Goal: Task Accomplishment & Management: Manage account settings

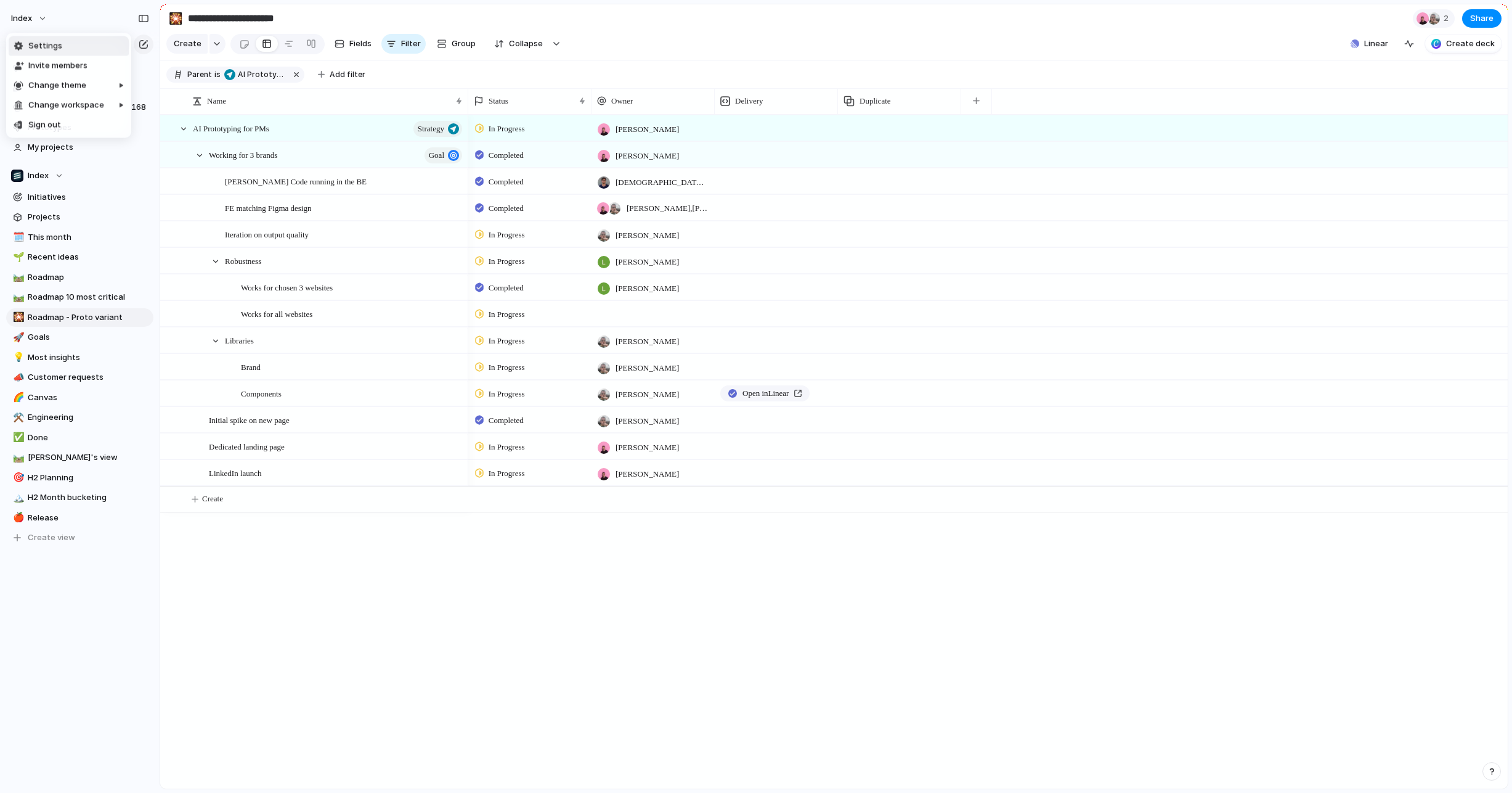
click at [55, 39] on li "Settings" at bounding box center [68, 46] width 120 height 20
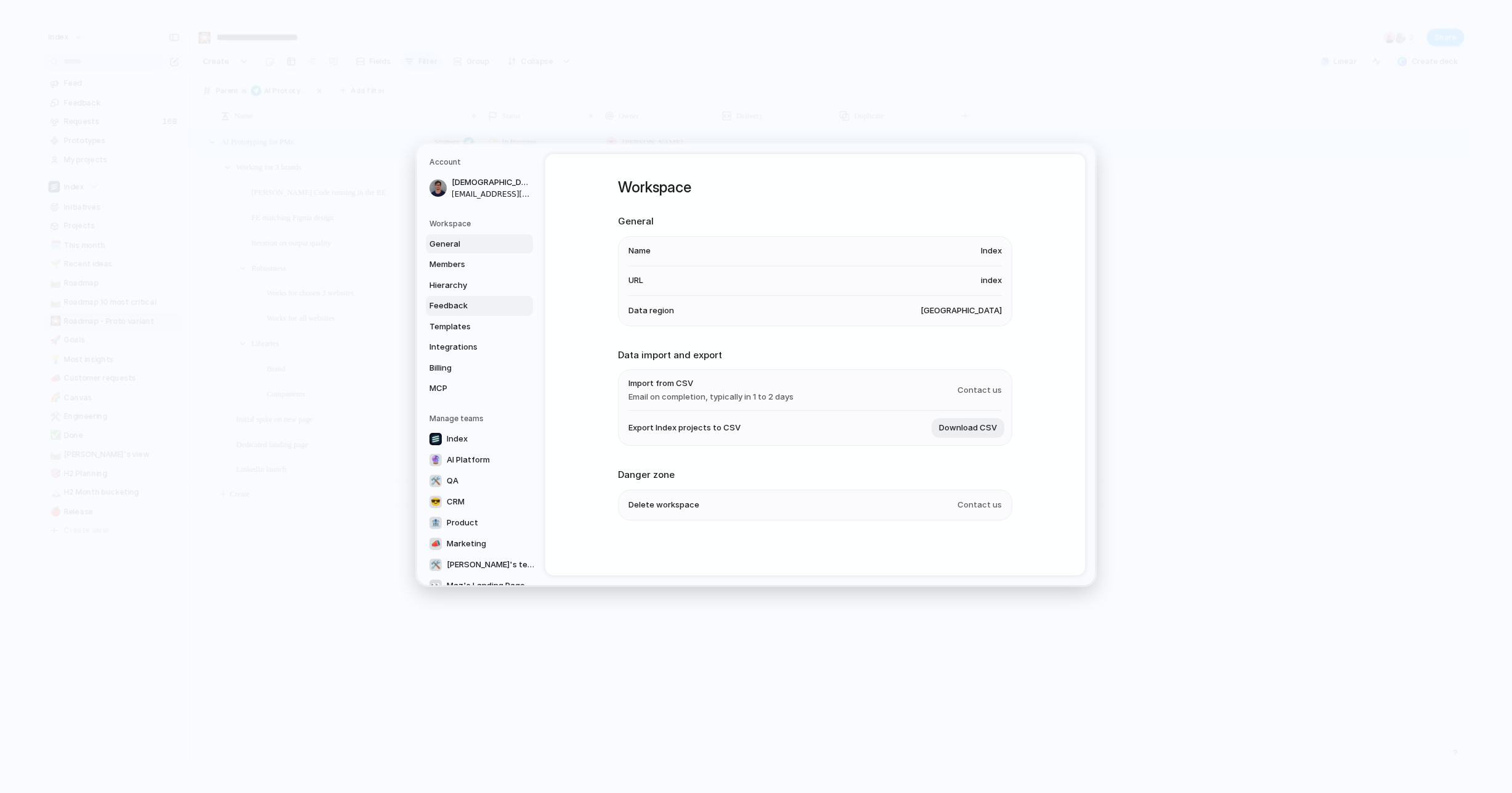
click at [457, 307] on span "Feedback" at bounding box center [469, 306] width 79 height 12
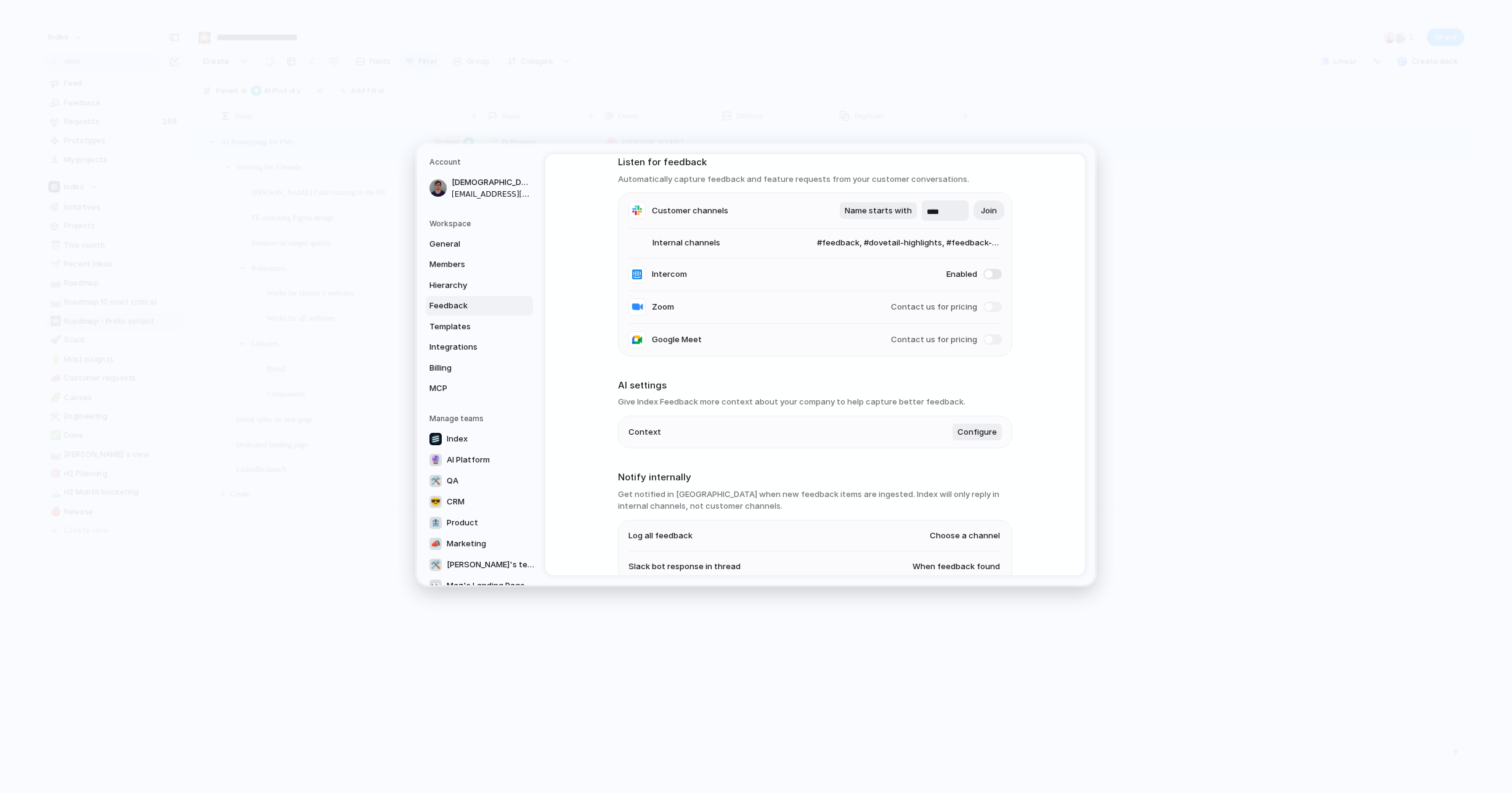
scroll to position [58, 0]
click at [872, 247] on span "#feedback, #dovetail-highlights, #feedback-testing, #feature-requests, #ext-pri…" at bounding box center [898, 244] width 209 height 12
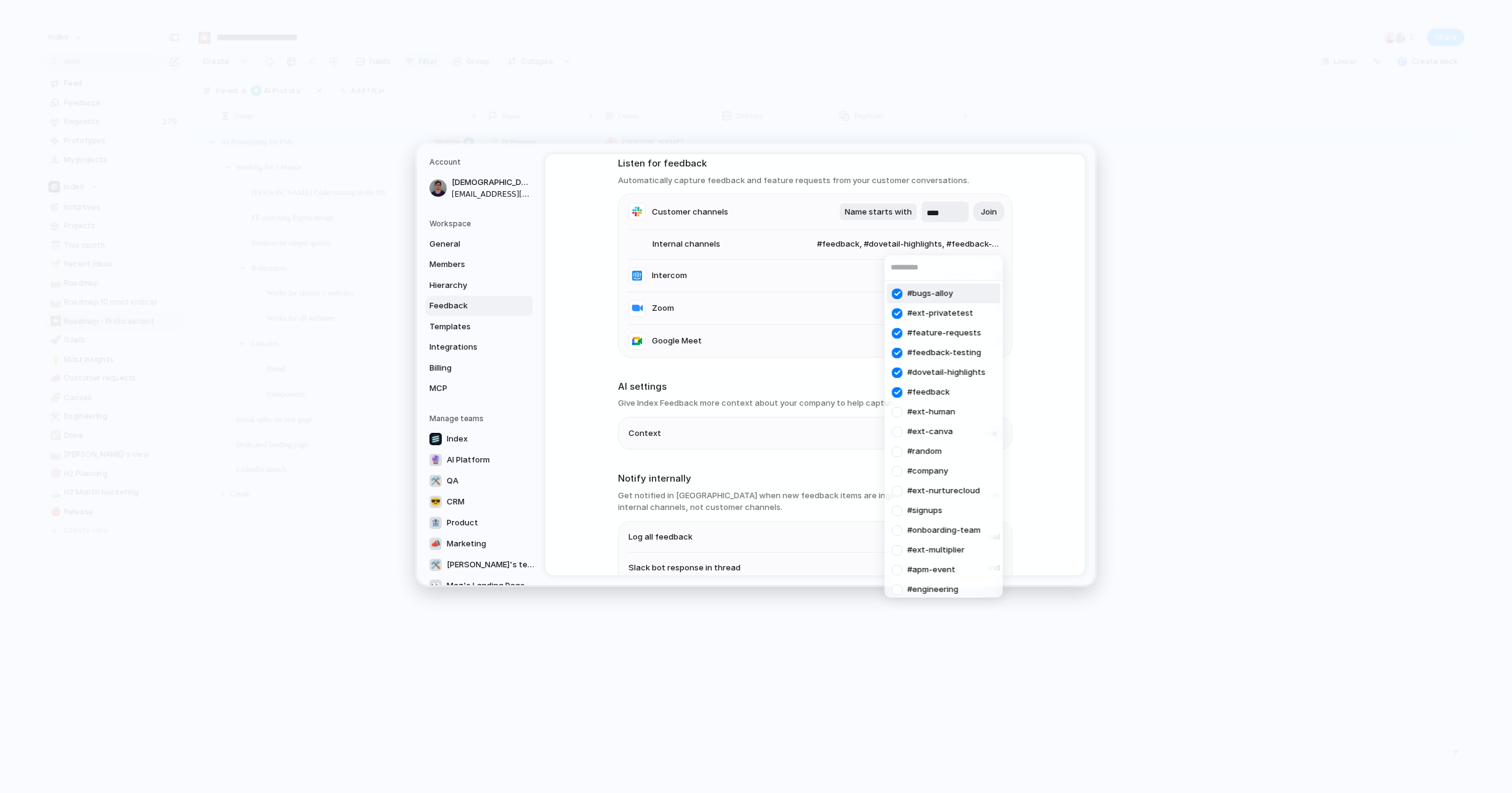
click at [900, 294] on div at bounding box center [897, 294] width 22 height 22
click at [1034, 266] on div "#ext-privatetest #feature-requests #feedback-testing #dovetail-highlights #feed…" at bounding box center [756, 396] width 1512 height 793
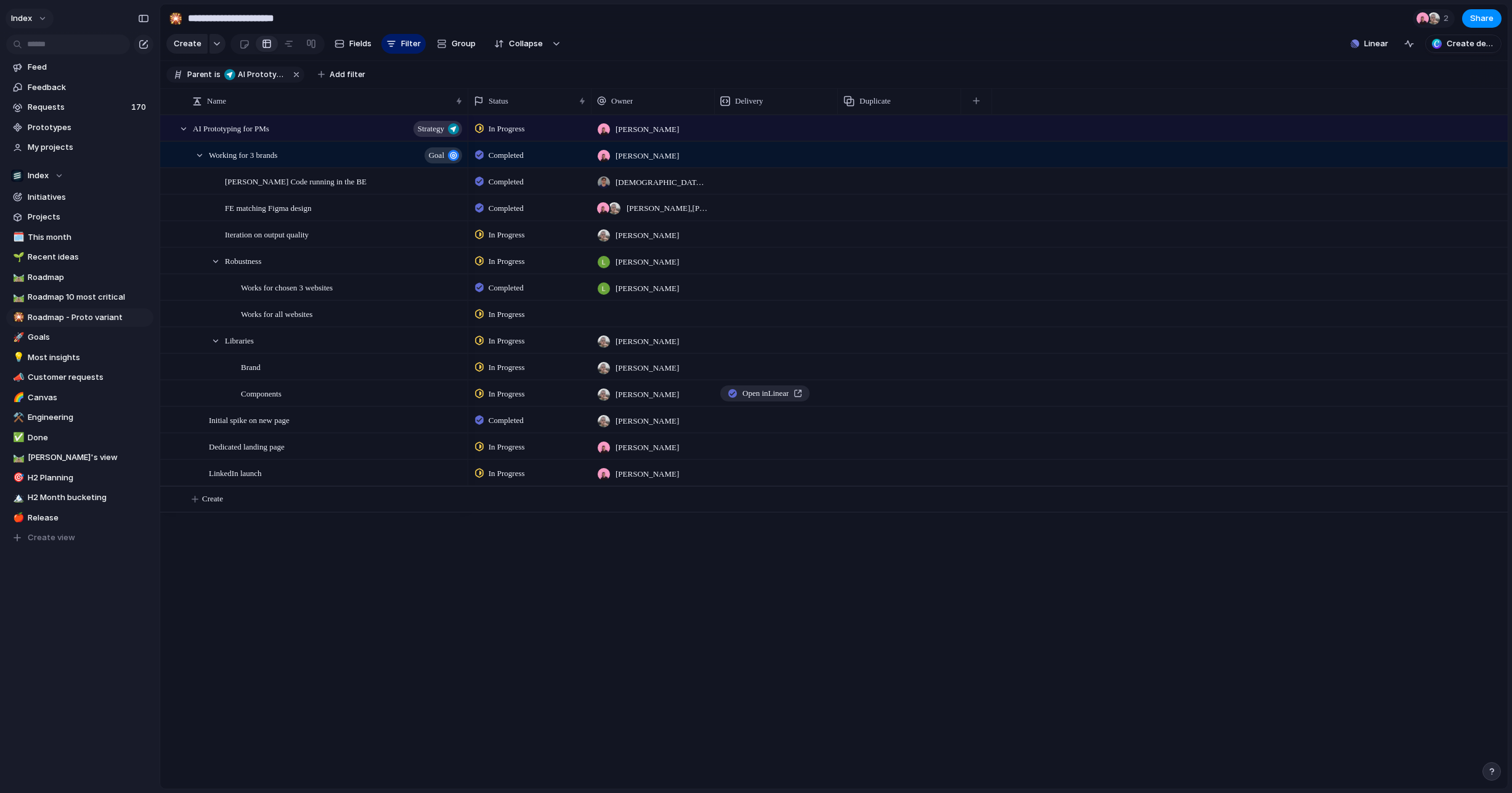
click at [35, 12] on button "Index" at bounding box center [29, 18] width 48 height 20
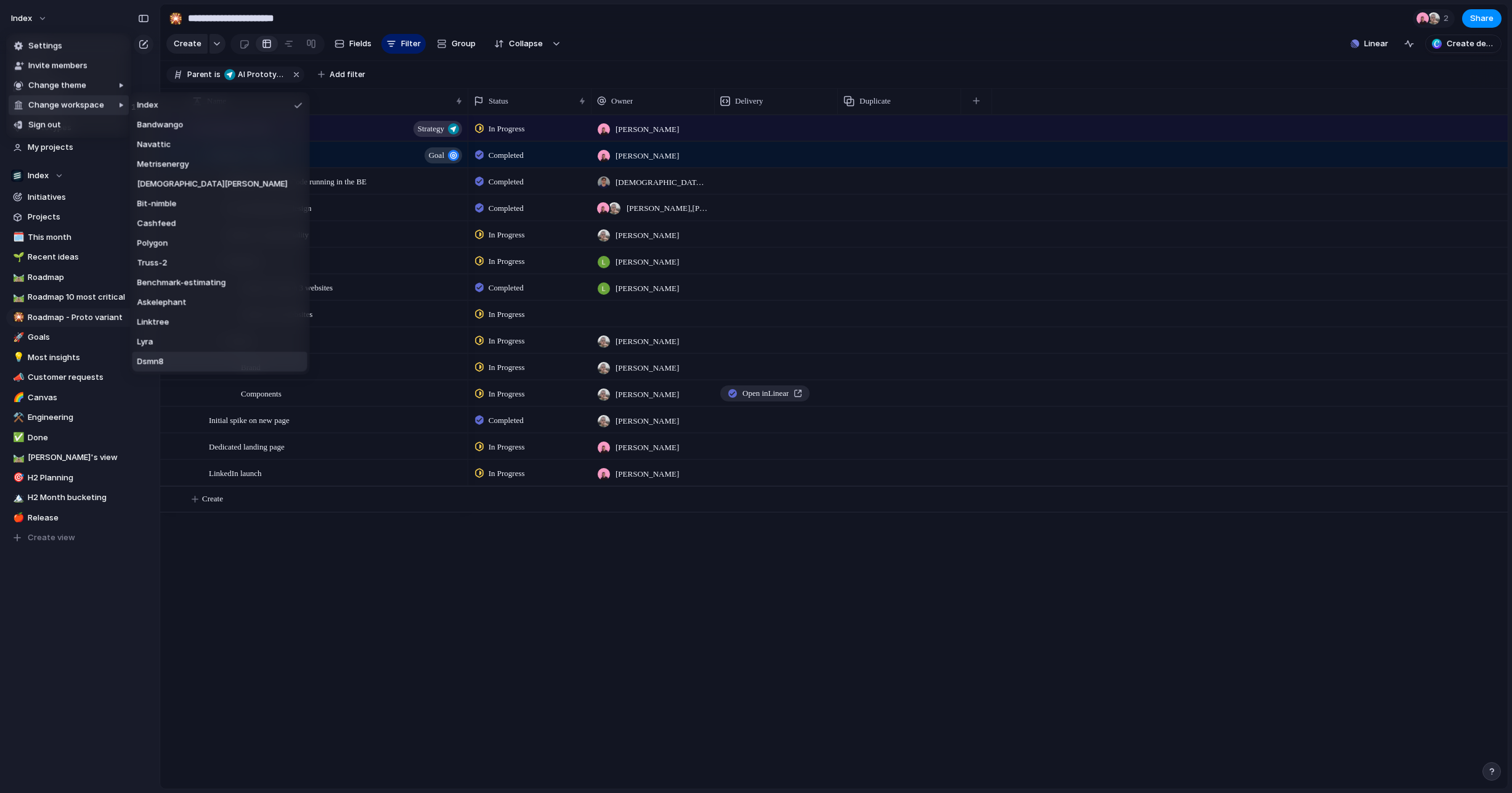
click at [160, 365] on span "Dsmn8" at bounding box center [151, 361] width 26 height 12
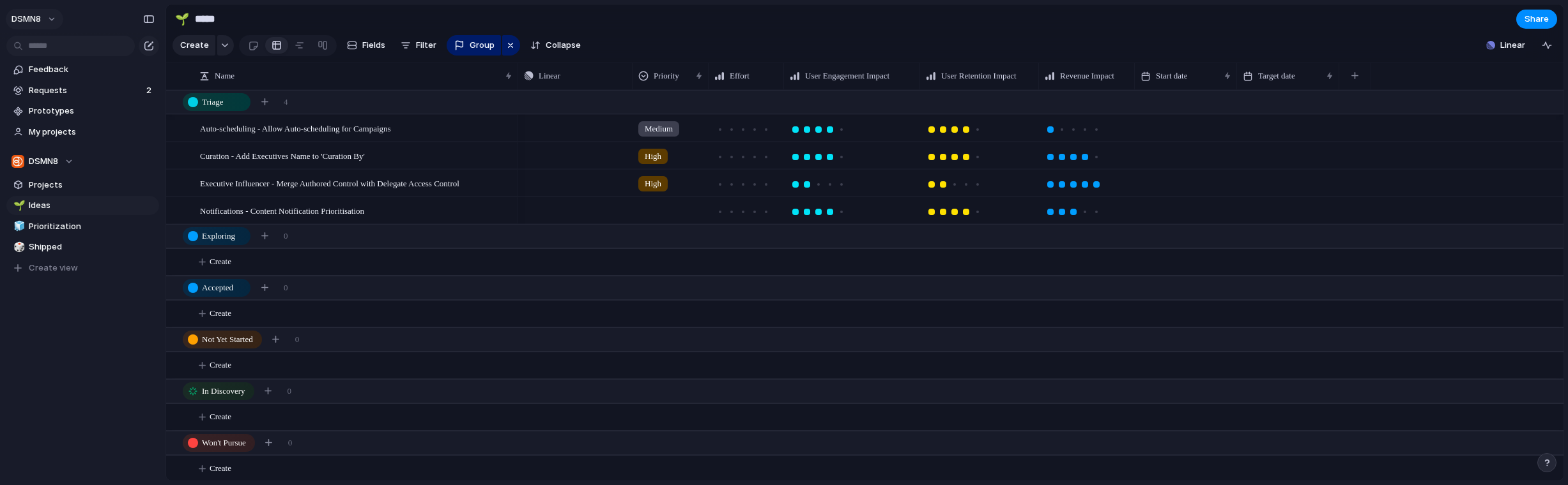
click at [27, 19] on span "DSMN8" at bounding box center [27, 19] width 30 height 12
click at [36, 48] on span "Settings" at bounding box center [47, 48] width 35 height 12
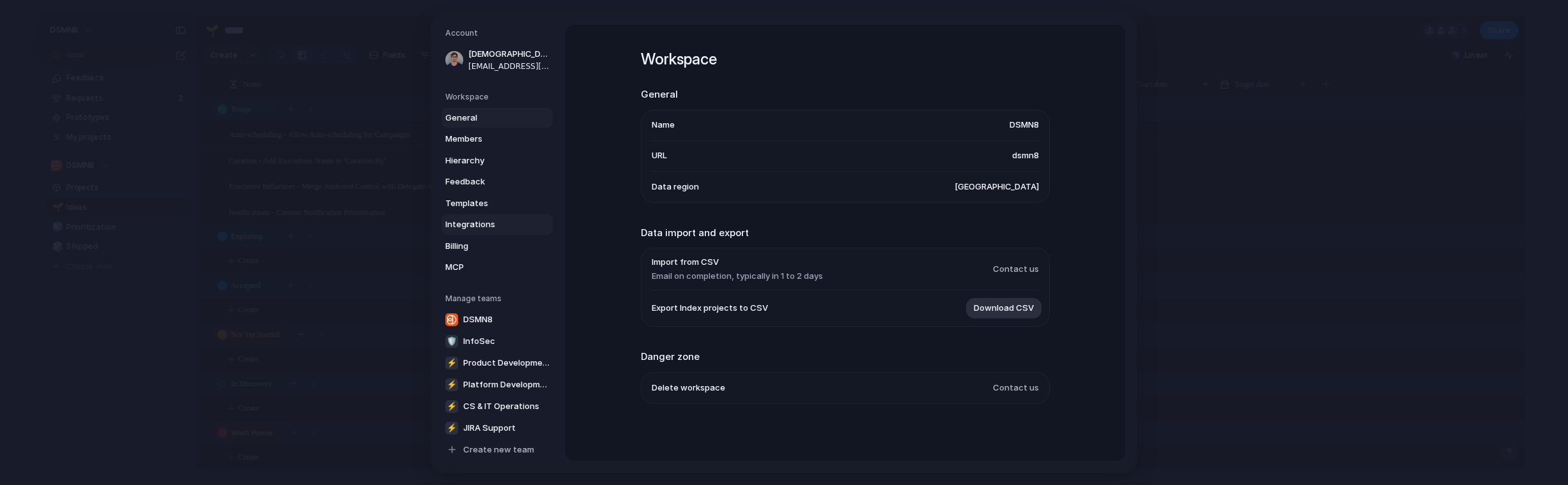
click at [491, 218] on span "Integrations" at bounding box center [486, 225] width 82 height 12
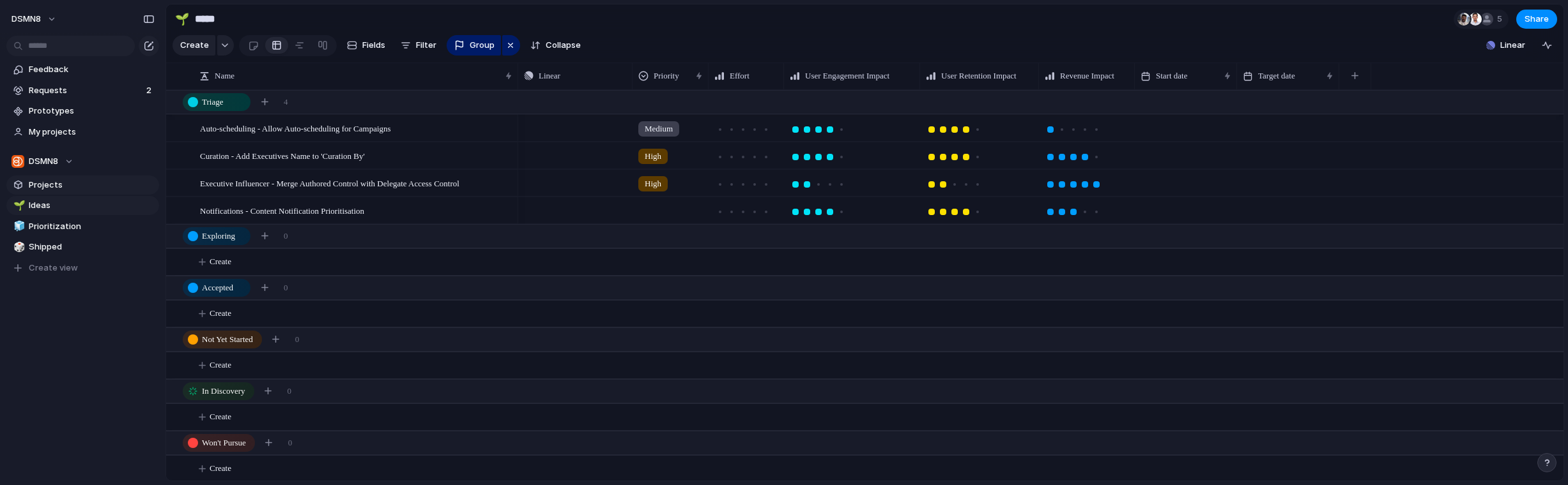
click at [66, 189] on span "Projects" at bounding box center [91, 185] width 126 height 12
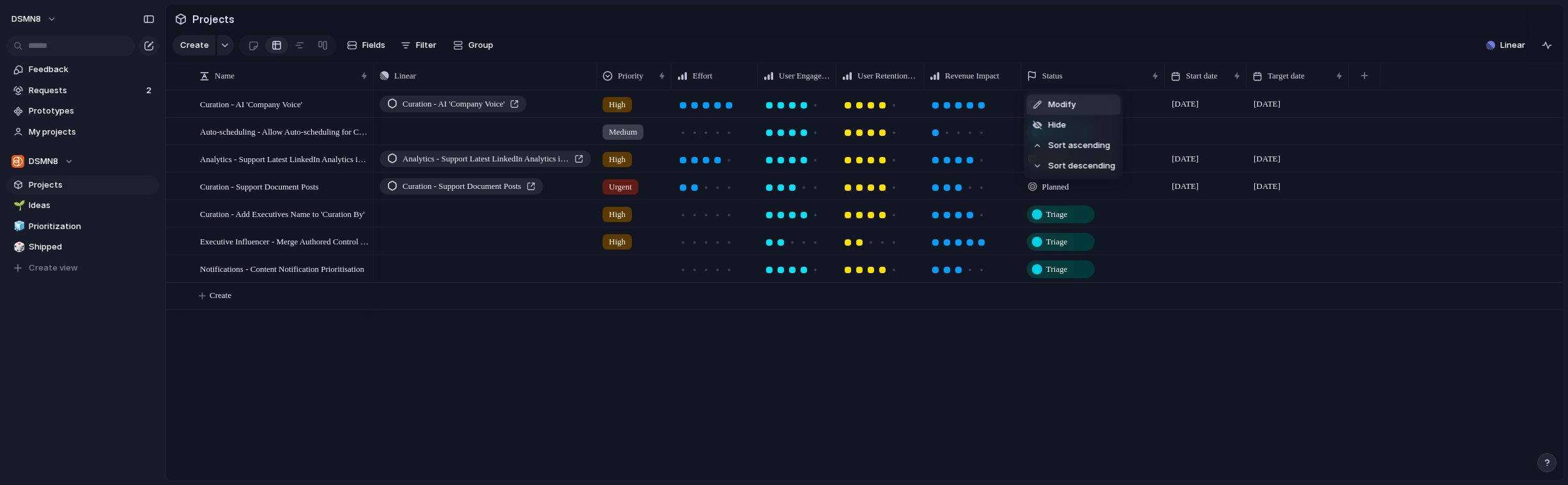
click at [1093, 104] on li "Modify" at bounding box center [1074, 104] width 94 height 20
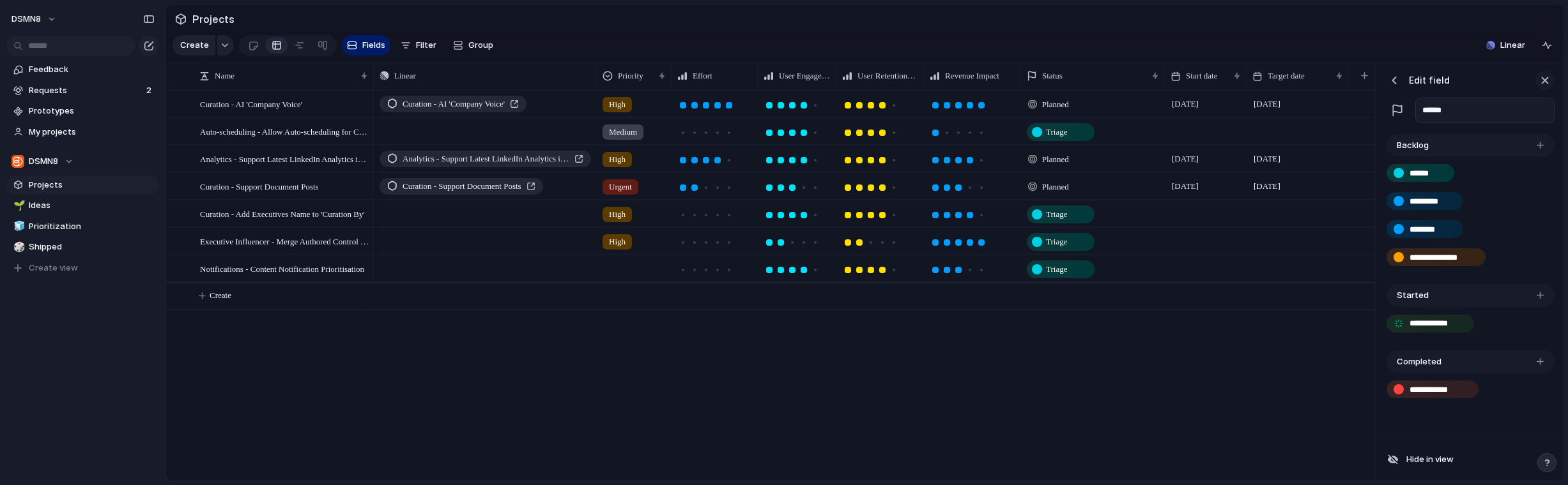
click at [1543, 81] on div "button" at bounding box center [1545, 80] width 14 height 14
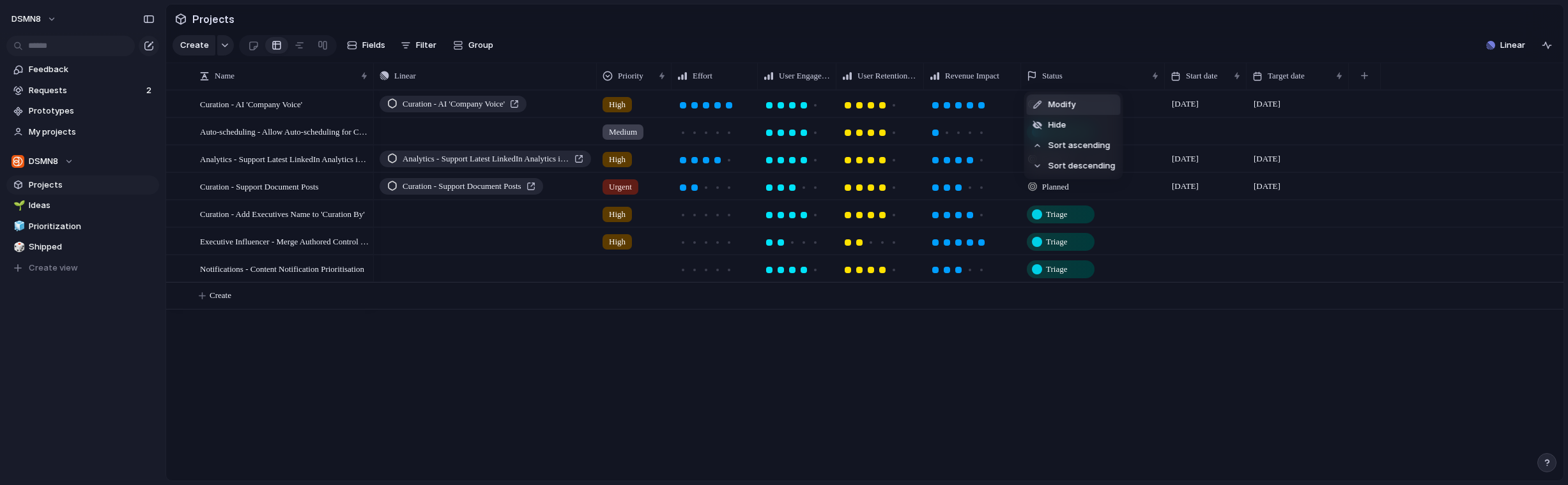
click at [1086, 102] on li "Modify" at bounding box center [1074, 104] width 94 height 20
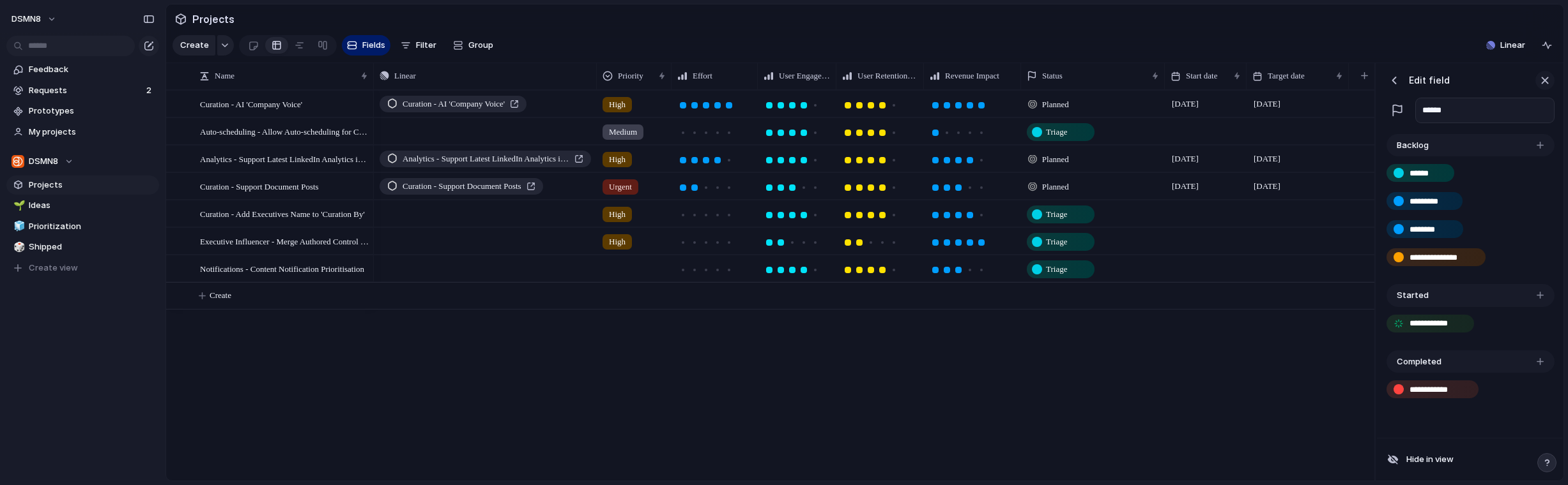
click at [1546, 76] on div "button" at bounding box center [1545, 80] width 14 height 14
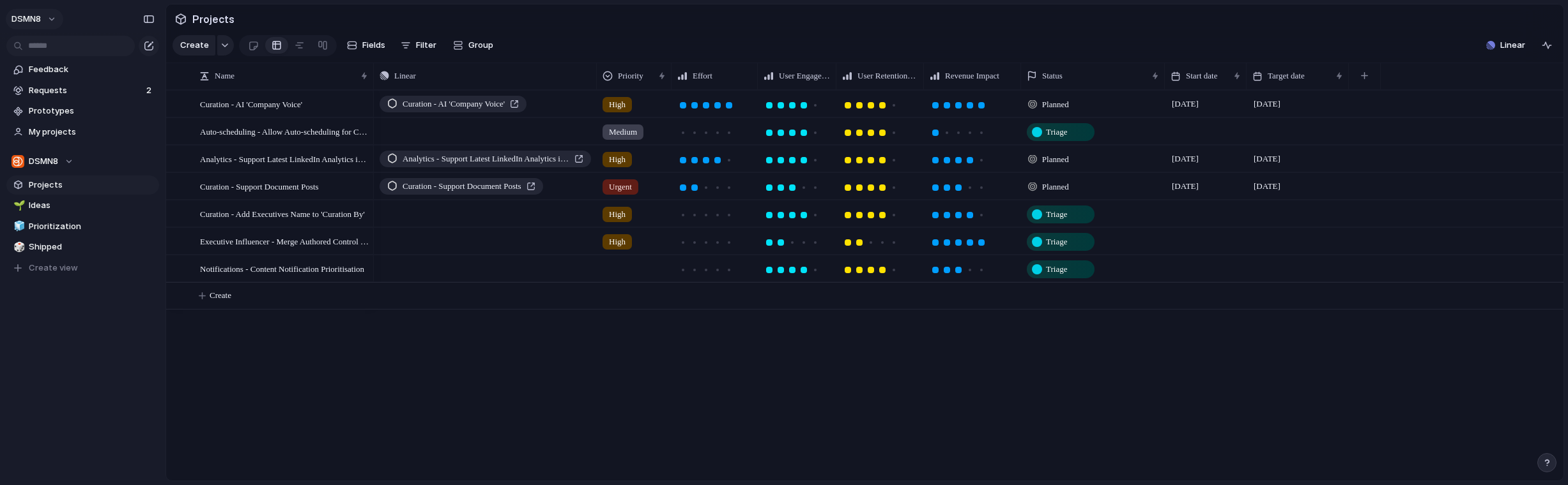
click at [30, 16] on span "DSMN8" at bounding box center [27, 19] width 30 height 12
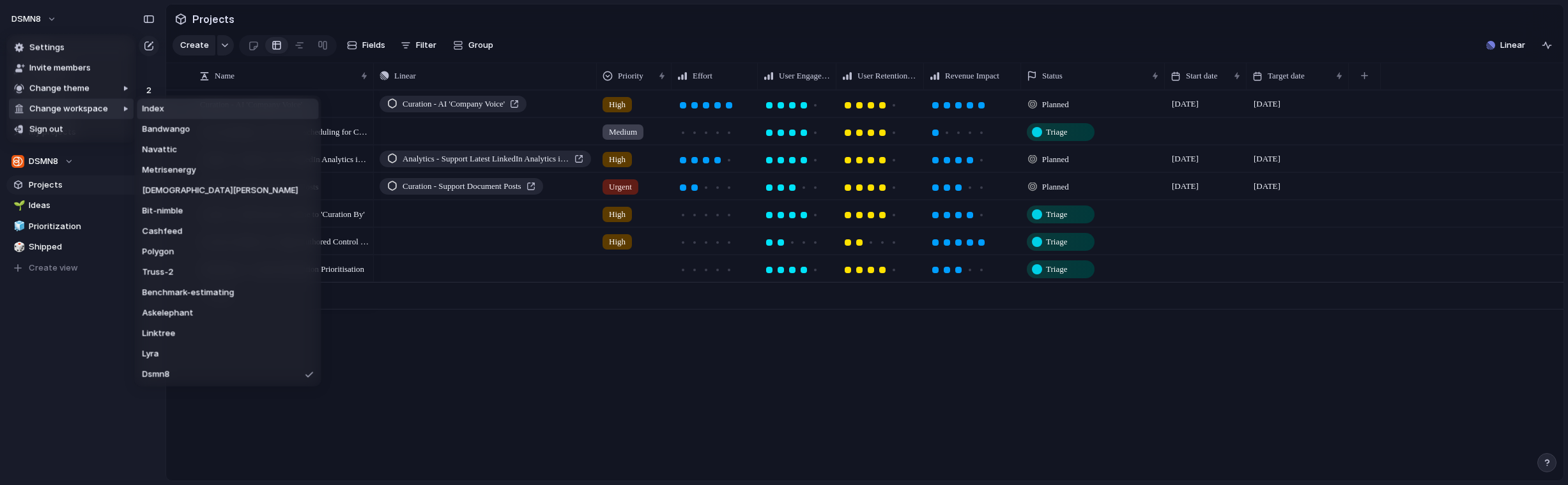
click at [157, 107] on span "Index" at bounding box center [154, 109] width 22 height 12
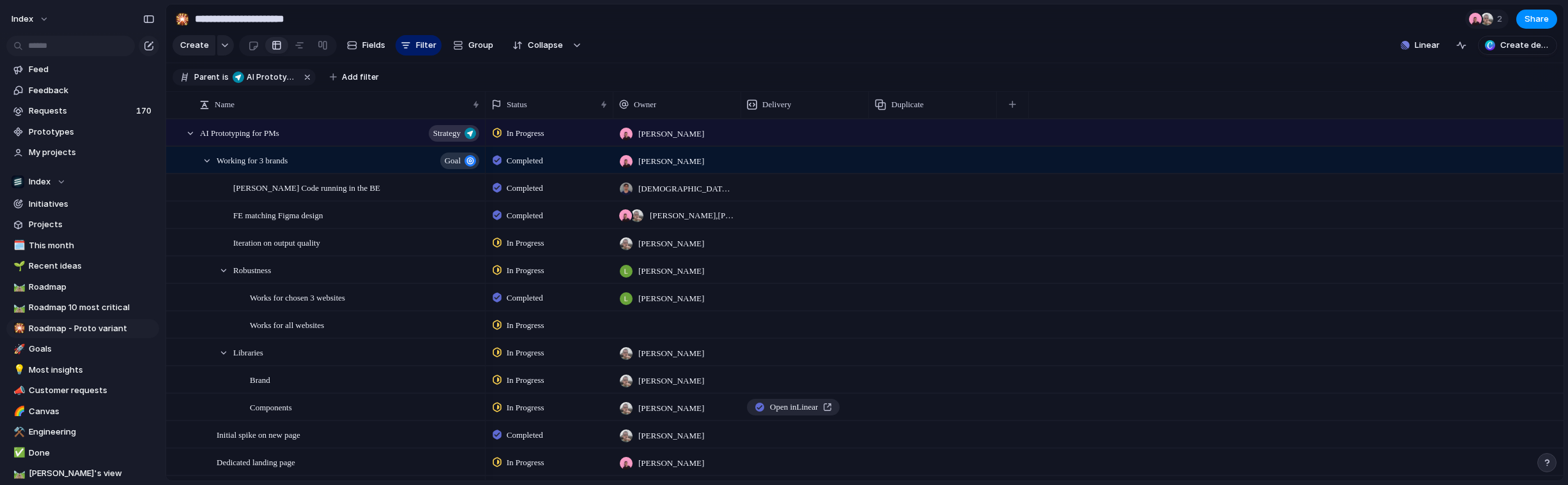
click at [544, 137] on span "In Progress" at bounding box center [525, 133] width 37 height 12
click at [544, 137] on div "Idea Now Next Later Done Canceled" at bounding box center [784, 242] width 1568 height 485
click at [39, 14] on button "Index" at bounding box center [30, 19] width 50 height 20
click at [44, 44] on span "Settings" at bounding box center [47, 48] width 35 height 12
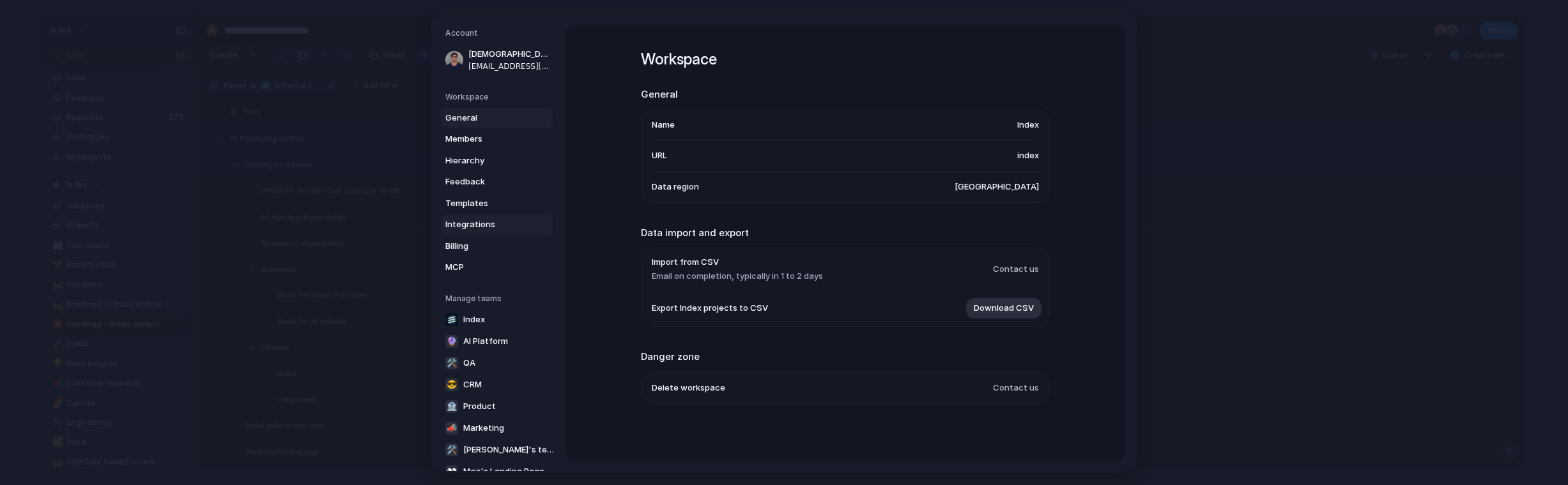
click at [451, 230] on span "Integrations" at bounding box center [486, 225] width 82 height 12
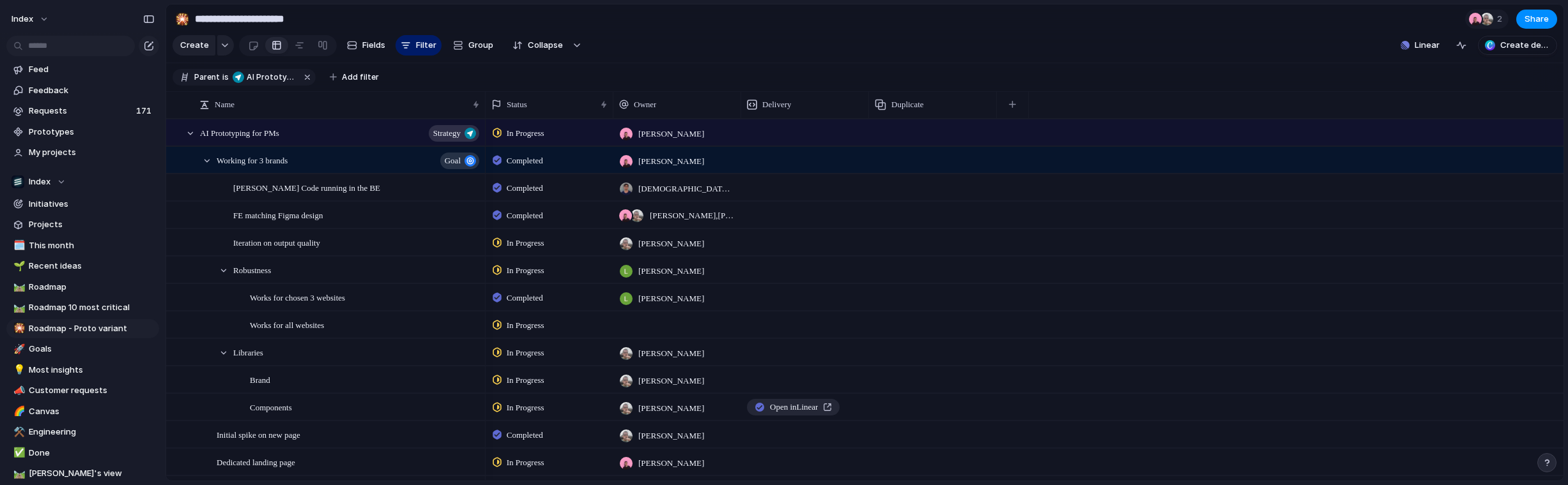
click at [525, 166] on span "Completed" at bounding box center [524, 161] width 37 height 12
click at [526, 166] on div "Idea Now Next Later Done Canceled" at bounding box center [784, 242] width 1568 height 485
click at [48, 22] on button "Index" at bounding box center [30, 19] width 50 height 20
click at [50, 49] on span "Settings" at bounding box center [47, 48] width 35 height 12
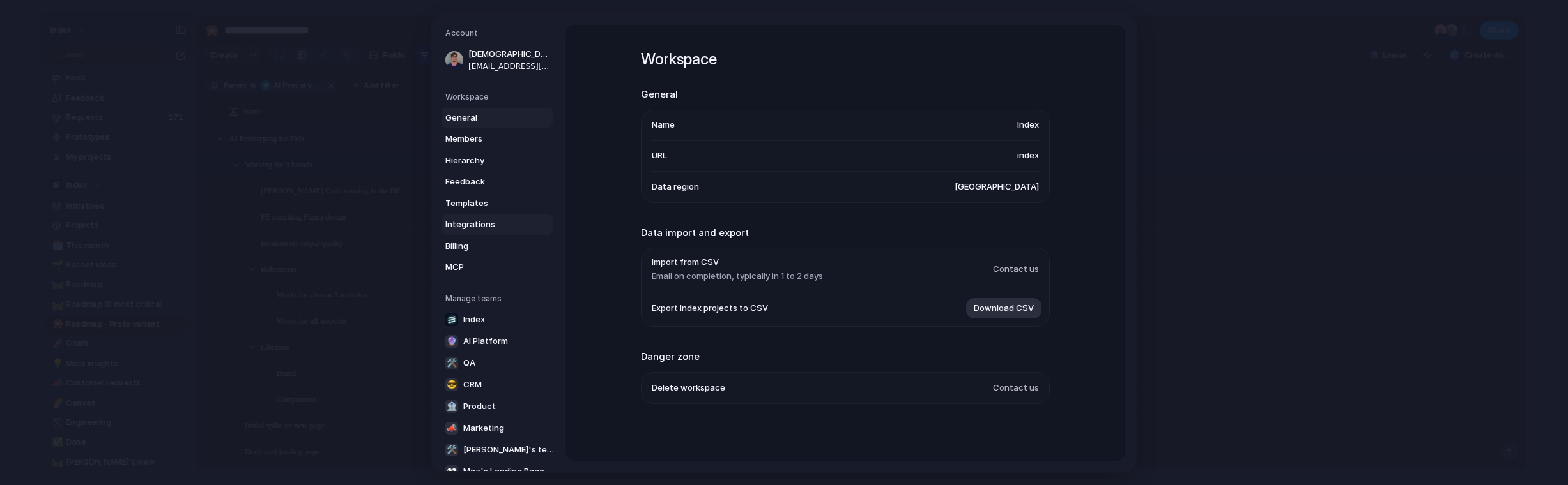
click at [509, 221] on span "Integrations" at bounding box center [486, 225] width 82 height 12
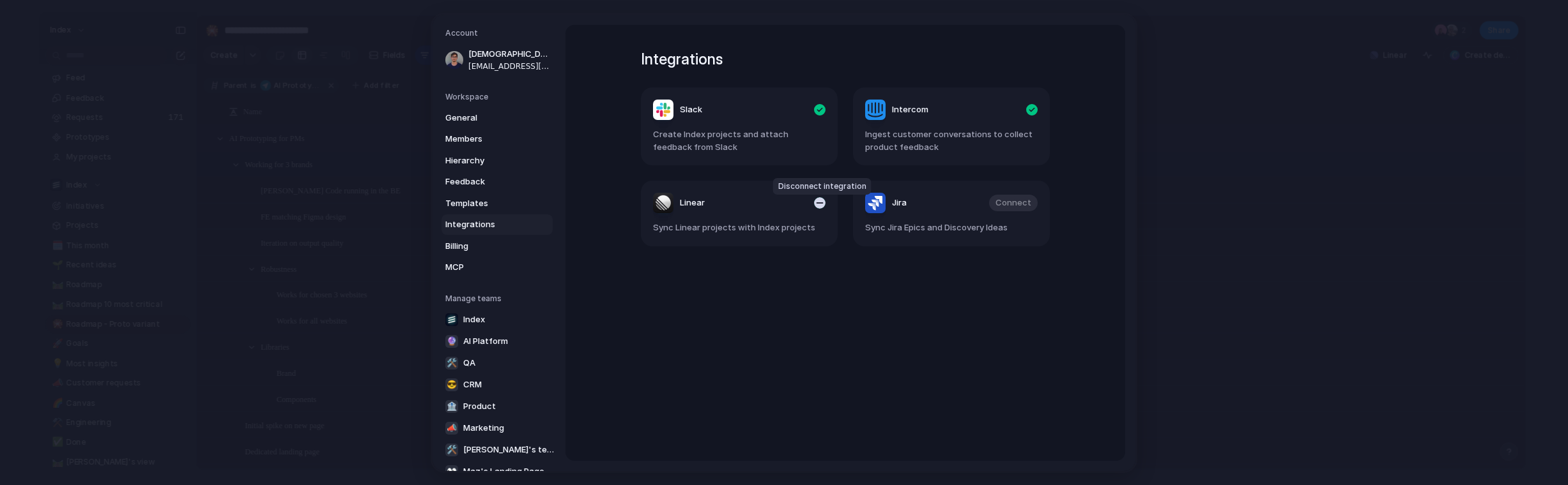
click at [822, 203] on div "button" at bounding box center [820, 203] width 12 height 12
click at [803, 200] on span "Connect" at bounding box center [802, 203] width 36 height 12
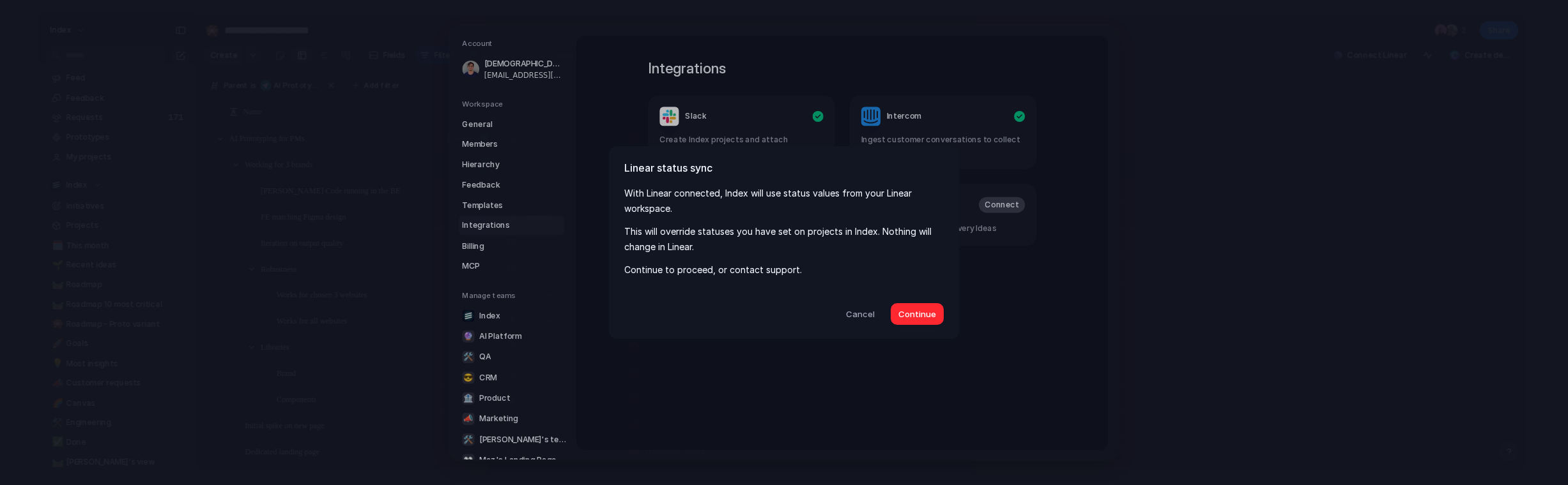
click at [915, 313] on span "Continue" at bounding box center [917, 314] width 37 height 12
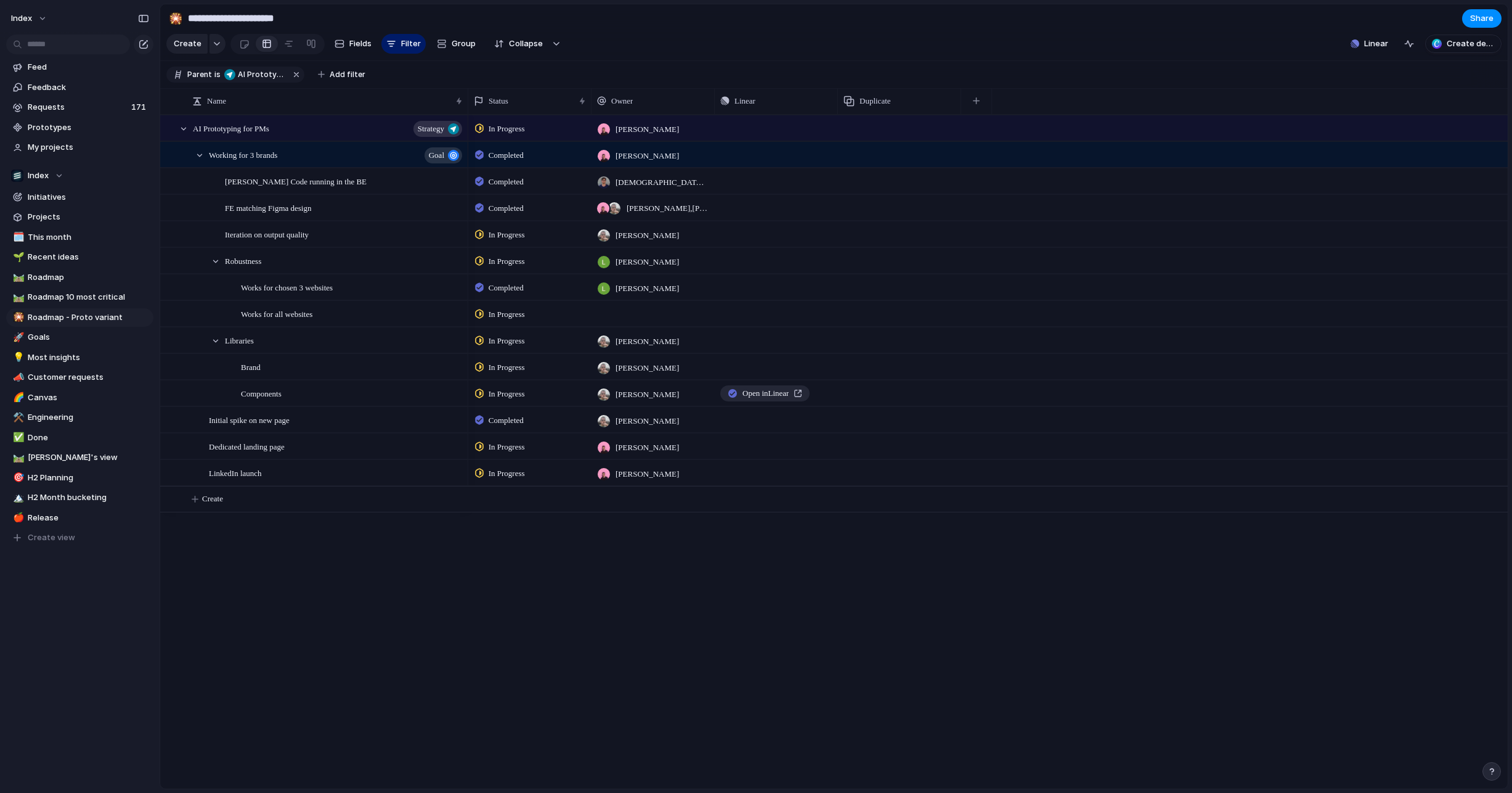
click at [508, 117] on div "In Progress" at bounding box center [530, 127] width 122 height 22
click at [625, 49] on div "Backlog Planned Paused In Progress Completed Canceled" at bounding box center [756, 396] width 1512 height 793
click at [497, 246] on div "In Progress" at bounding box center [530, 234] width 123 height 26
click at [590, 53] on div "Backlog Planned Paused In Progress Completed Canceled" at bounding box center [756, 396] width 1512 height 793
drag, startPoint x: 118, startPoint y: 169, endPoint x: 263, endPoint y: 818, distance: 665.0
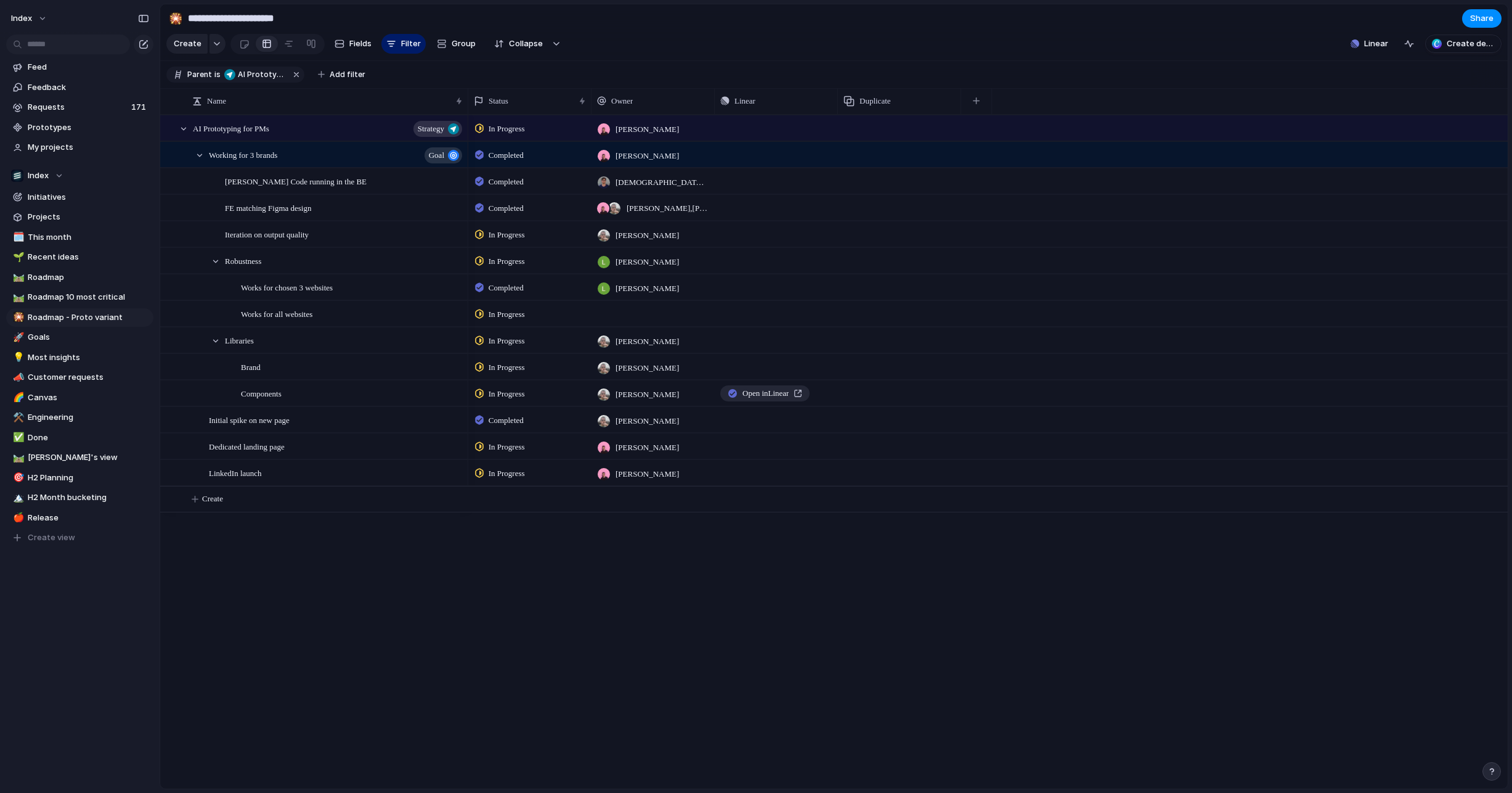
click at [263, 792] on html "**********" at bounding box center [756, 396] width 1512 height 793
click at [39, 20] on button "Index" at bounding box center [29, 18] width 48 height 20
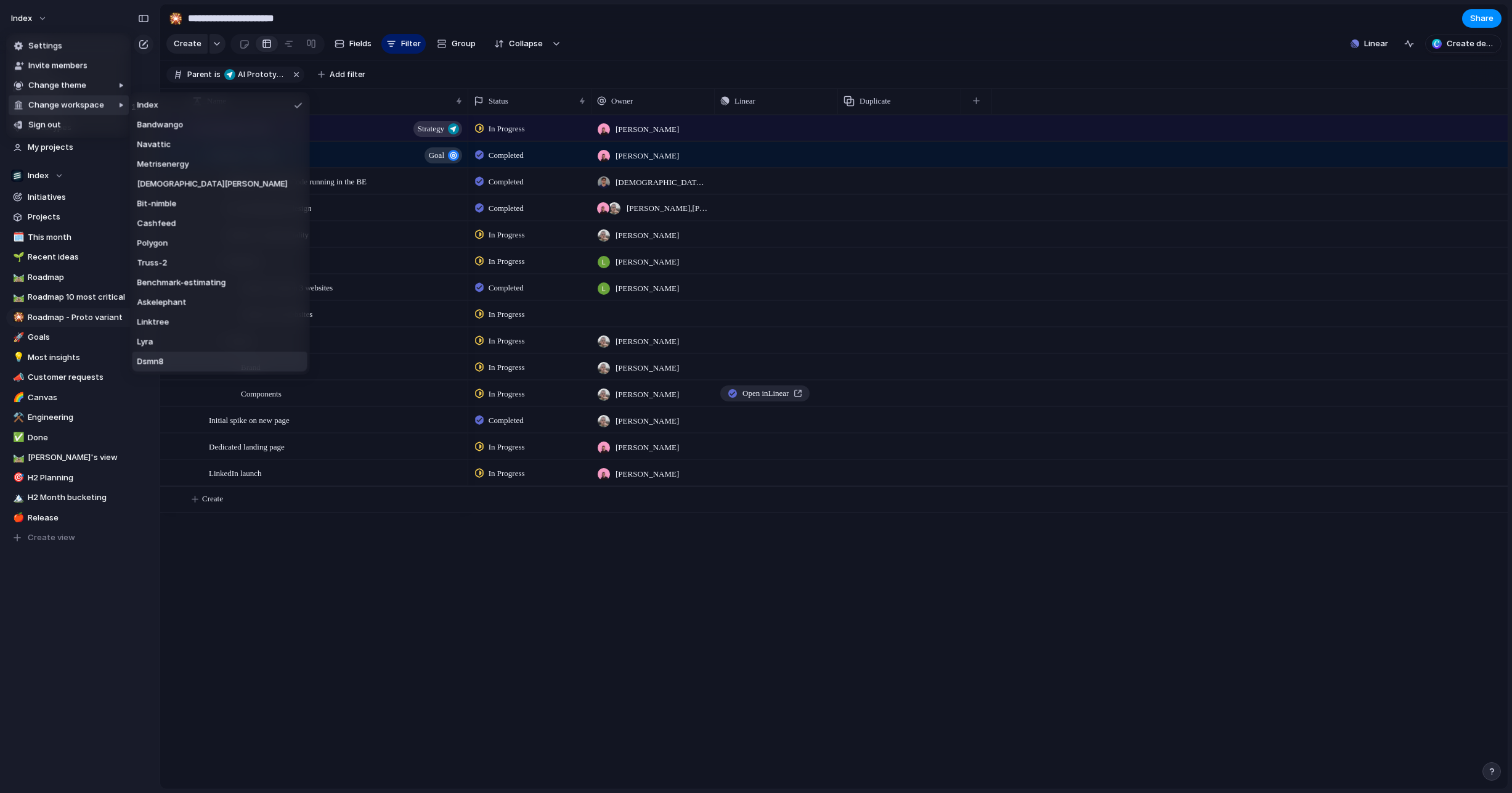
click at [146, 364] on span "Dsmn8" at bounding box center [151, 361] width 26 height 12
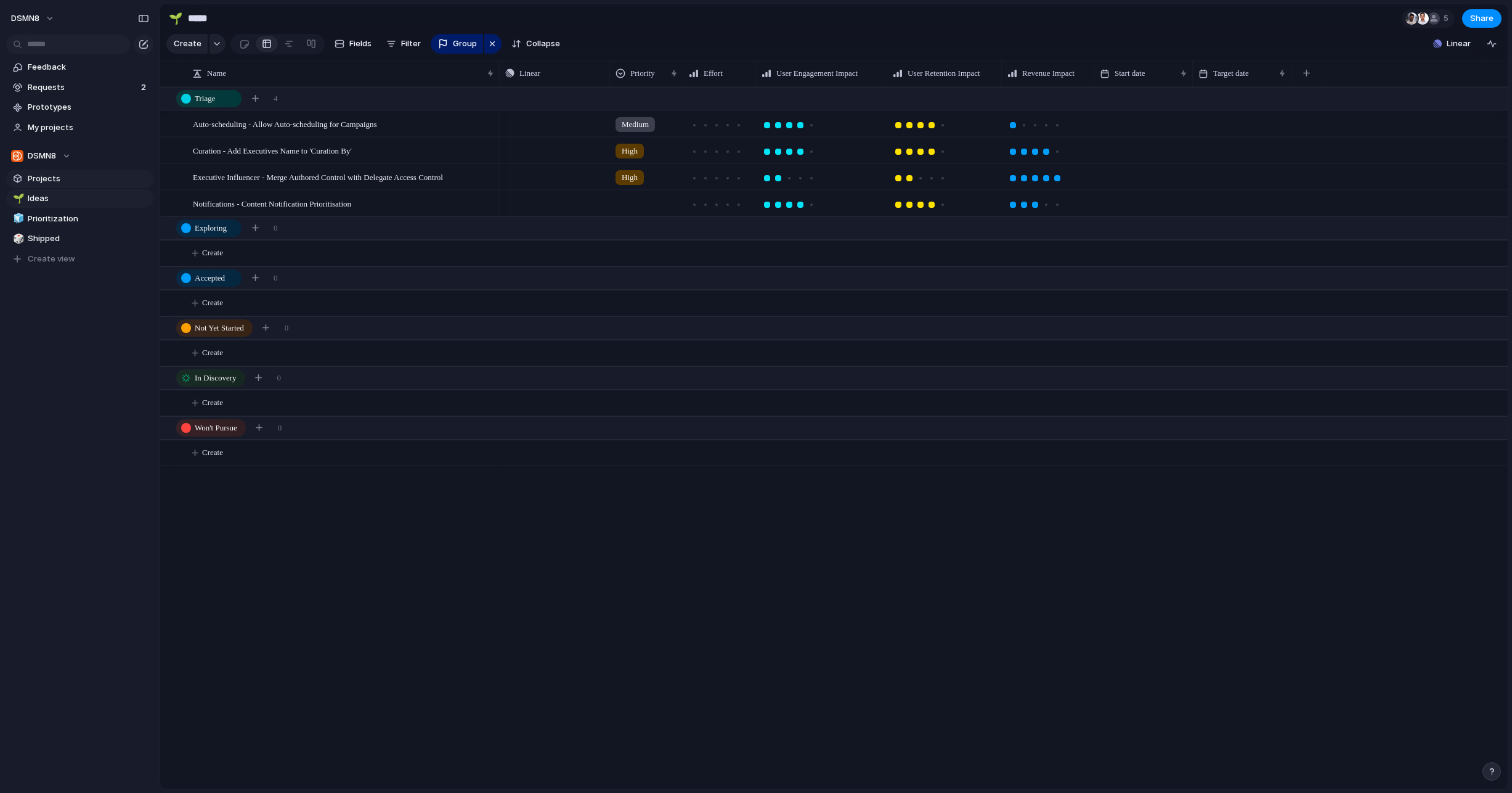
click at [40, 179] on span "Projects" at bounding box center [88, 178] width 121 height 12
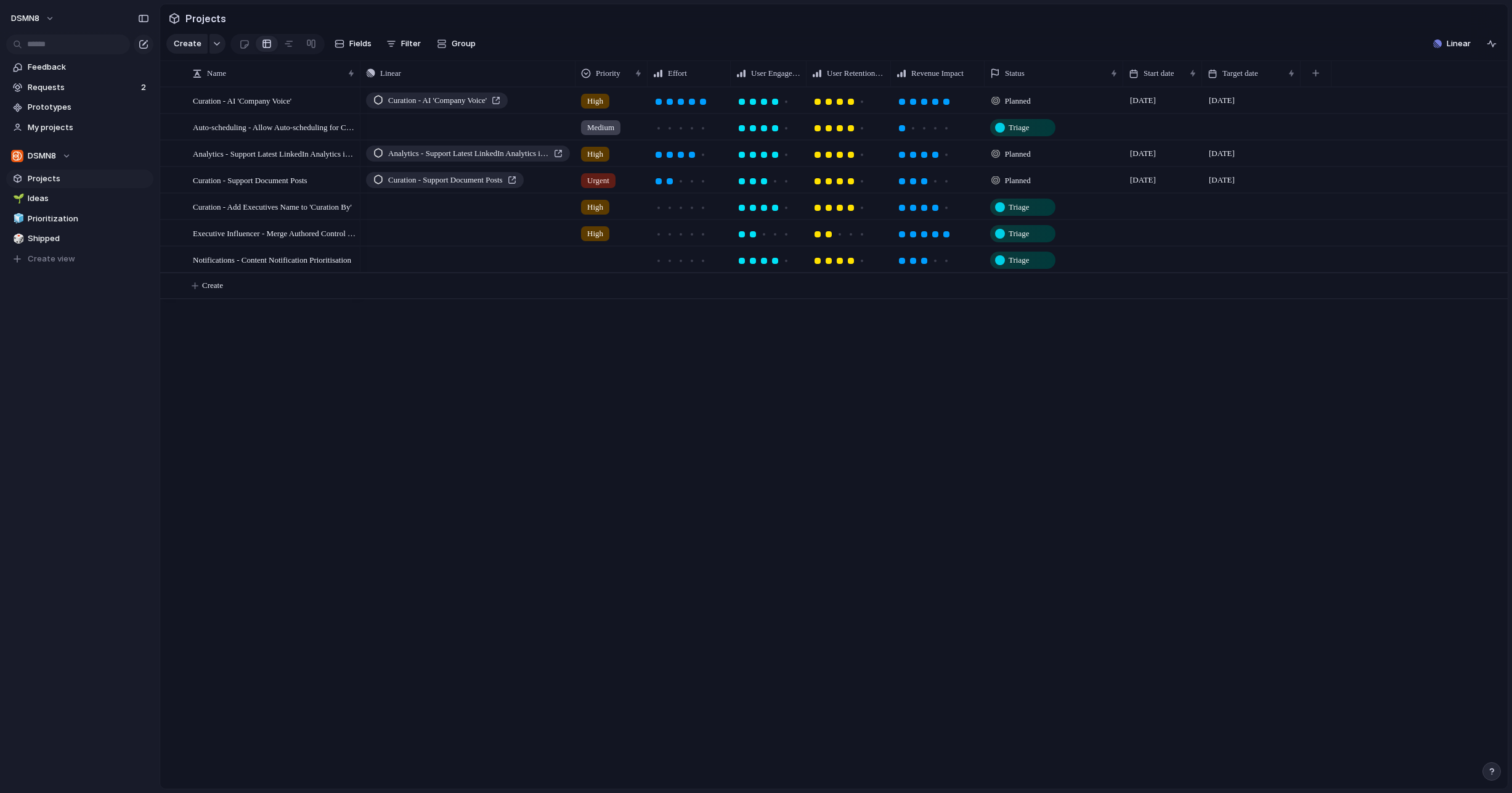
click at [1018, 127] on span "Triage" at bounding box center [1018, 127] width 20 height 12
click at [1018, 127] on div "Triage Backlog To Do Exploring Accepted Planned In Progress Done Completed Rele…" at bounding box center [756, 396] width 1512 height 793
click at [835, 366] on div "Curation - AI 'Company Voice' High Planned 1 April 18 July Push Medium Triage A…" at bounding box center [934, 438] width 1147 height 702
click at [1057, 107] on li "Modify" at bounding box center [1036, 101] width 90 height 20
click at [1494, 74] on div "button" at bounding box center [1489, 78] width 14 height 14
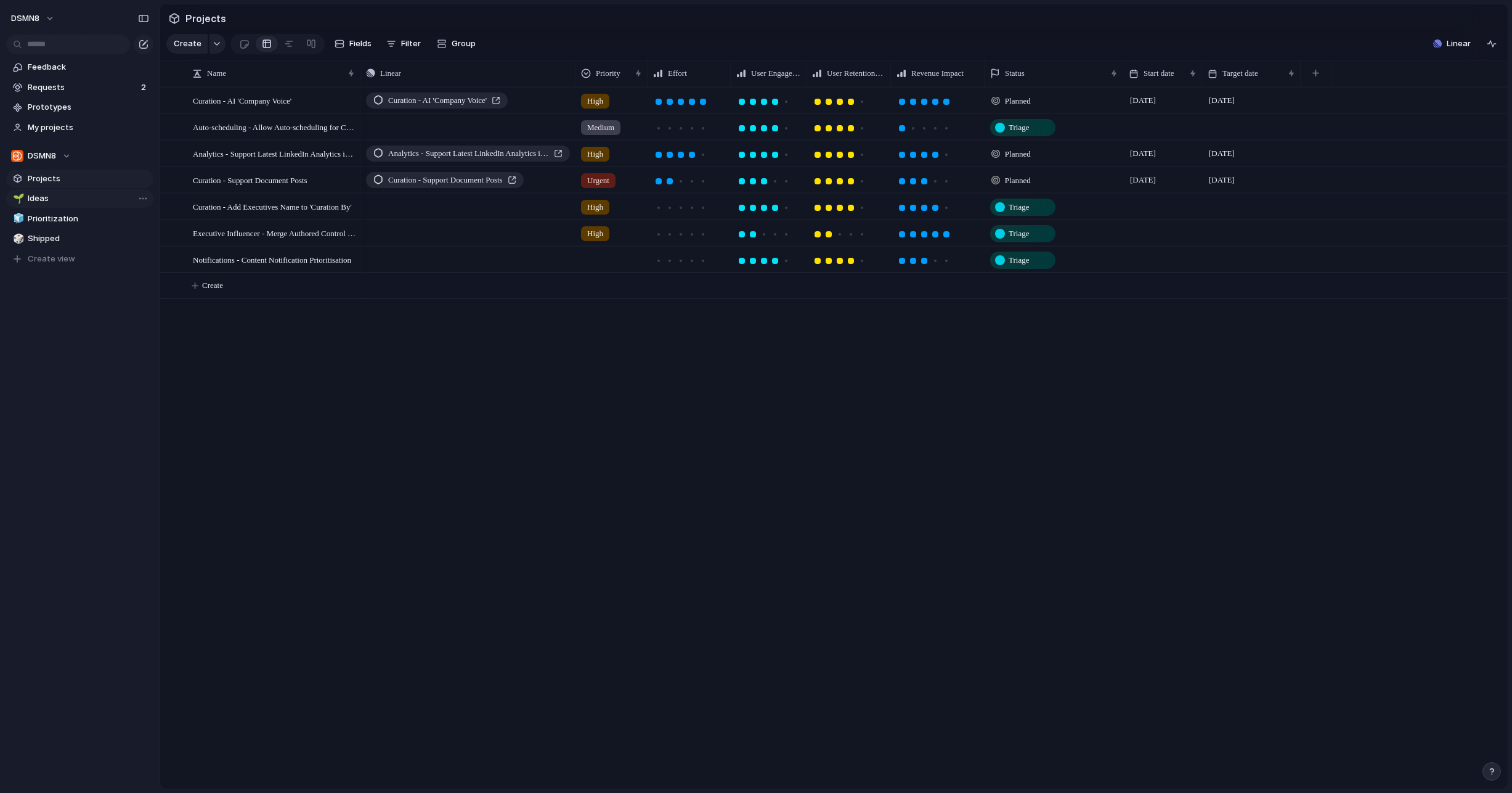
click at [52, 199] on span "Ideas" at bounding box center [88, 198] width 121 height 12
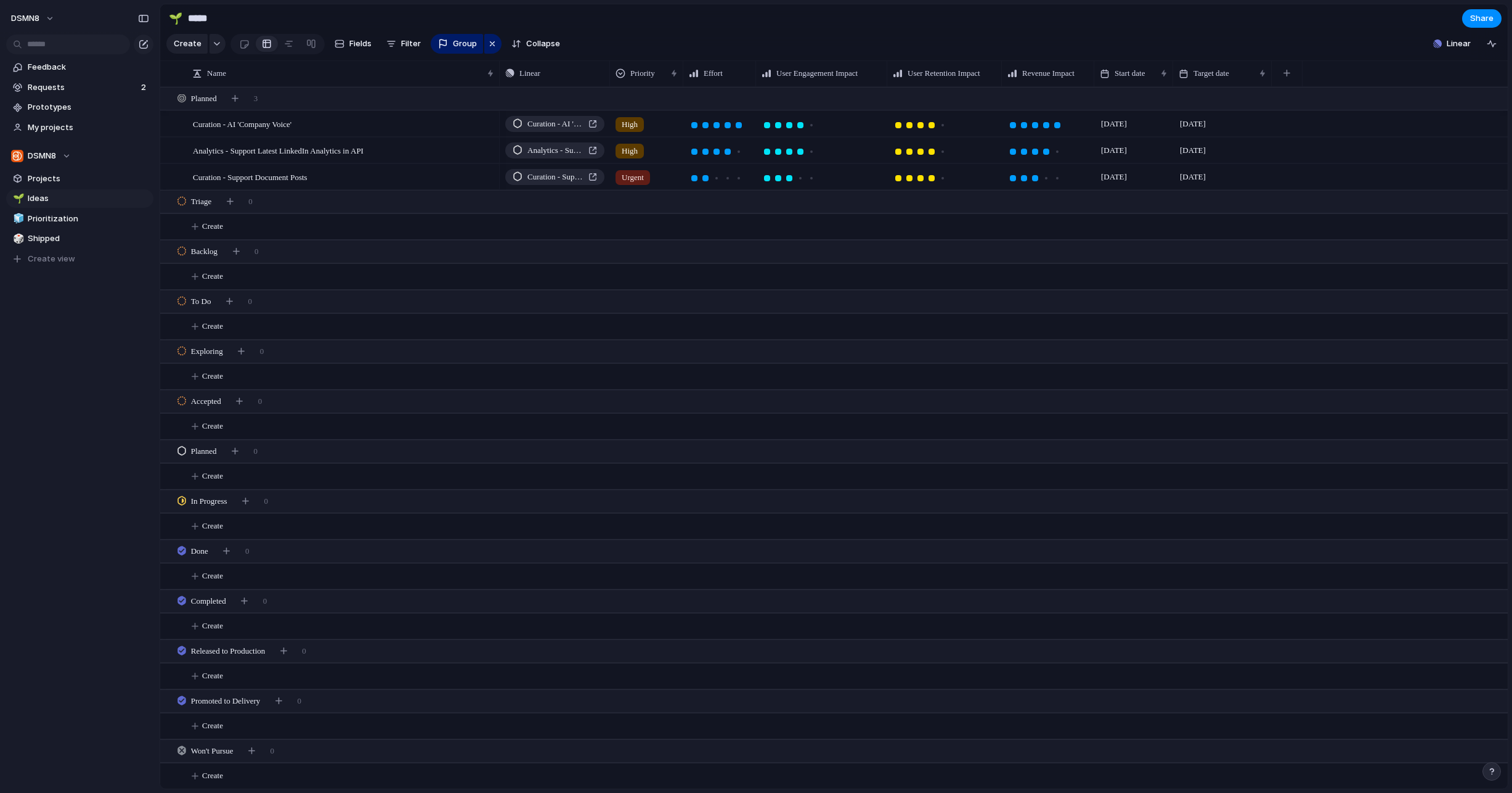
click at [55, 228] on div "🌱 Ideas 🧊 Prioritization 🎲 Shipped To pick up a draggable item, press the space…" at bounding box center [80, 228] width 148 height 79
click at [53, 222] on span "Prioritization" at bounding box center [88, 218] width 121 height 12
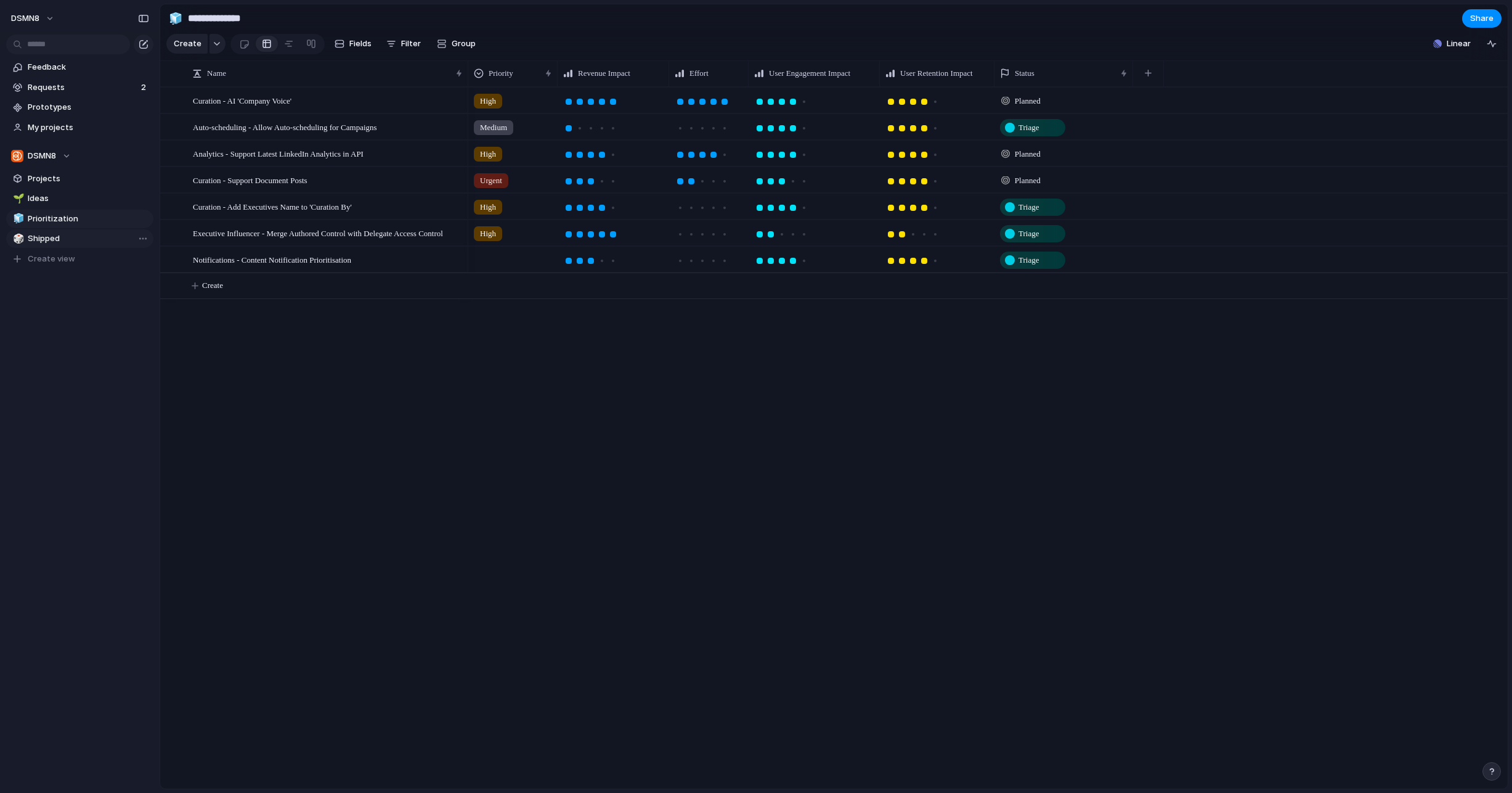
click at [52, 233] on span "Shipped" at bounding box center [88, 239] width 121 height 12
type input "*******"
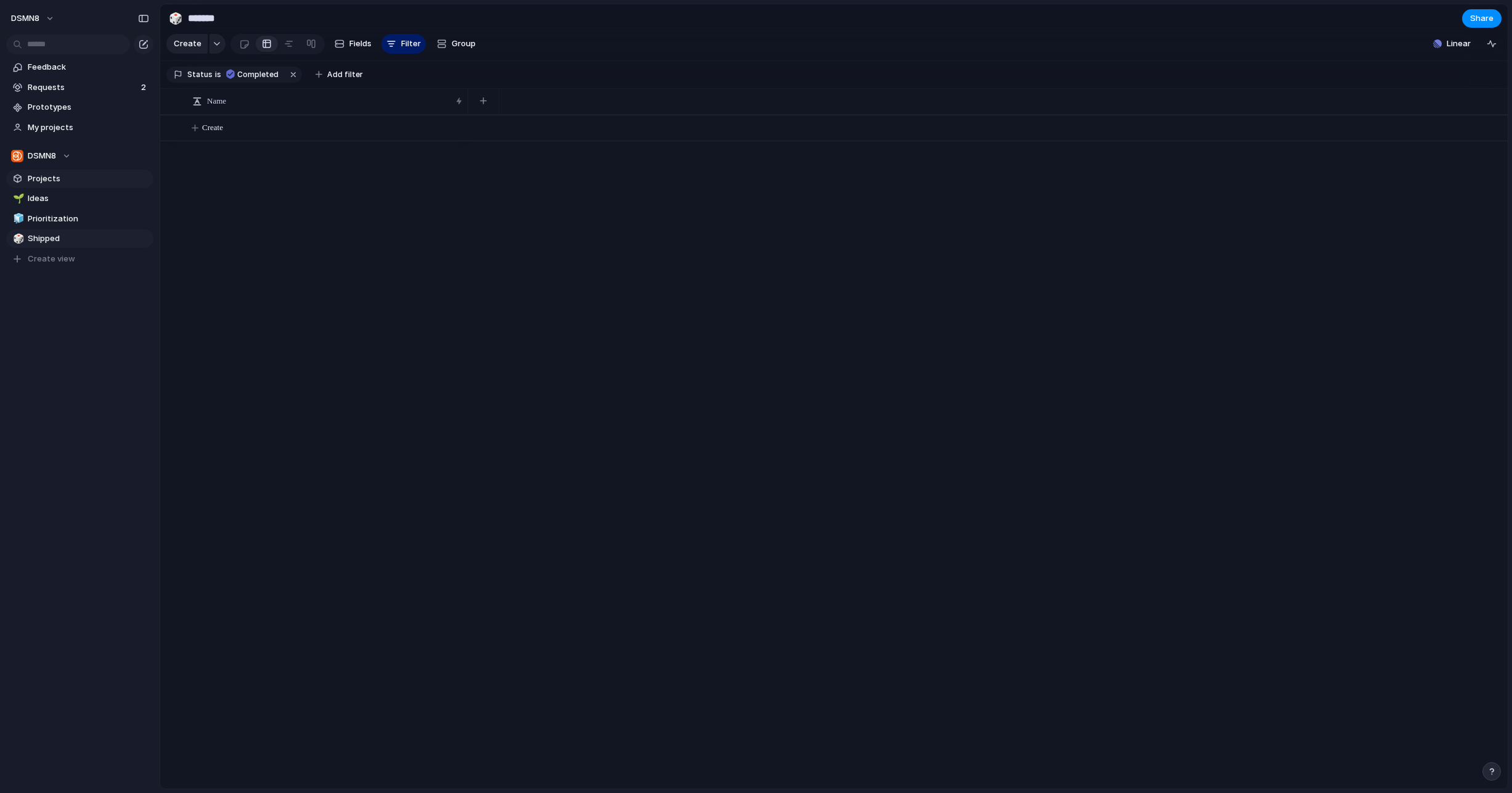
click at [54, 185] on link "Projects" at bounding box center [80, 178] width 148 height 19
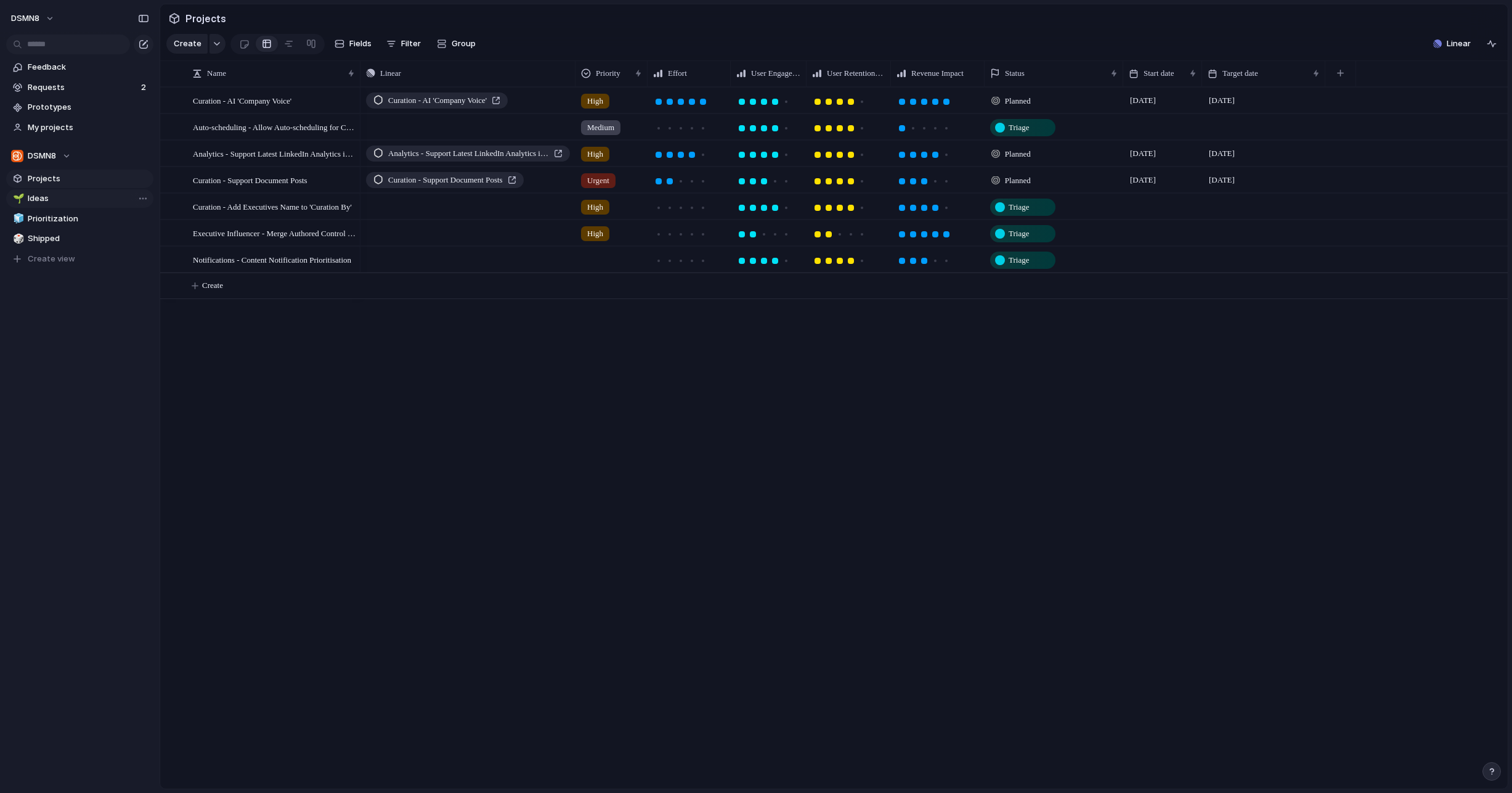
click at [53, 195] on span "Ideas" at bounding box center [88, 198] width 121 height 12
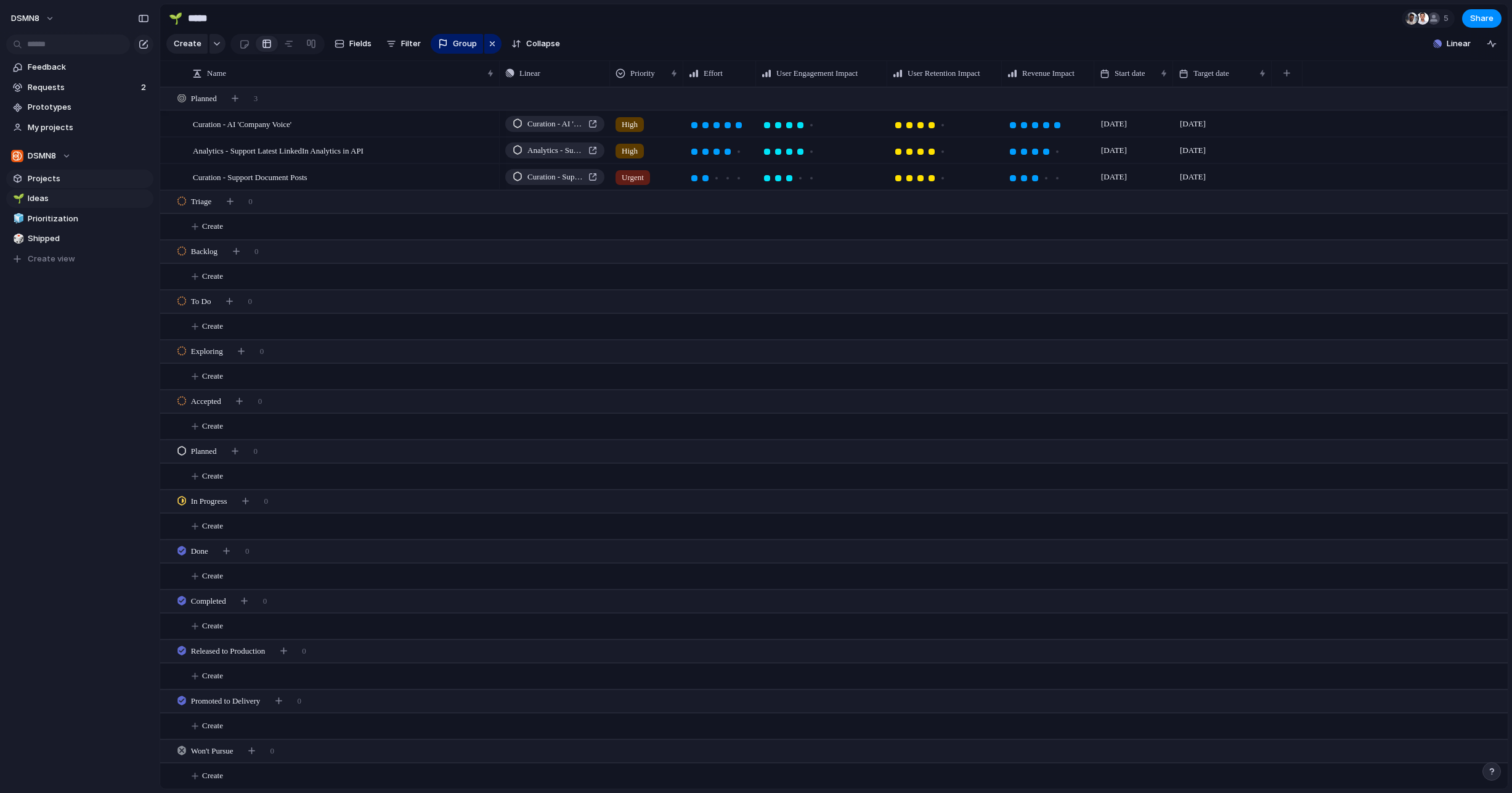
click at [56, 184] on span "Projects" at bounding box center [88, 178] width 121 height 12
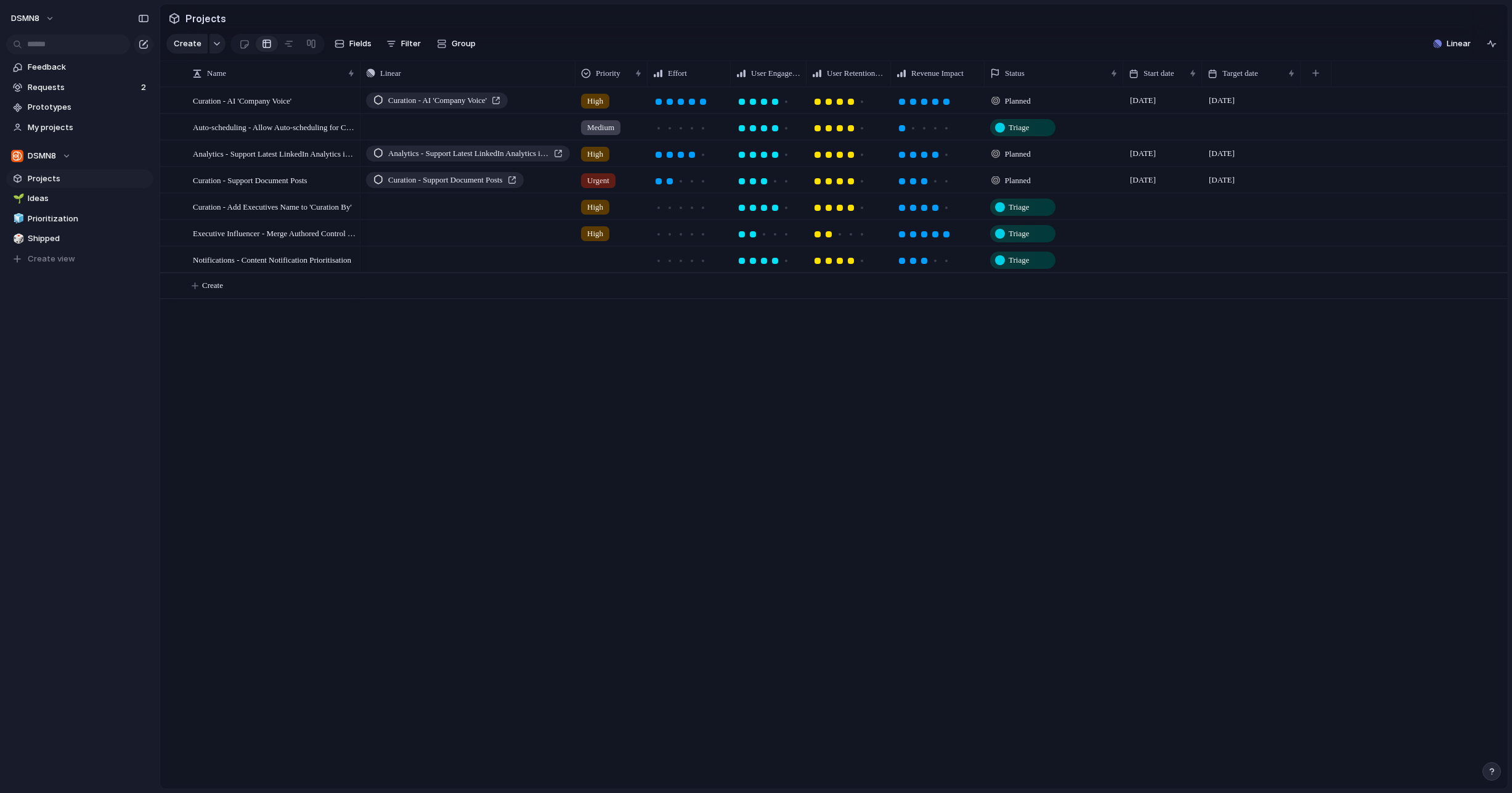
click at [1029, 130] on span "Triage" at bounding box center [1018, 127] width 20 height 12
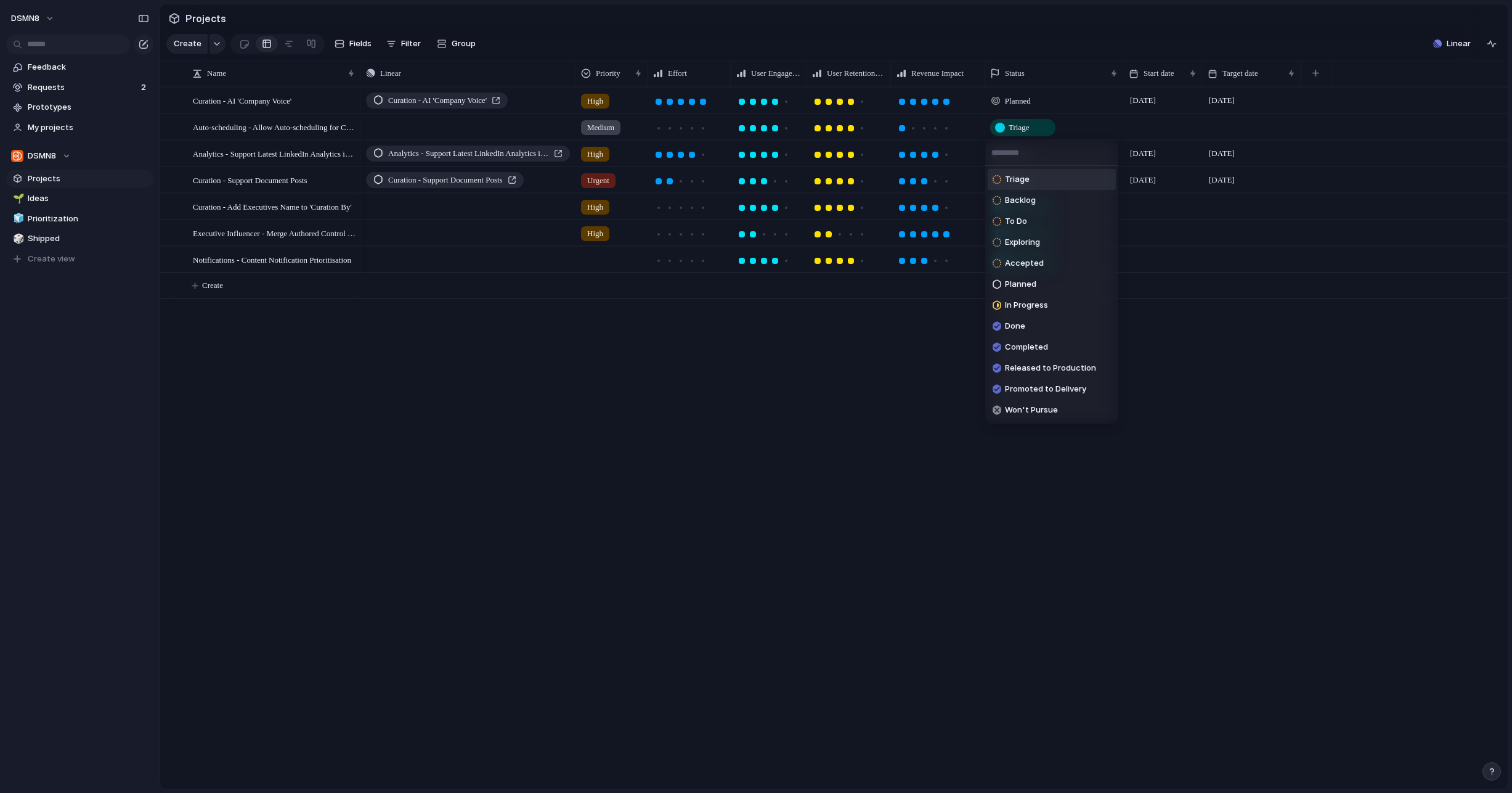
click at [1027, 178] on span "Triage" at bounding box center [1017, 179] width 25 height 12
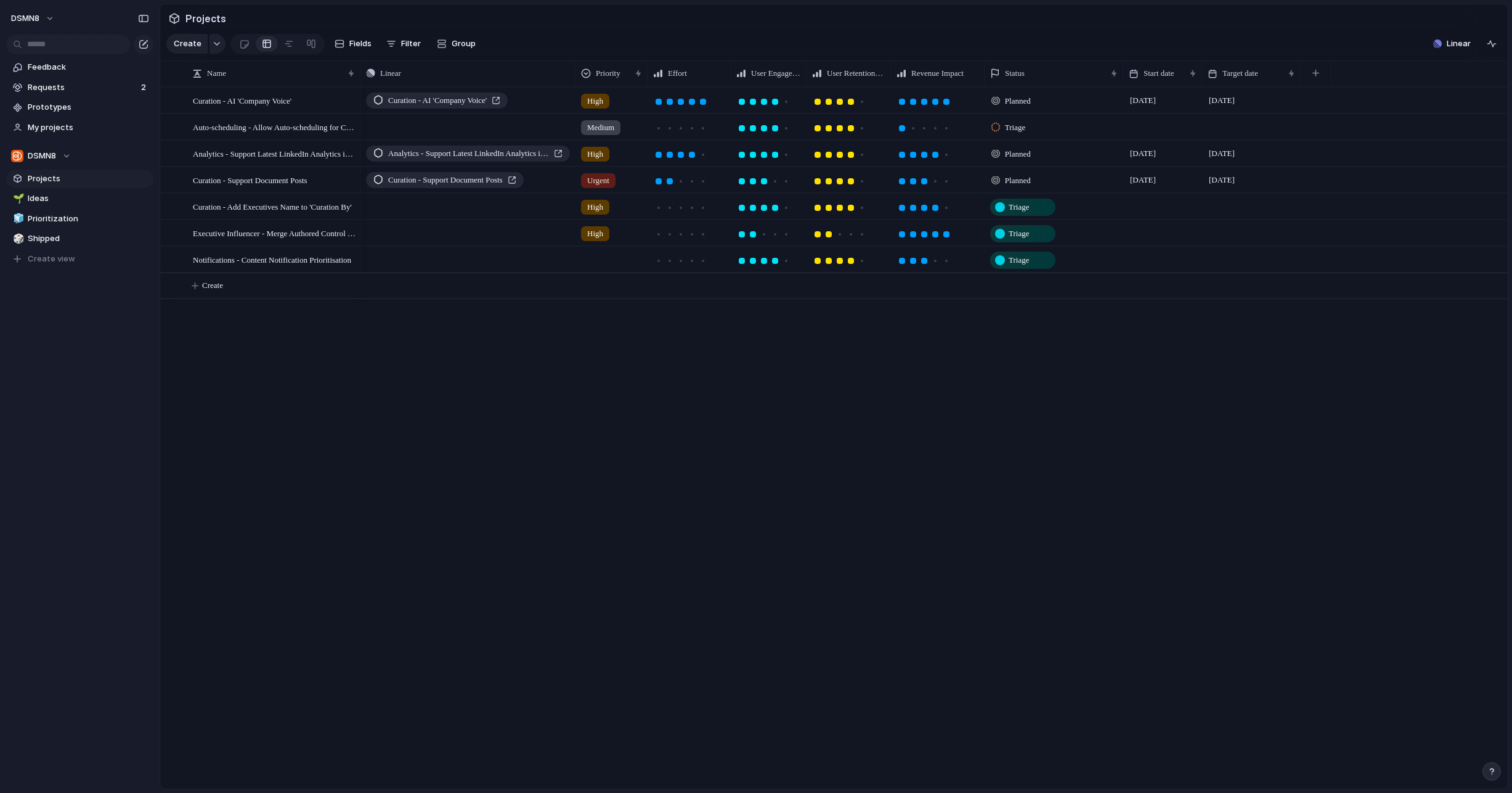
click at [1027, 206] on span "Triage" at bounding box center [1018, 207] width 20 height 12
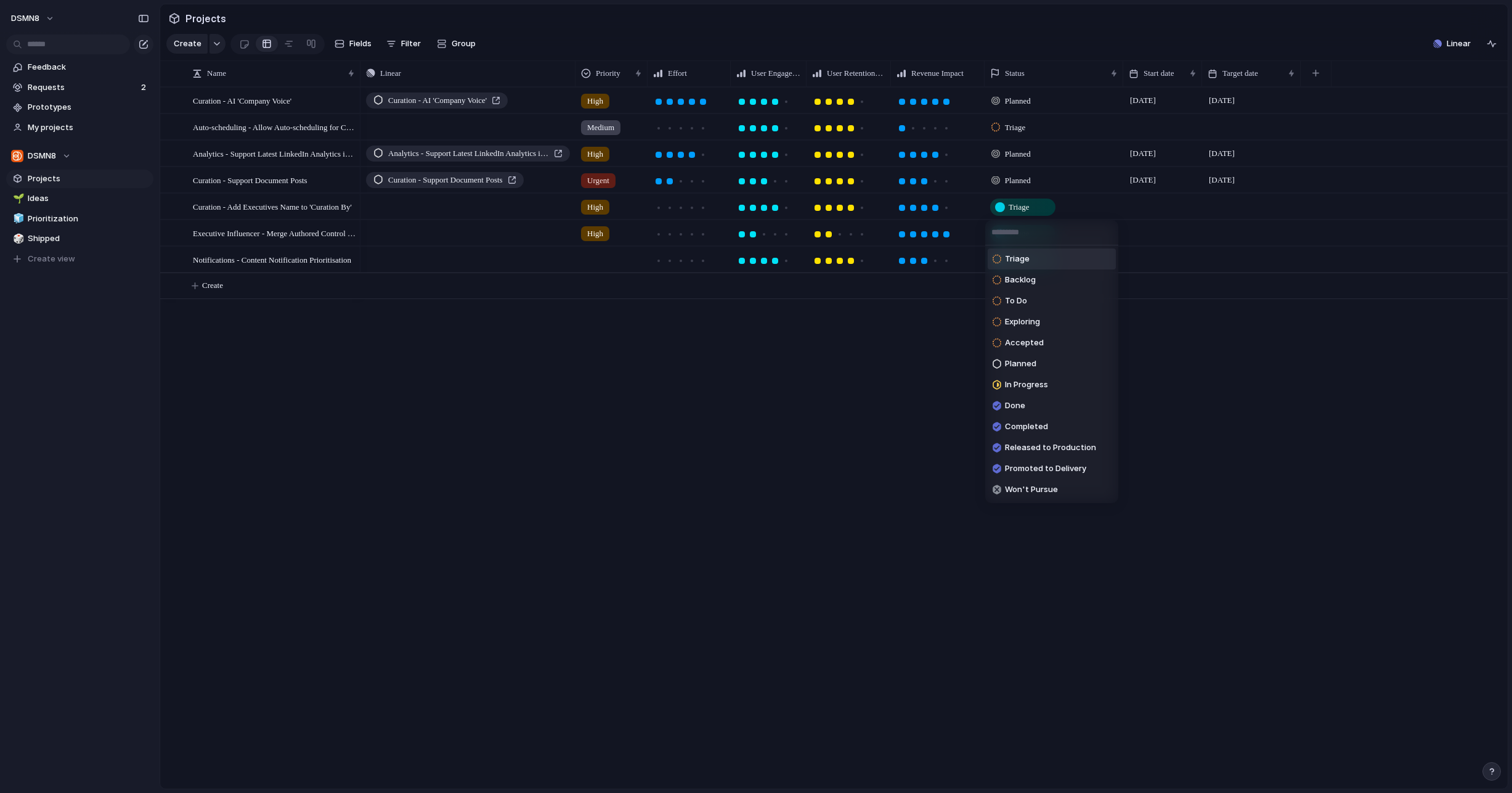
click at [1018, 257] on span "Triage" at bounding box center [1017, 259] width 25 height 12
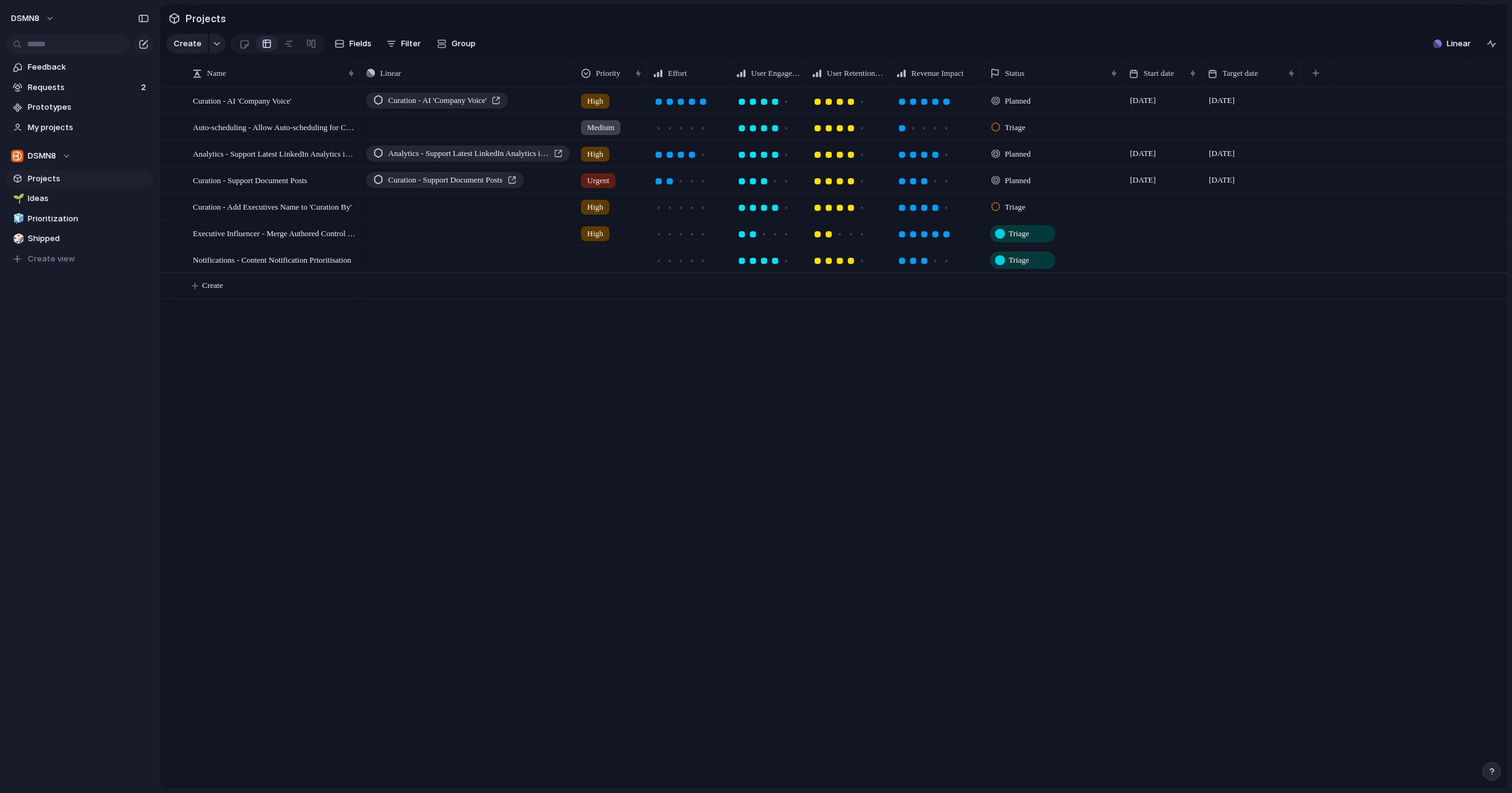
click at [1018, 236] on span "Triage" at bounding box center [1018, 233] width 20 height 12
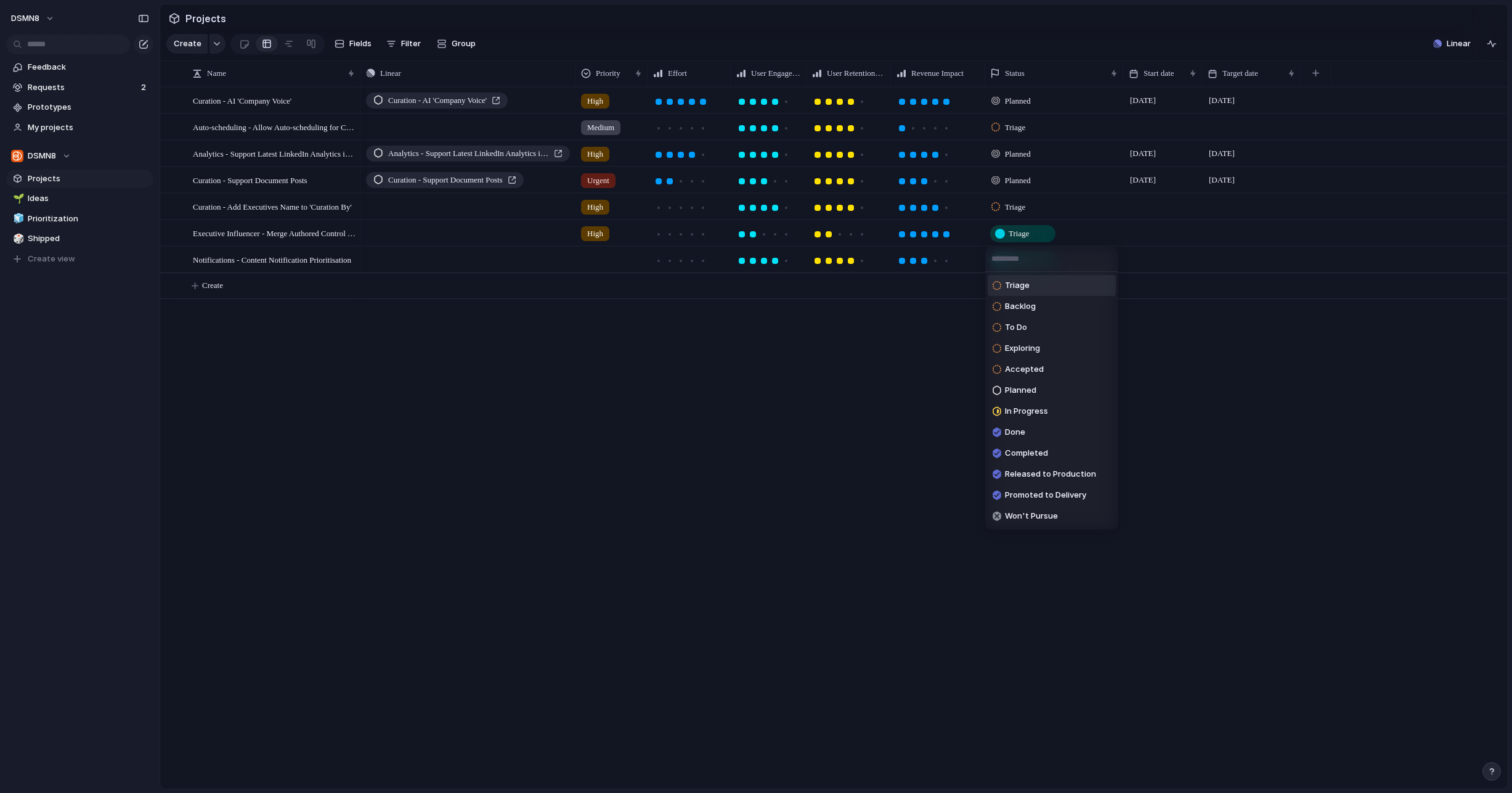
click at [1018, 279] on div "Triage" at bounding box center [1011, 285] width 37 height 15
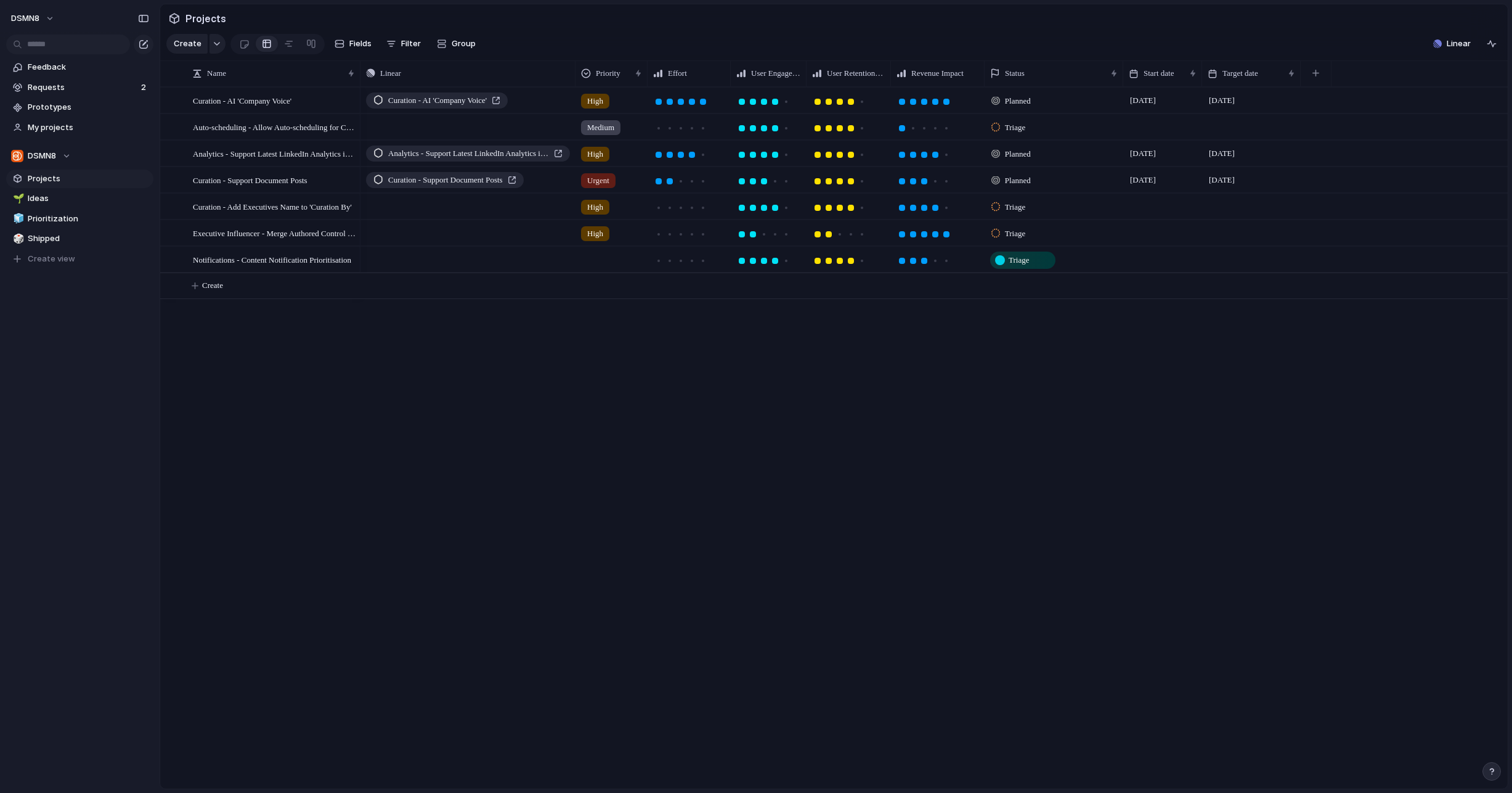
click at [1018, 261] on span "Triage" at bounding box center [1018, 260] width 20 height 12
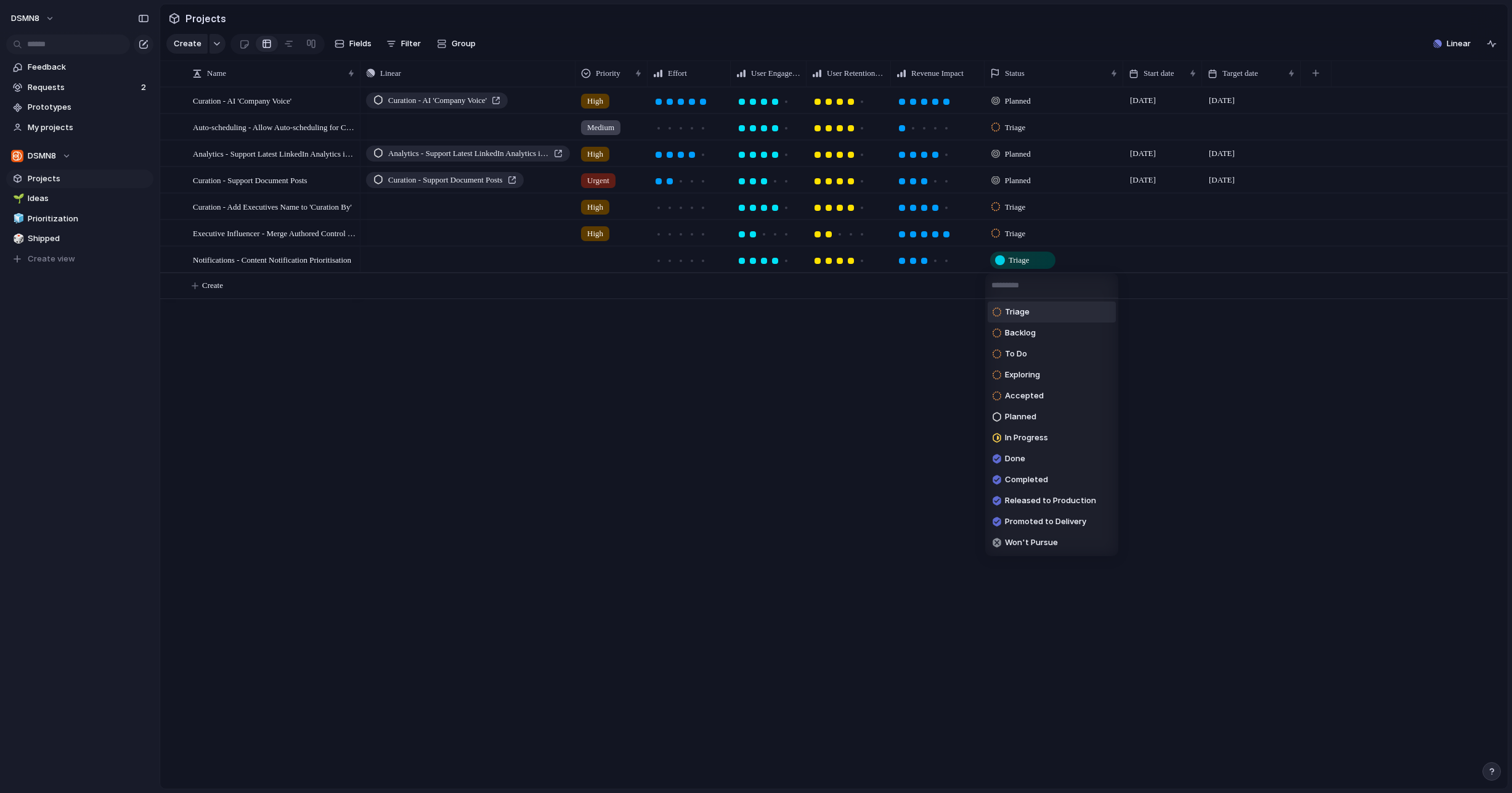
click at [1015, 315] on span "Triage" at bounding box center [1017, 312] width 25 height 12
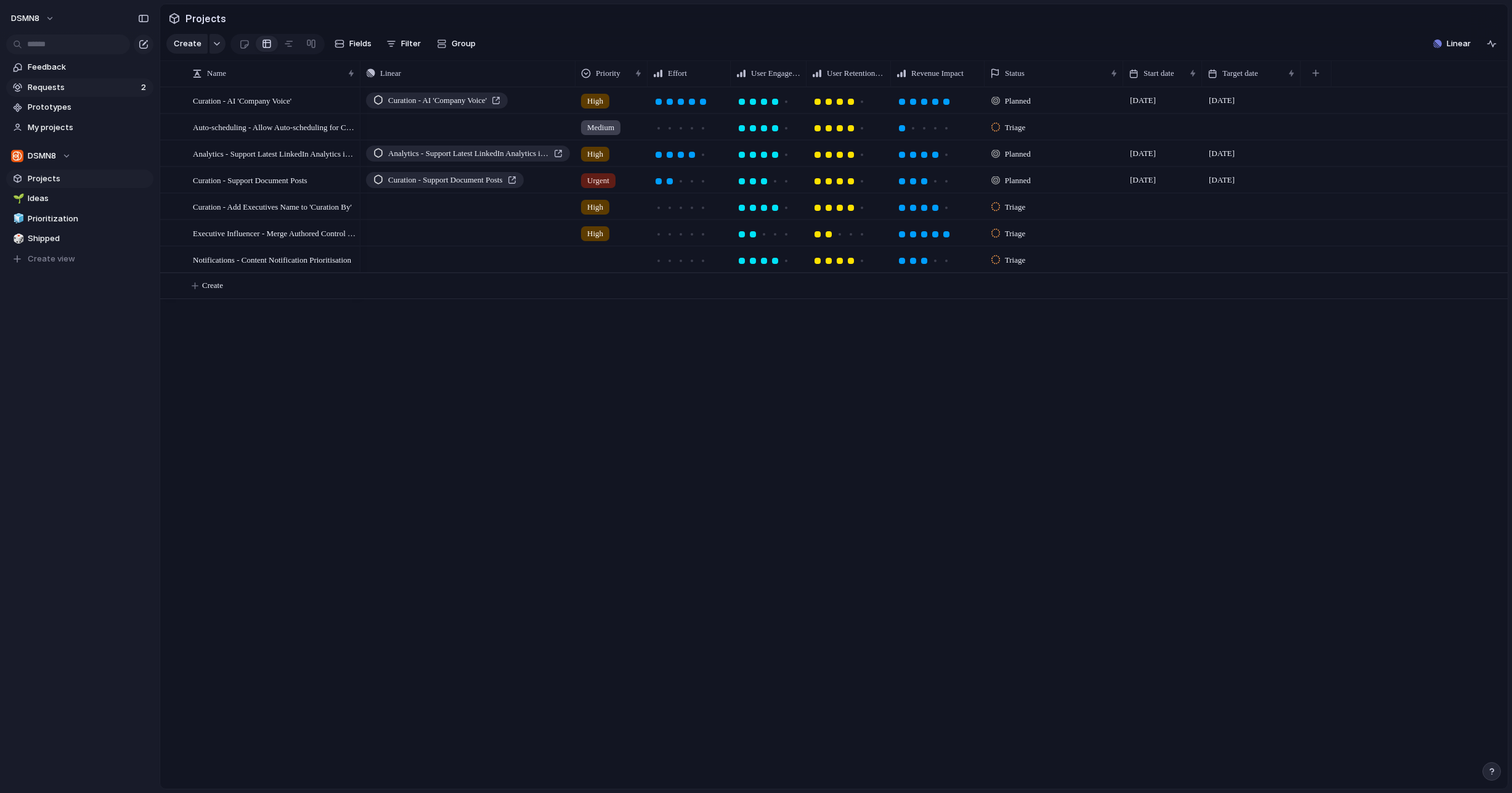
click at [74, 88] on span "Requests" at bounding box center [83, 87] width 110 height 12
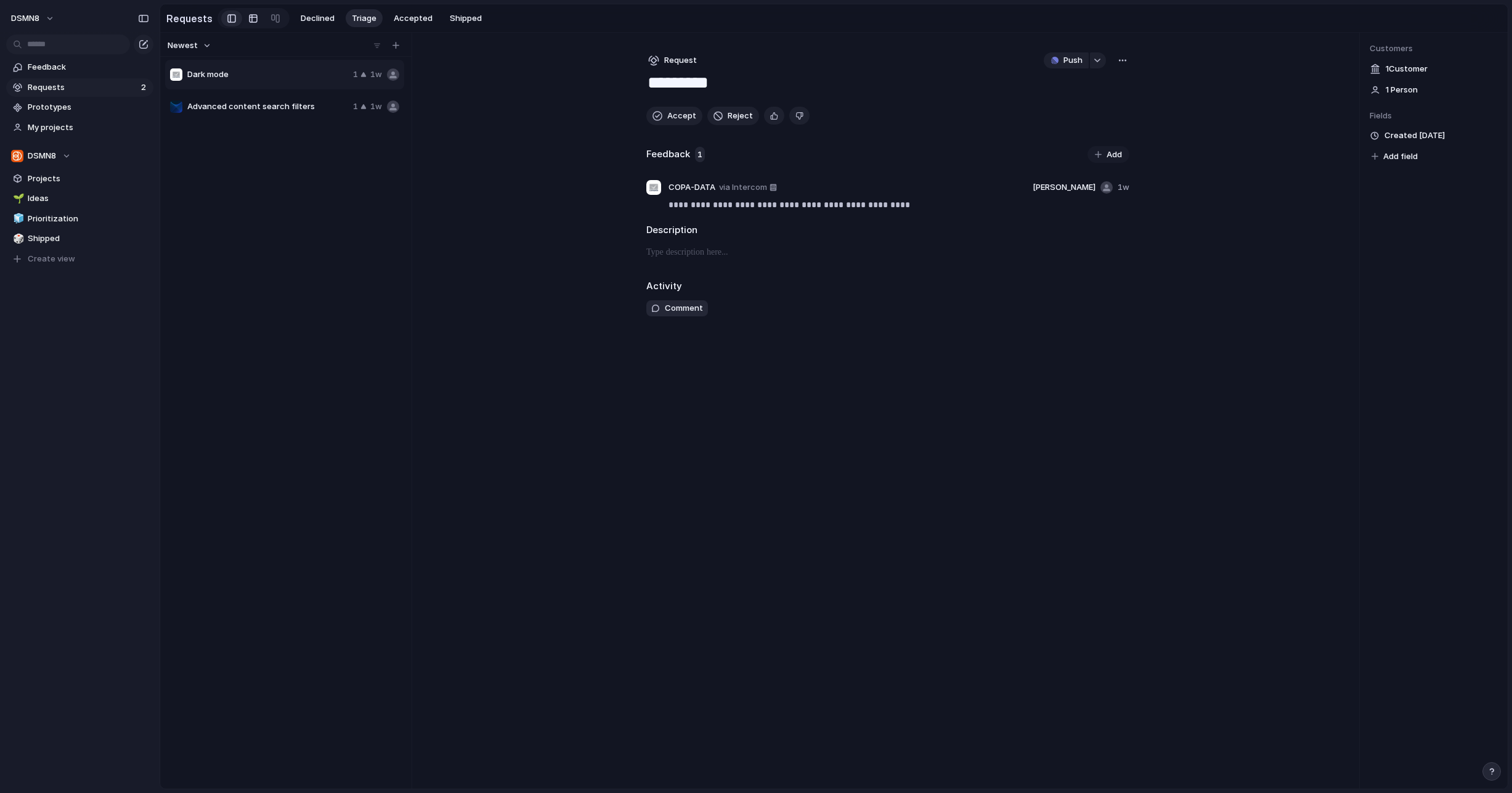
click at [249, 15] on div at bounding box center [253, 18] width 10 height 20
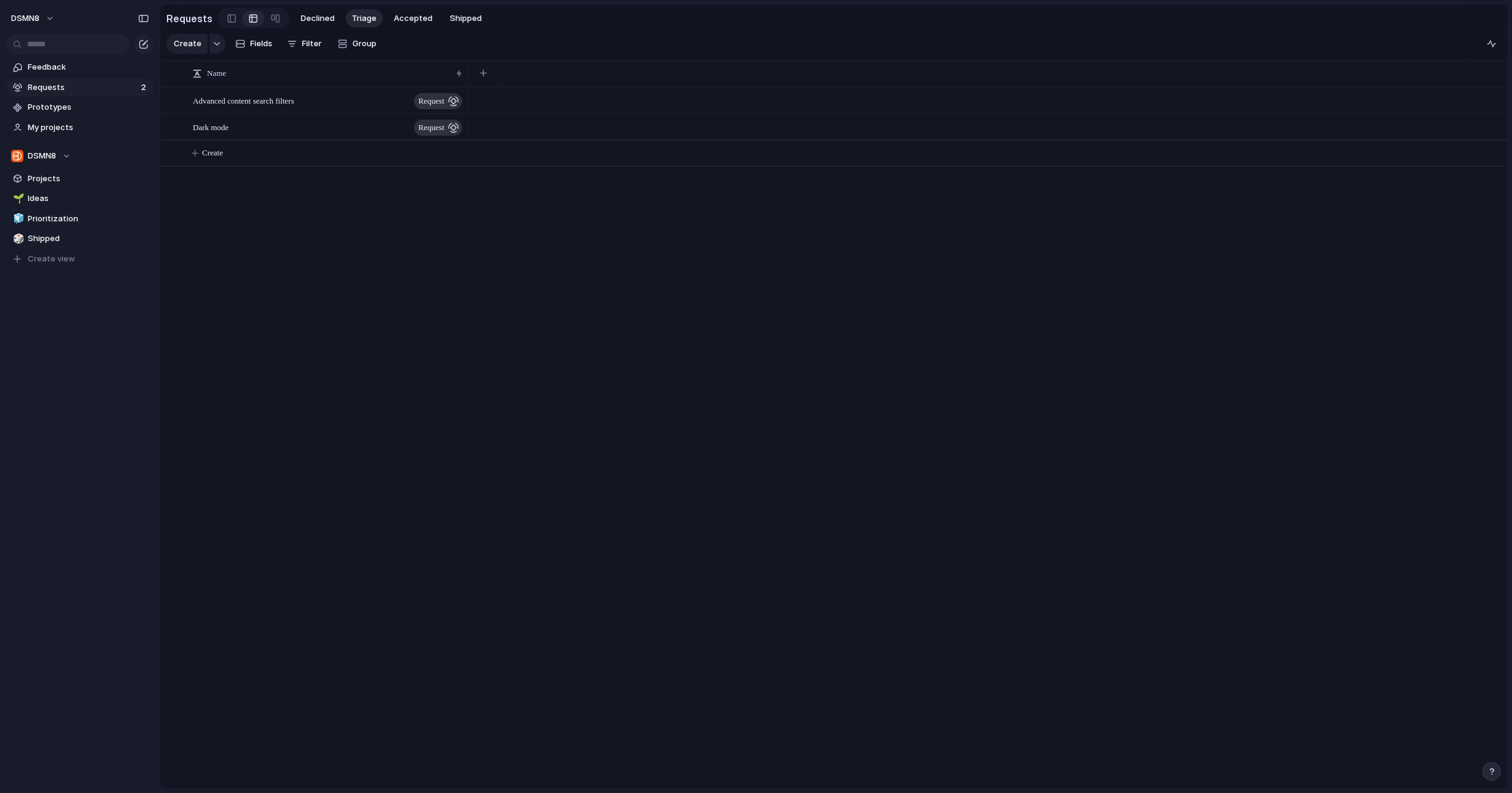
click at [333, 104] on div "Advanced content search filters request" at bounding box center [328, 101] width 271 height 26
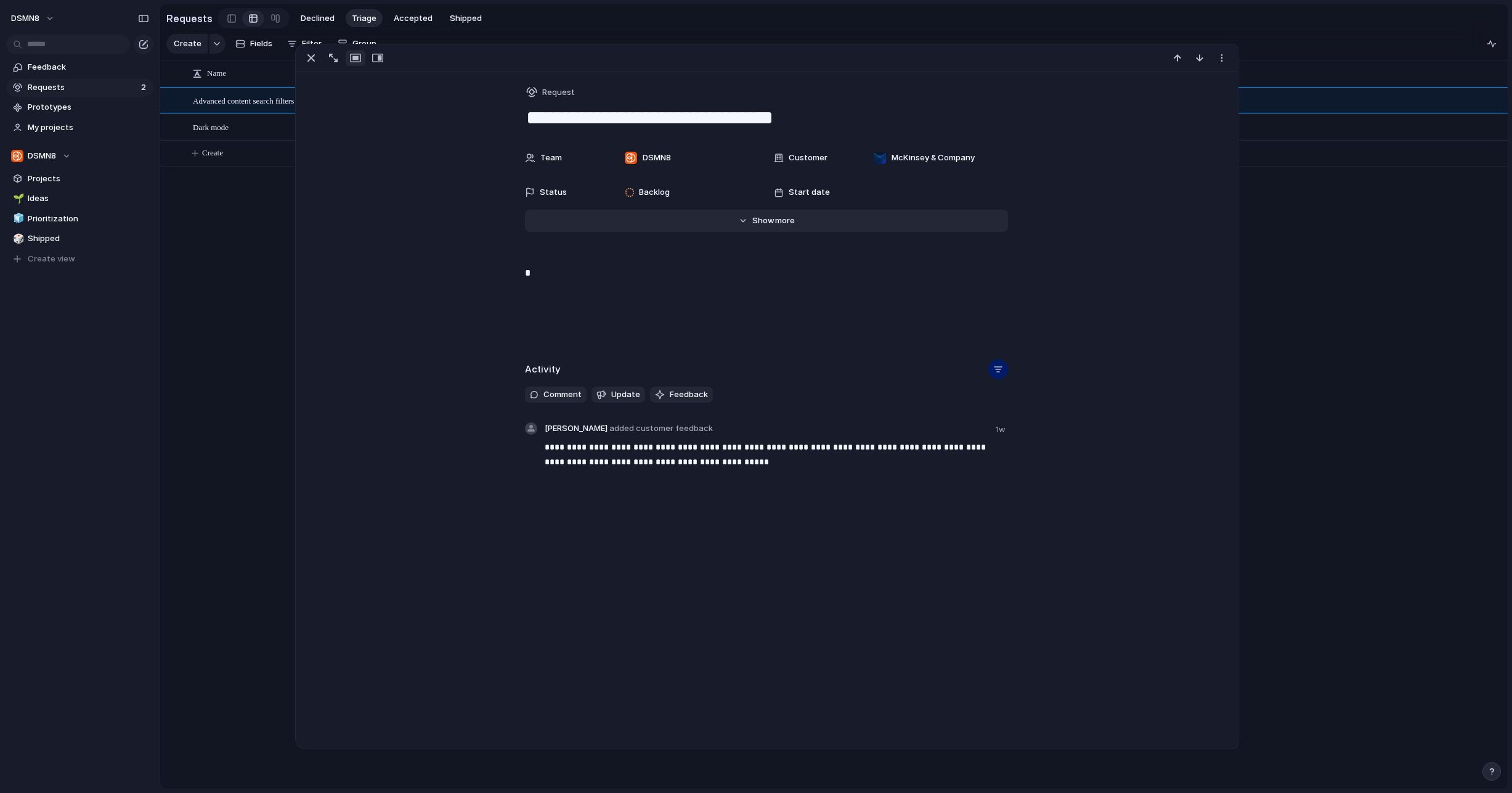
click at [756, 218] on span "Show" at bounding box center [763, 221] width 22 height 12
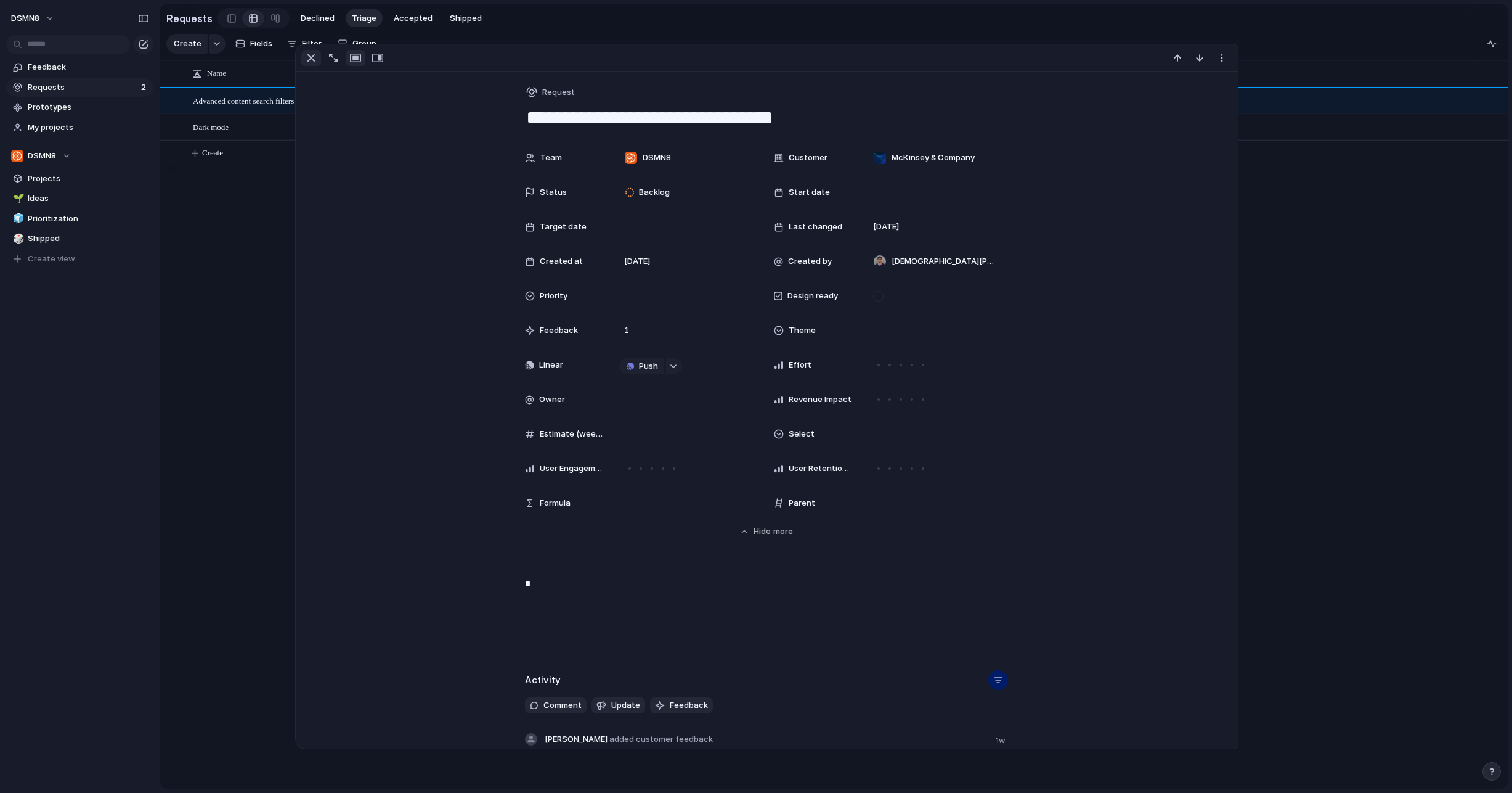
click at [312, 56] on div "button" at bounding box center [312, 58] width 15 height 15
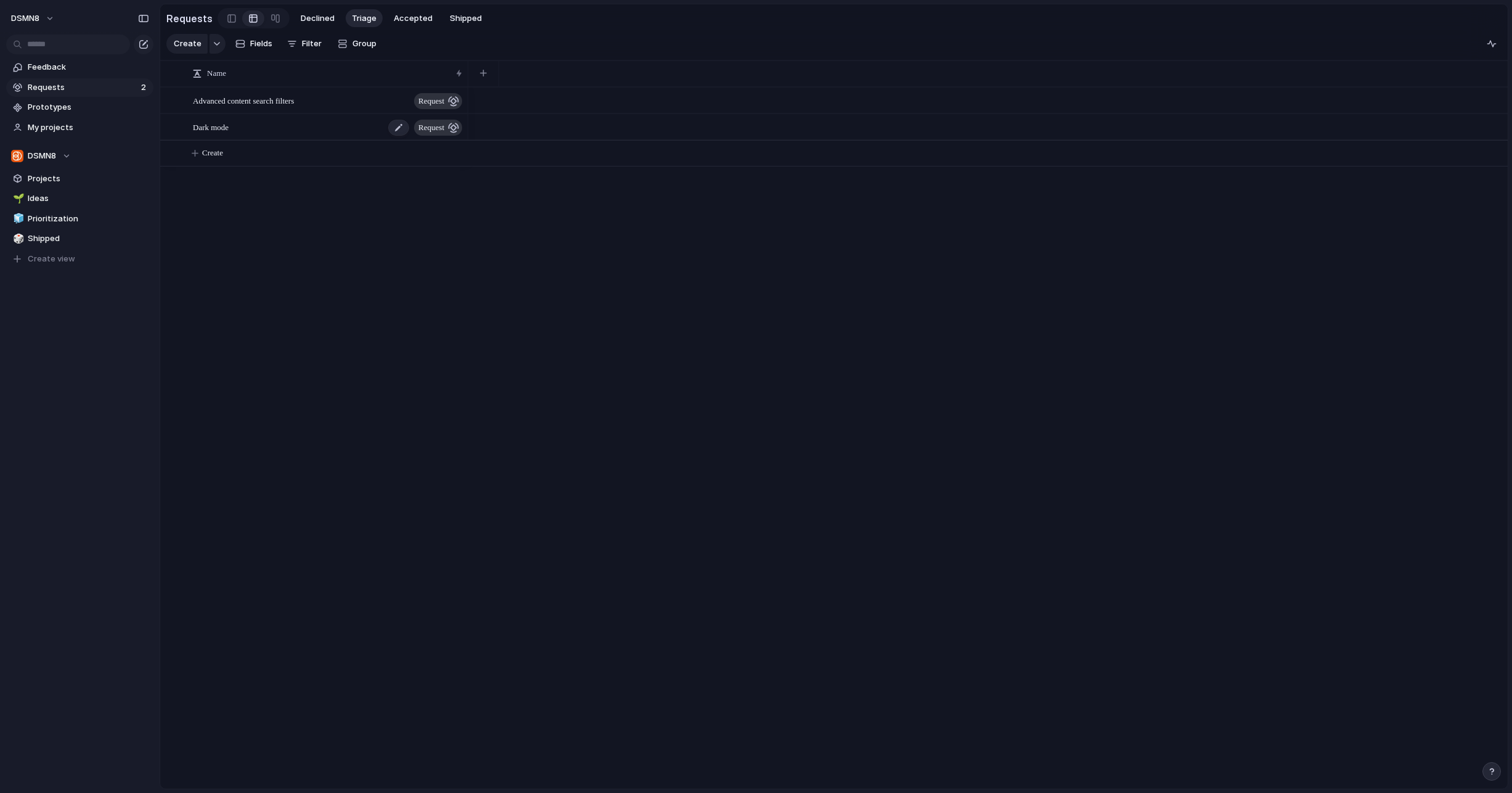
click at [248, 133] on div "Dark mode request" at bounding box center [328, 127] width 271 height 26
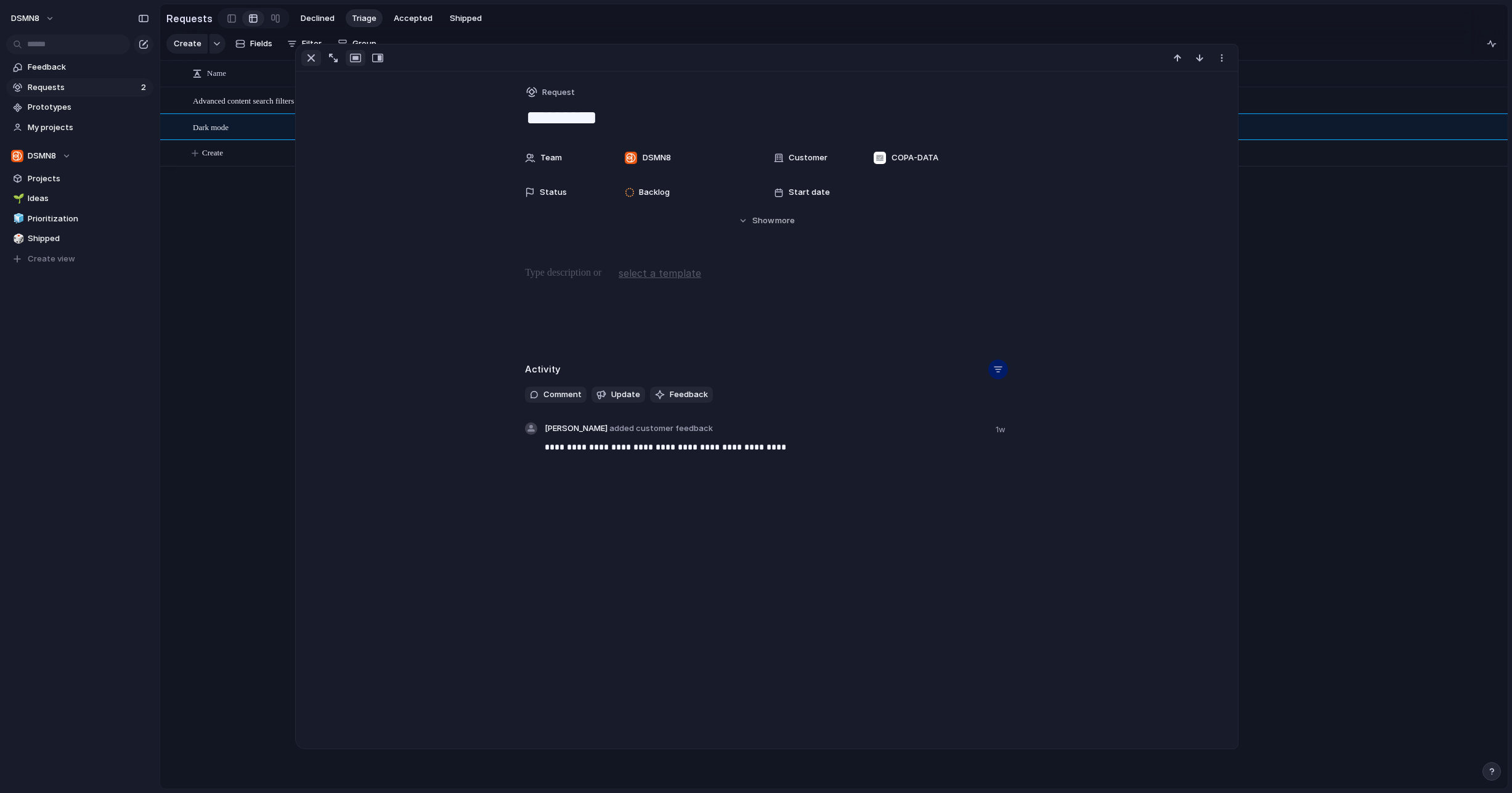
click at [311, 59] on div "button" at bounding box center [312, 58] width 15 height 15
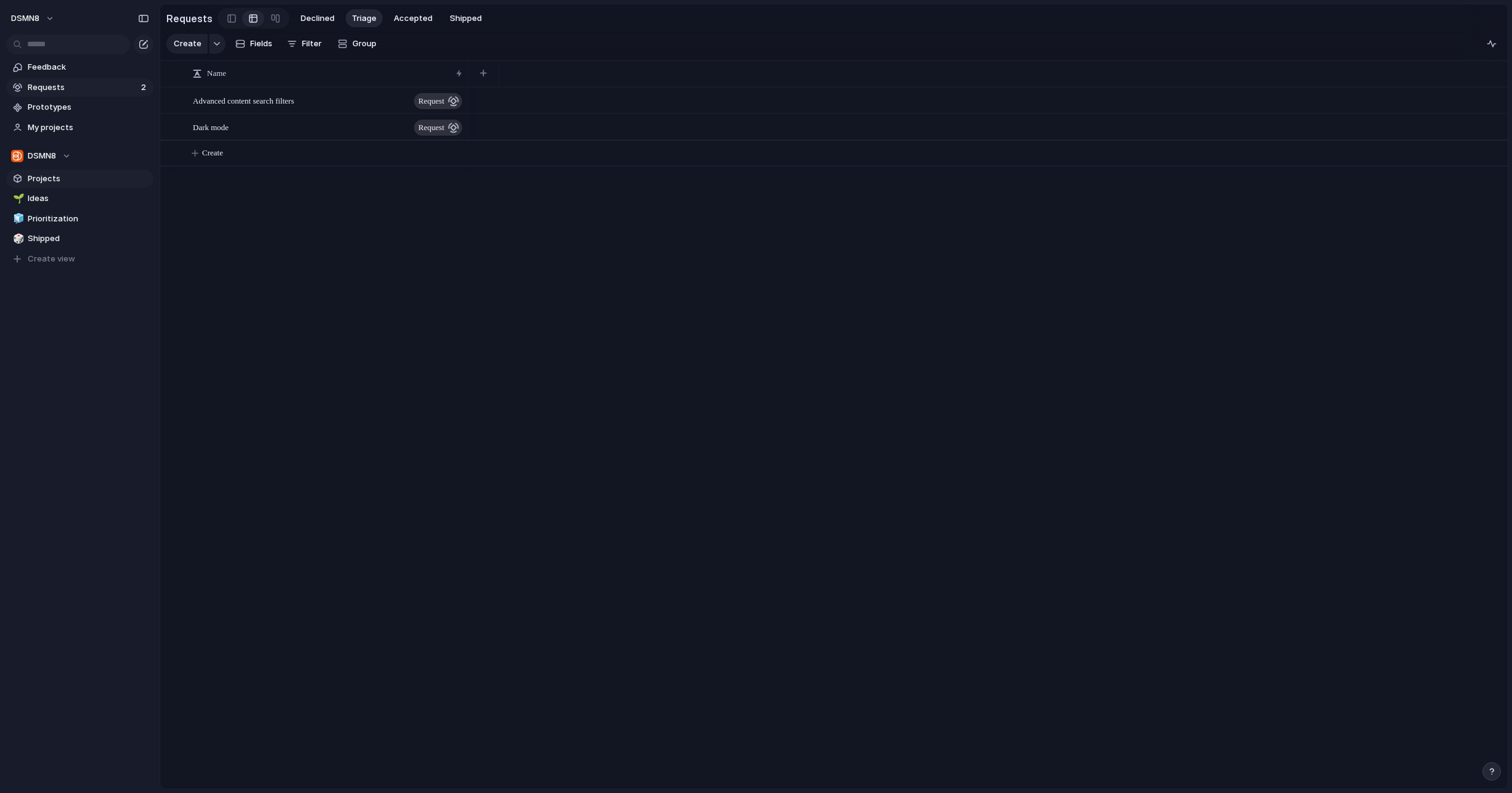
click at [50, 178] on span "Projects" at bounding box center [88, 178] width 121 height 12
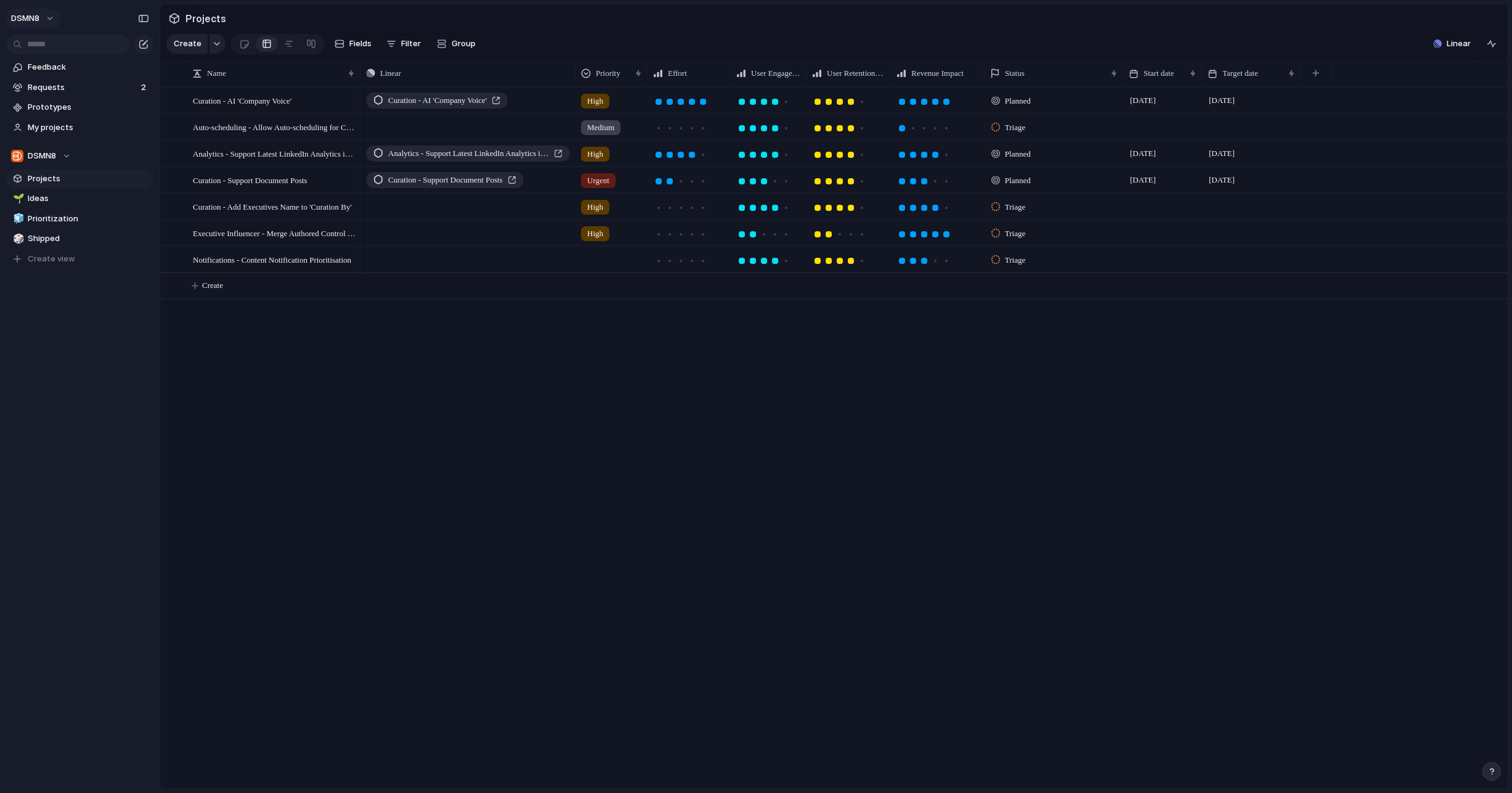
click at [36, 17] on span "DSMN8" at bounding box center [26, 18] width 29 height 12
click at [277, 486] on div "Settings Invite members Change theme Change workspace Sign out" at bounding box center [756, 396] width 1512 height 793
click at [38, 196] on span "Ideas" at bounding box center [88, 198] width 121 height 12
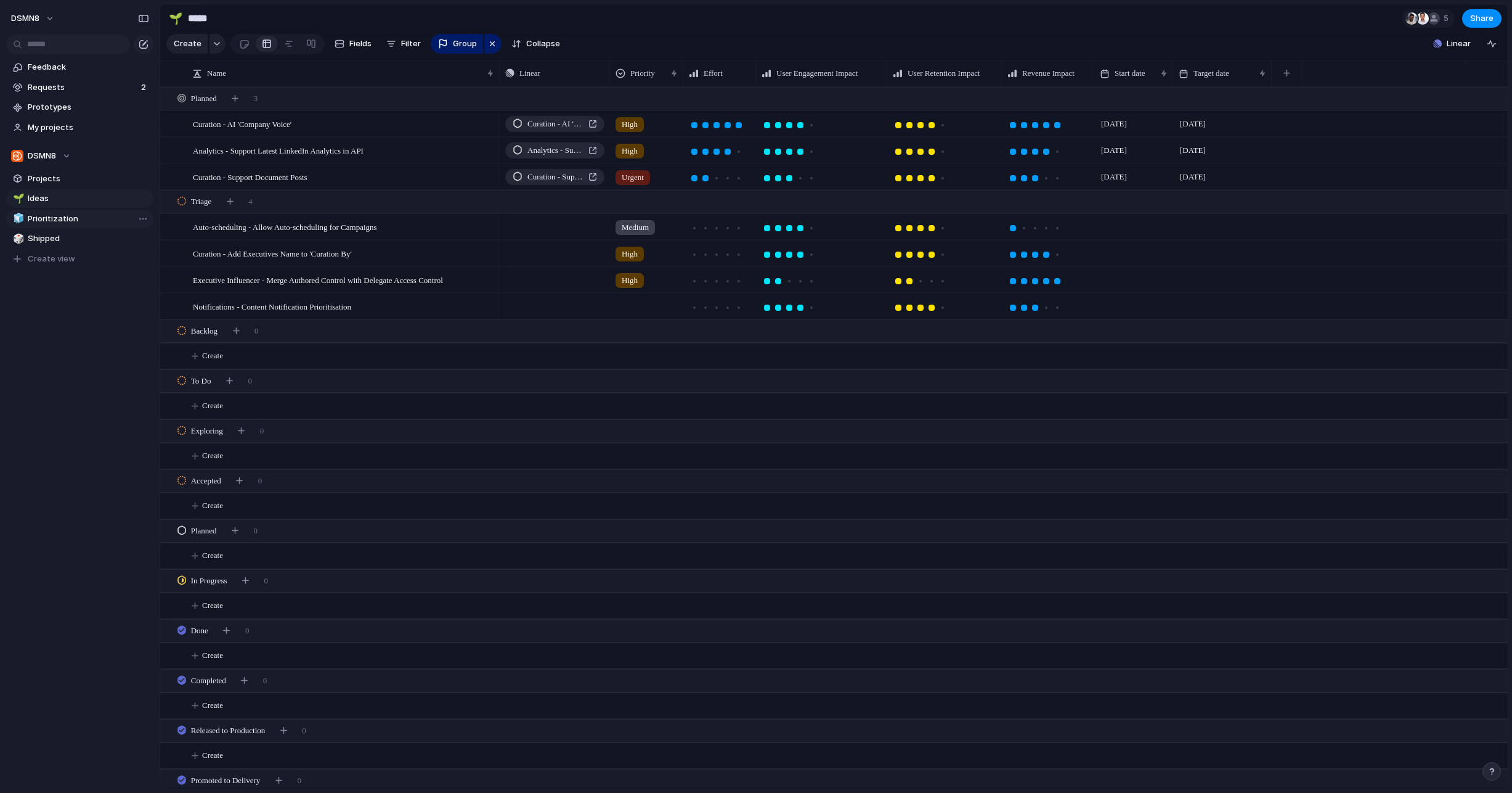
click at [47, 216] on span "Prioritization" at bounding box center [88, 218] width 121 height 12
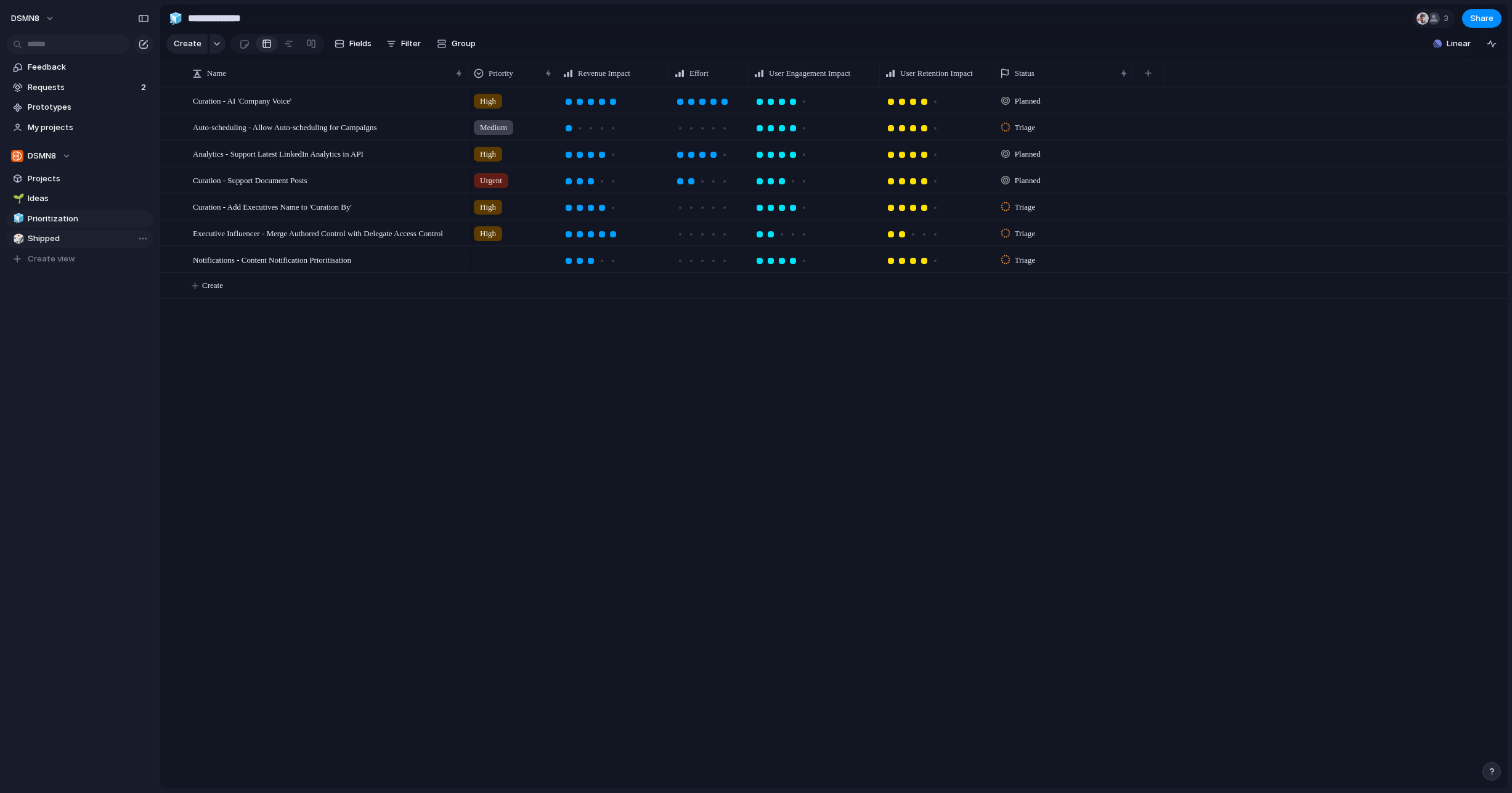
click at [57, 236] on span "Shipped" at bounding box center [88, 239] width 121 height 12
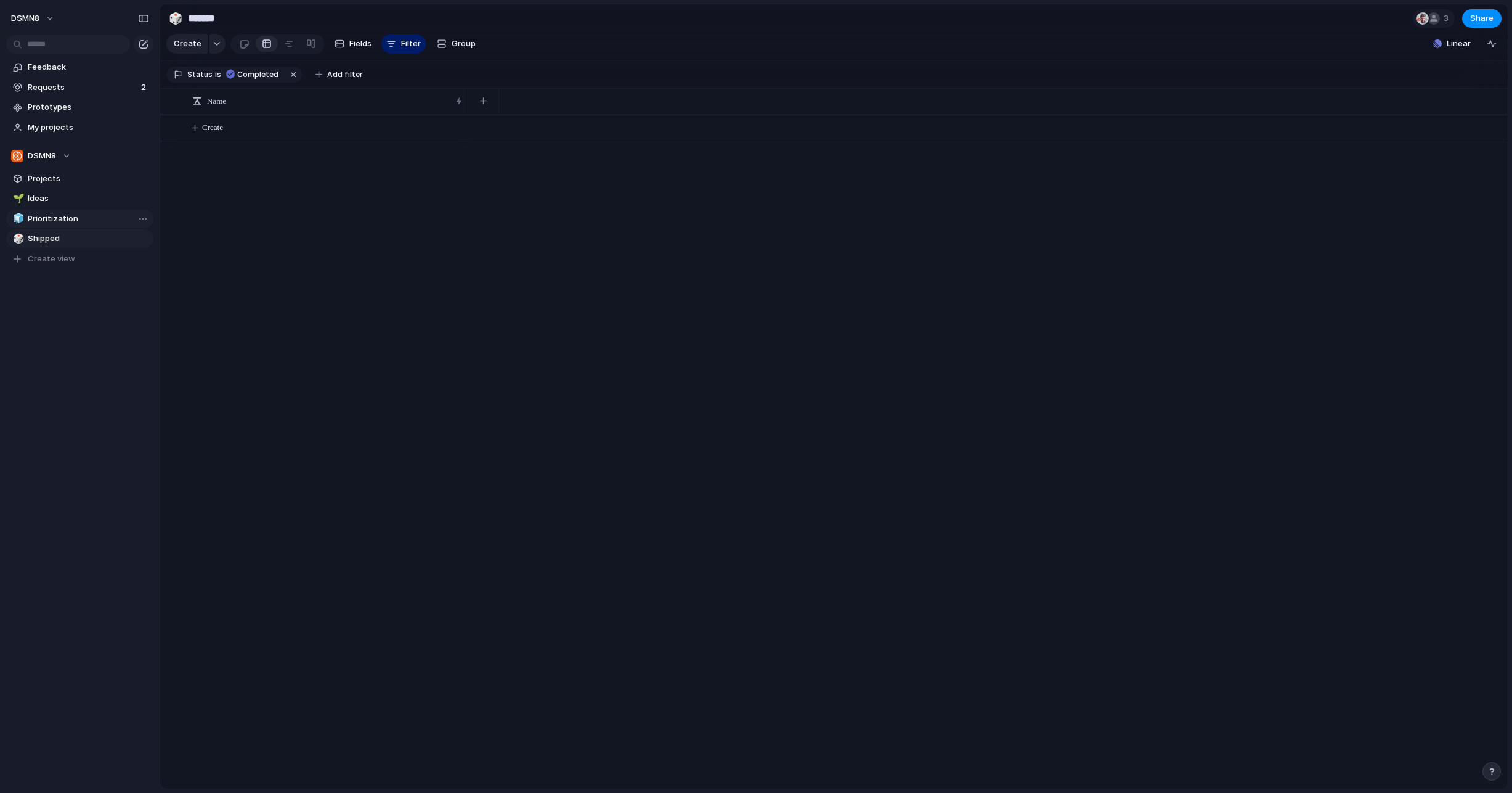
click at [56, 222] on span "Prioritization" at bounding box center [88, 218] width 121 height 12
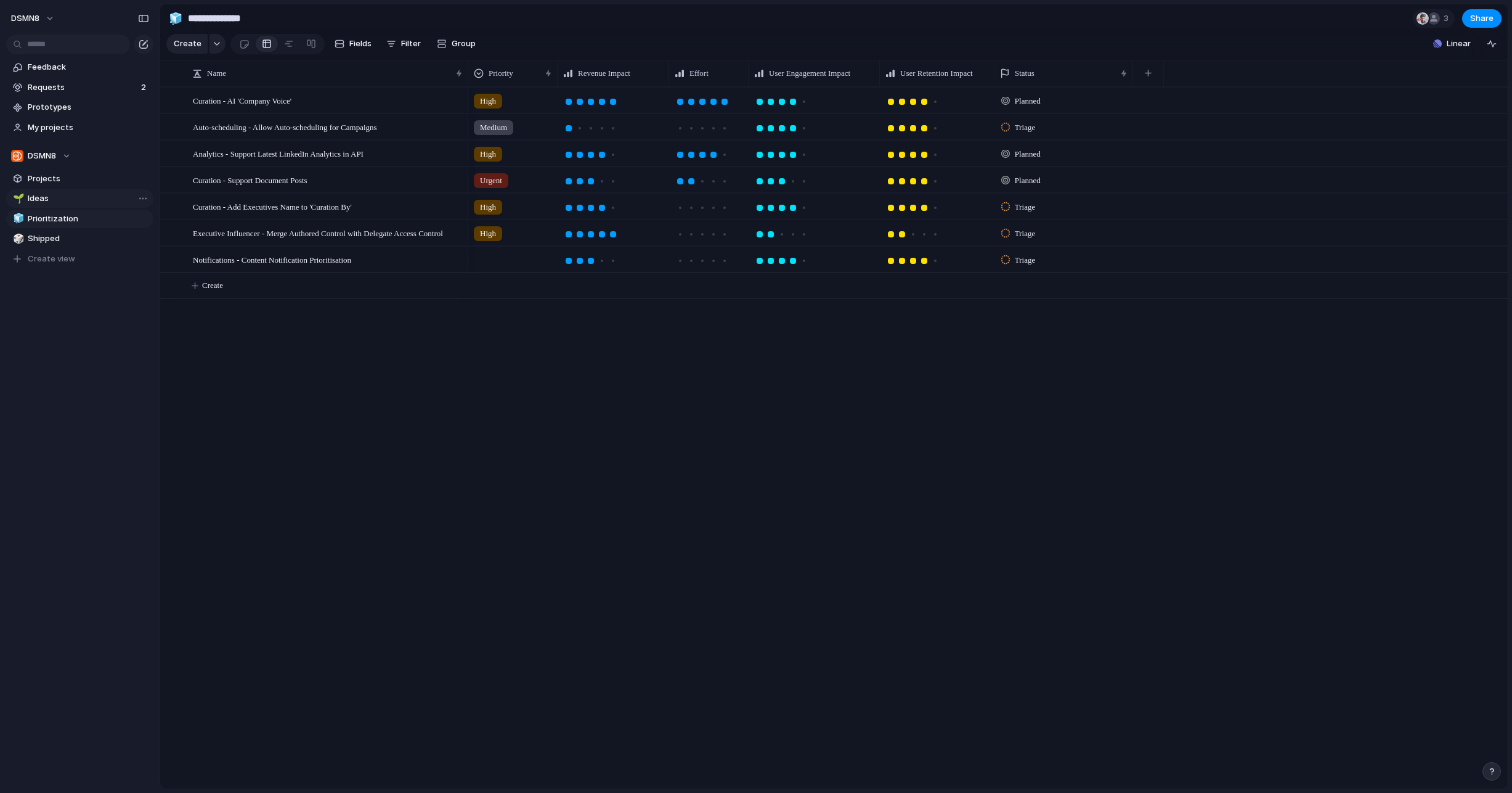
click at [59, 192] on span "Ideas" at bounding box center [88, 198] width 121 height 12
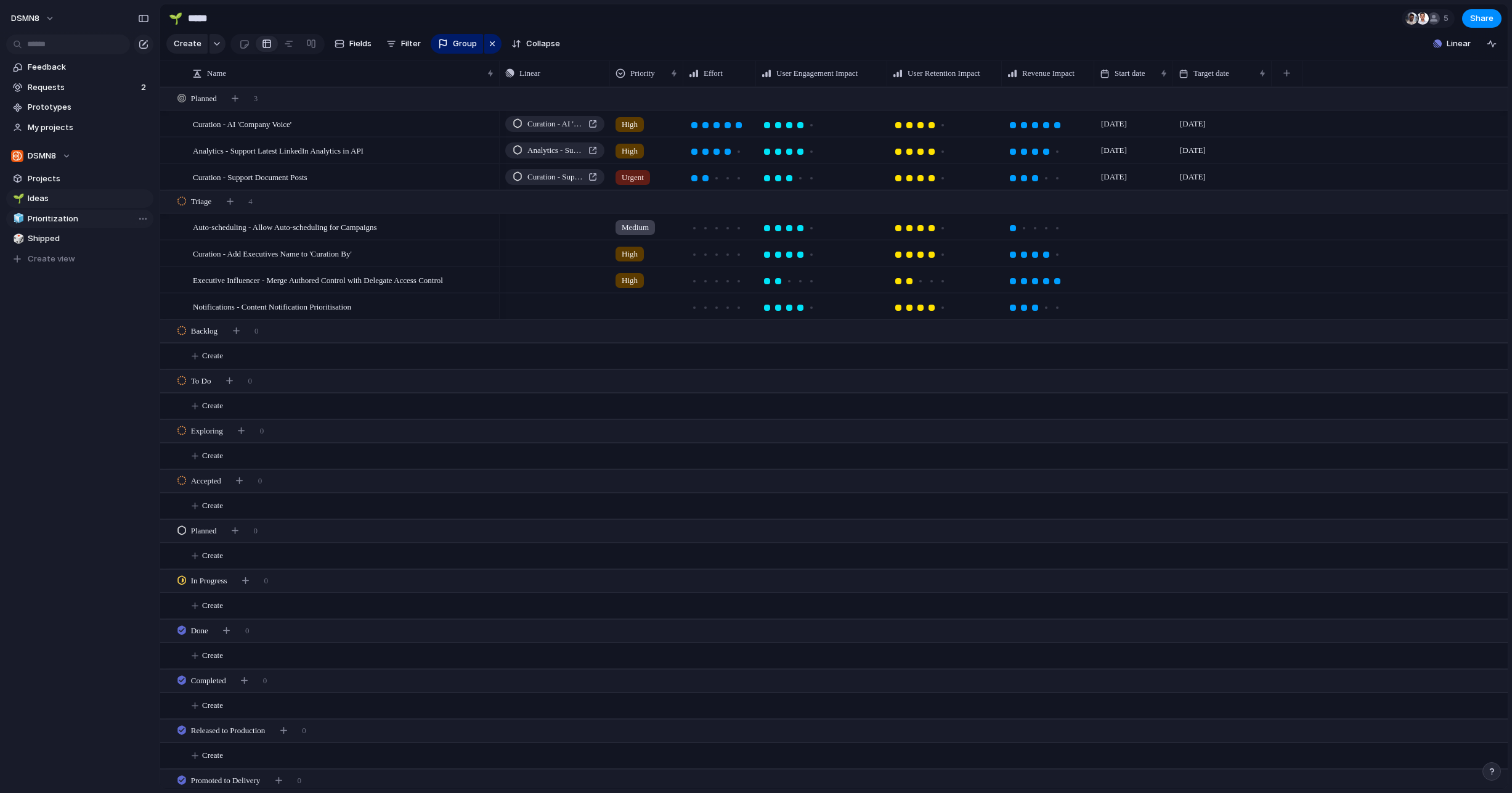
click at [30, 215] on span "Prioritization" at bounding box center [88, 218] width 121 height 12
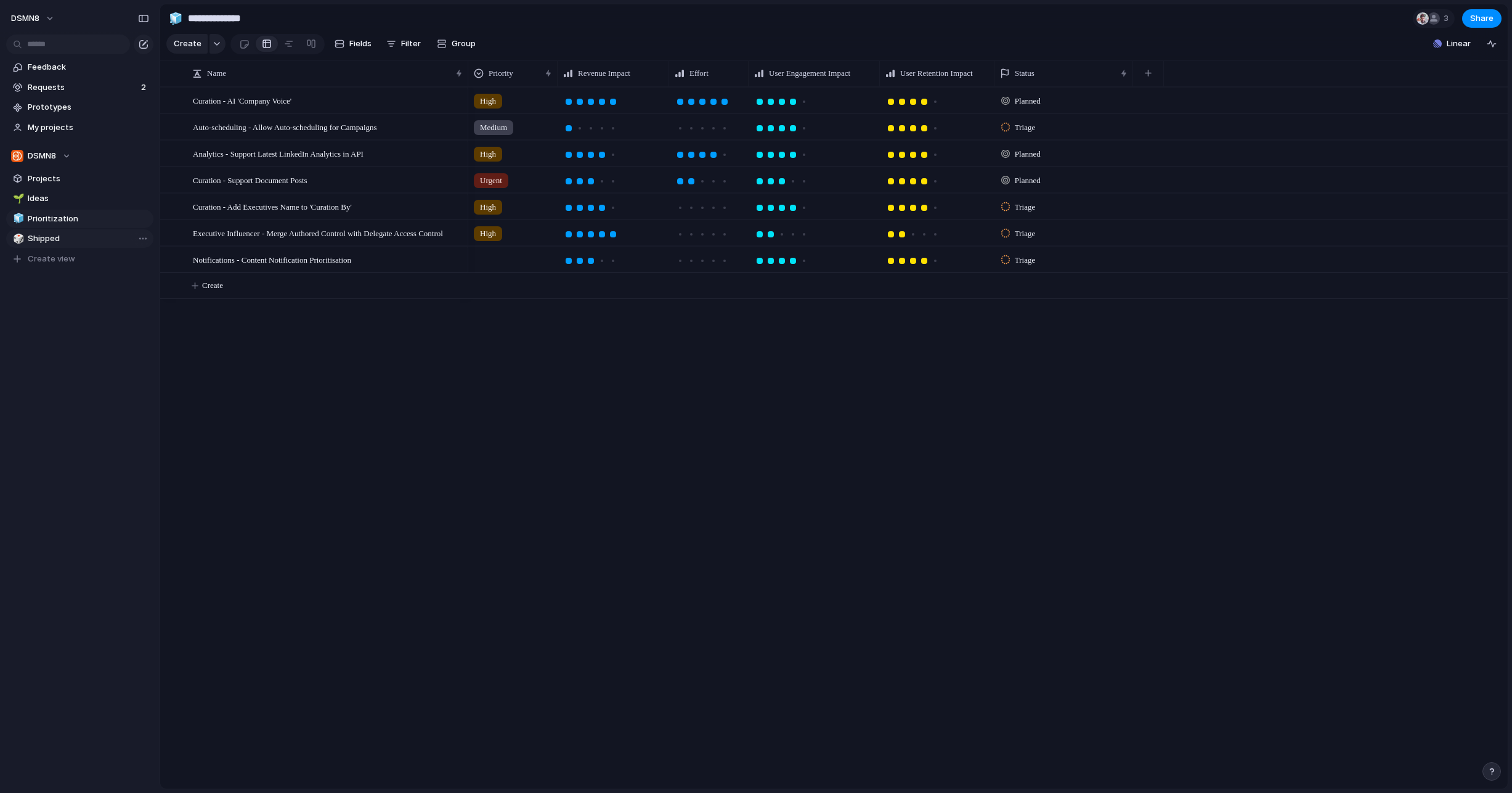
click at [50, 239] on span "Shipped" at bounding box center [88, 239] width 121 height 12
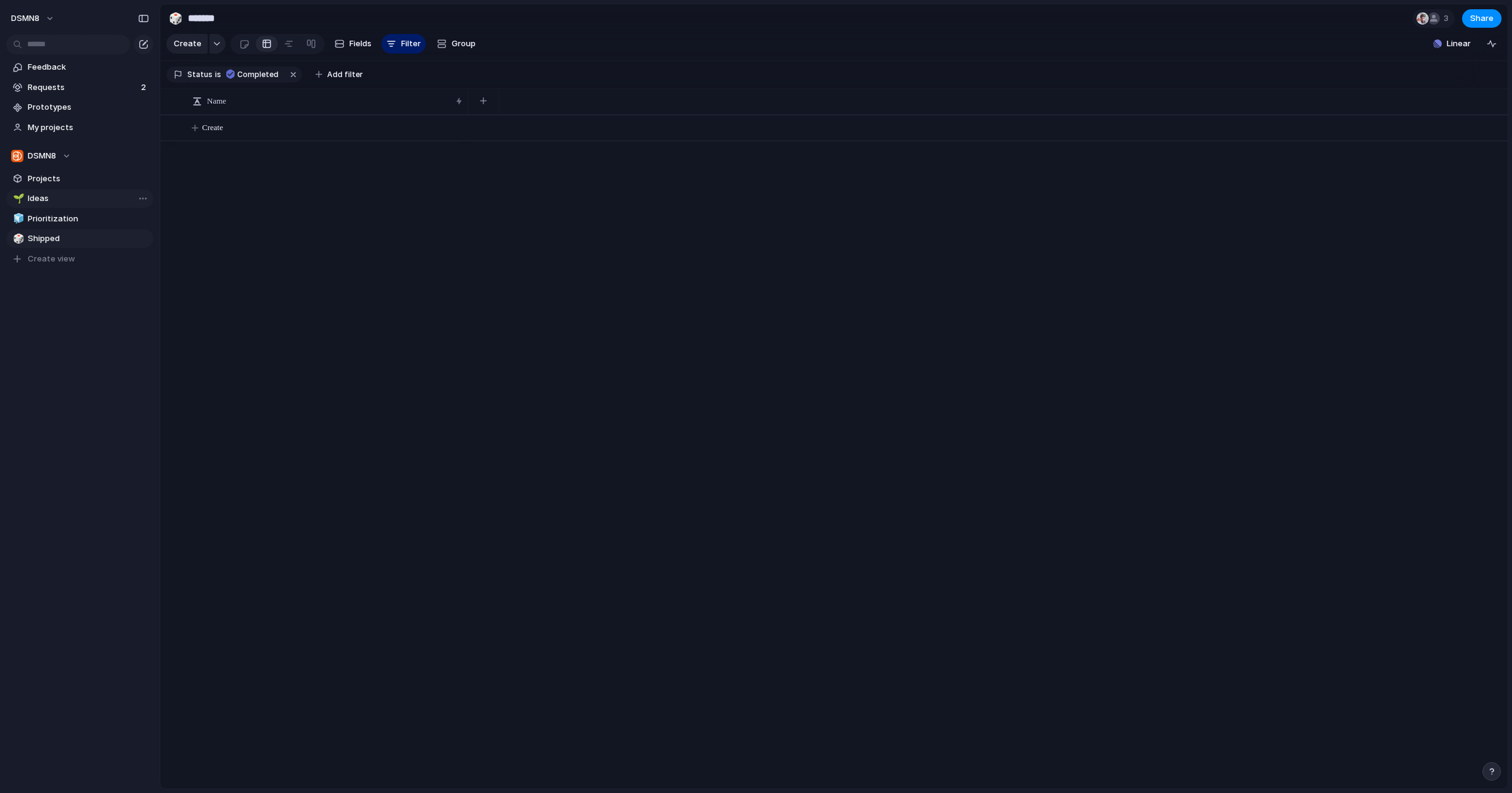
click at [50, 190] on link "🌱 Ideas" at bounding box center [80, 198] width 148 height 19
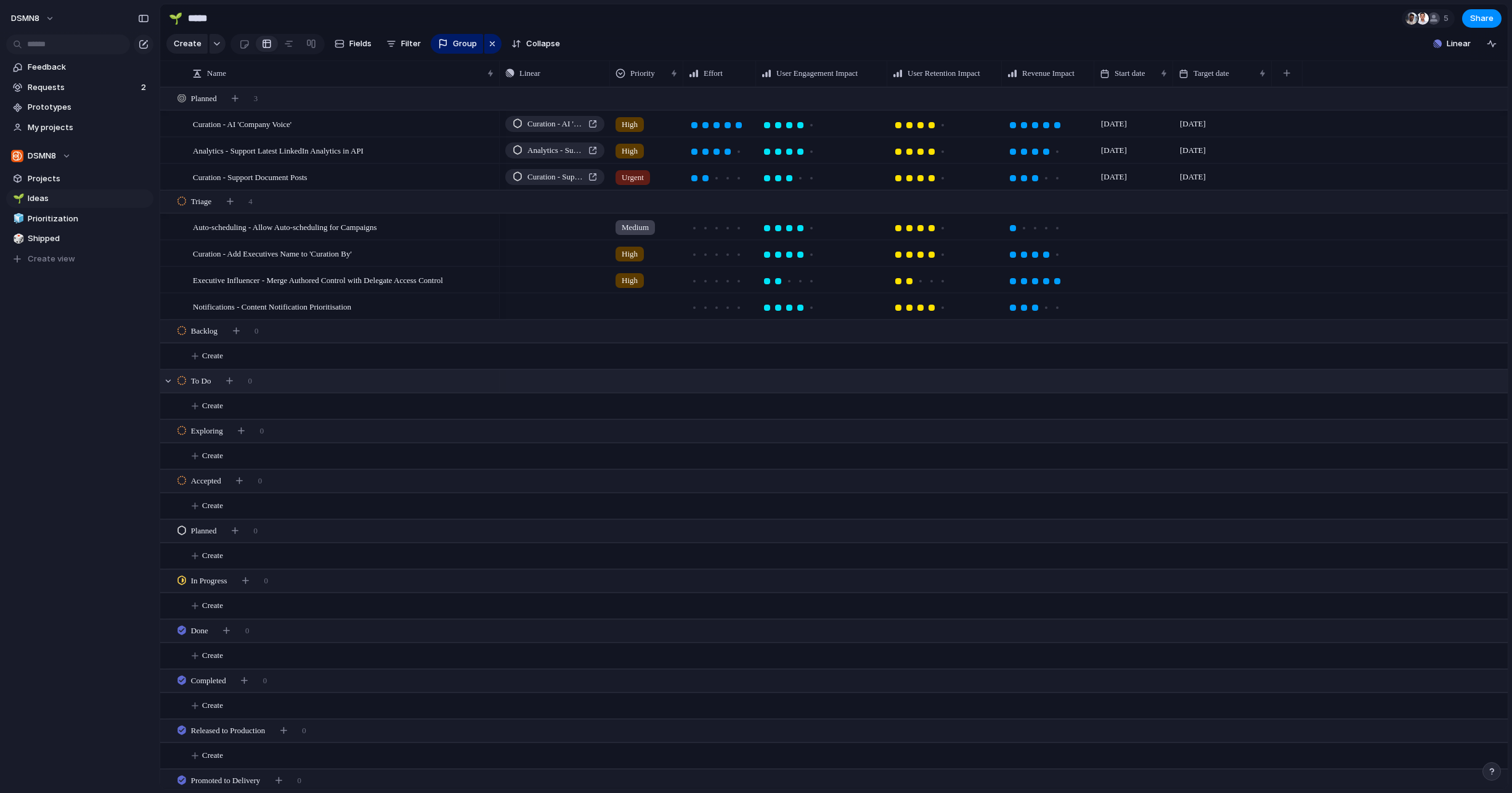
scroll to position [181, 0]
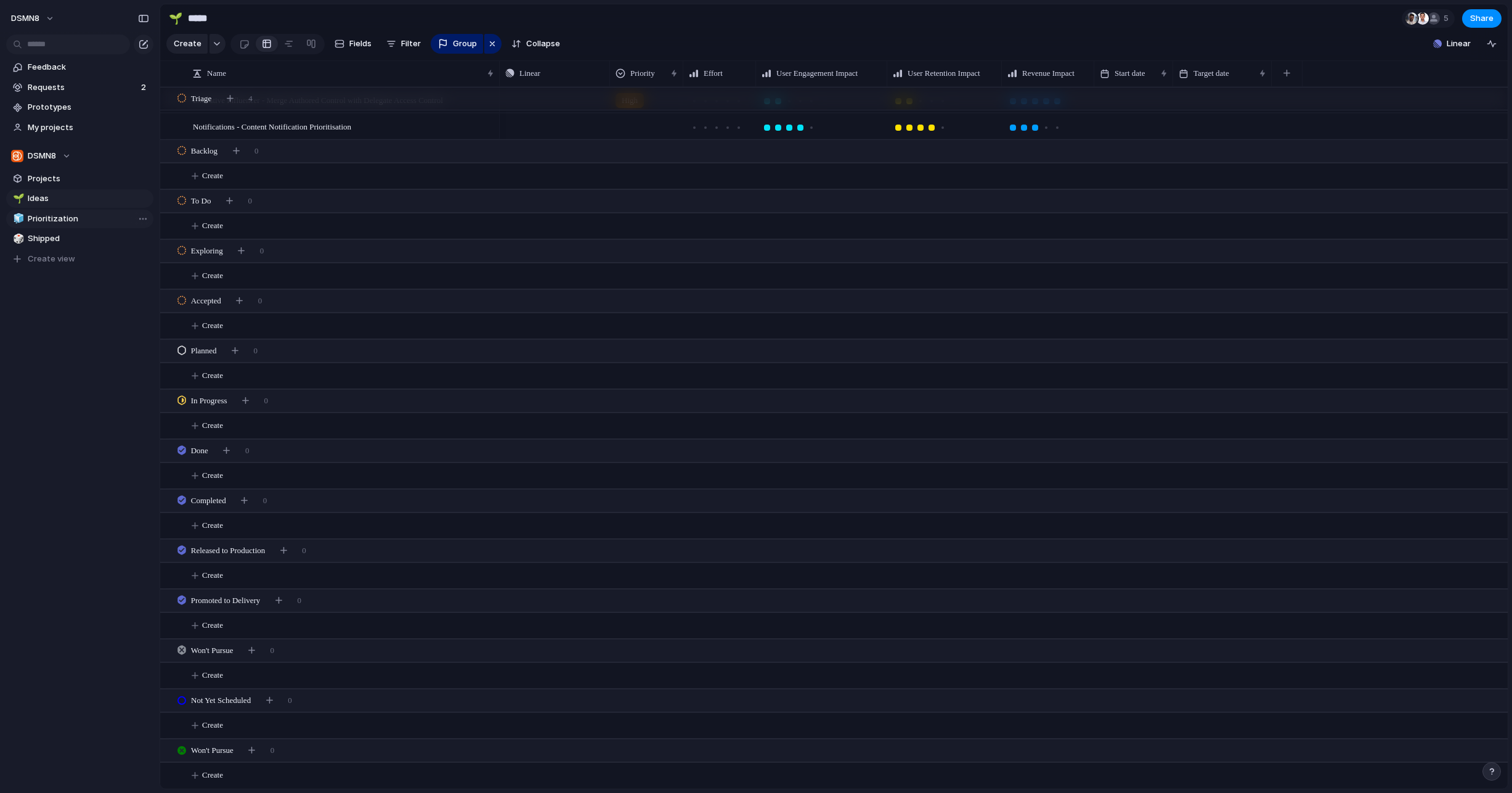
click at [65, 223] on span "Prioritization" at bounding box center [88, 218] width 121 height 12
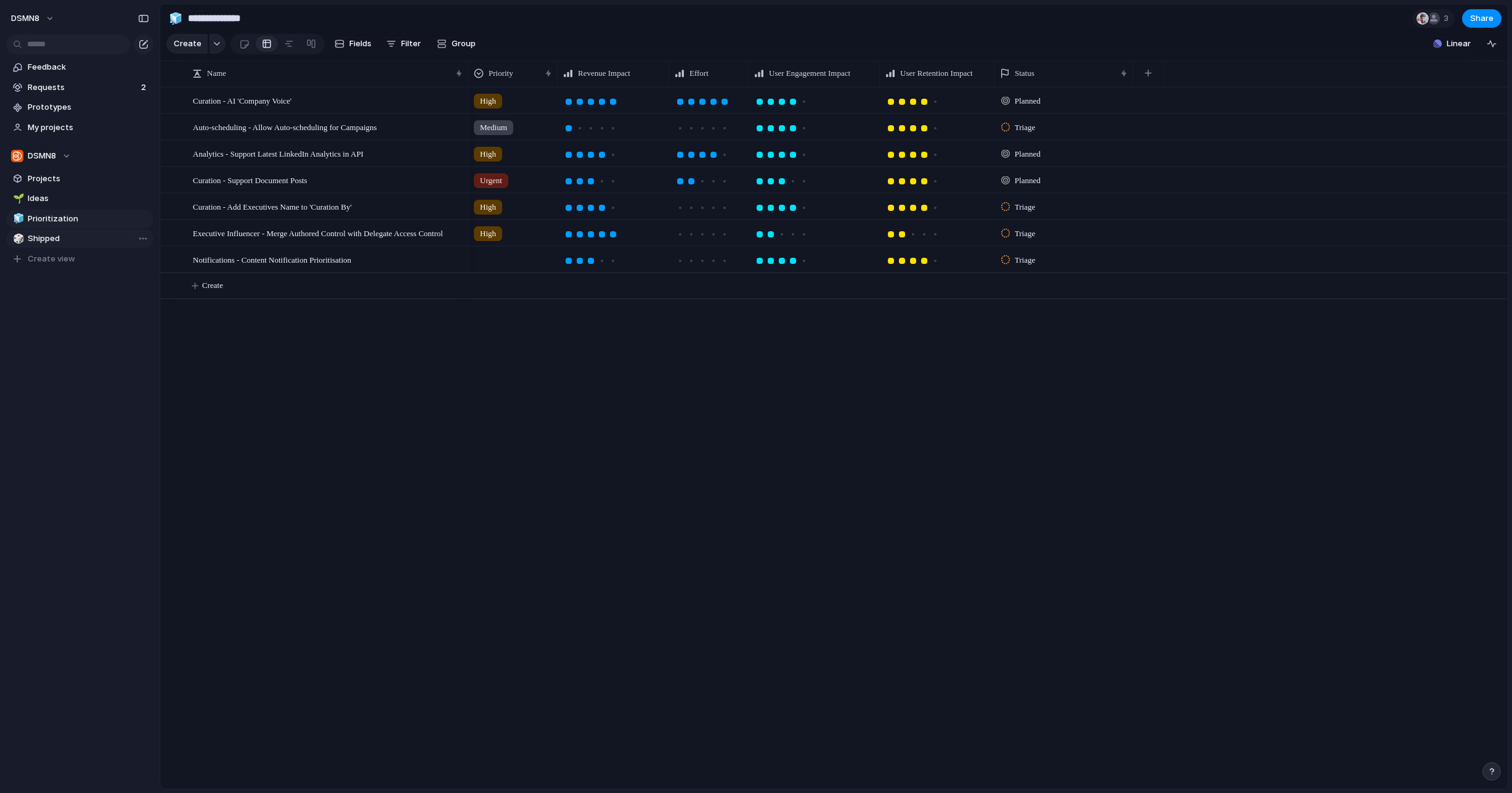
click at [63, 236] on span "Shipped" at bounding box center [88, 239] width 121 height 12
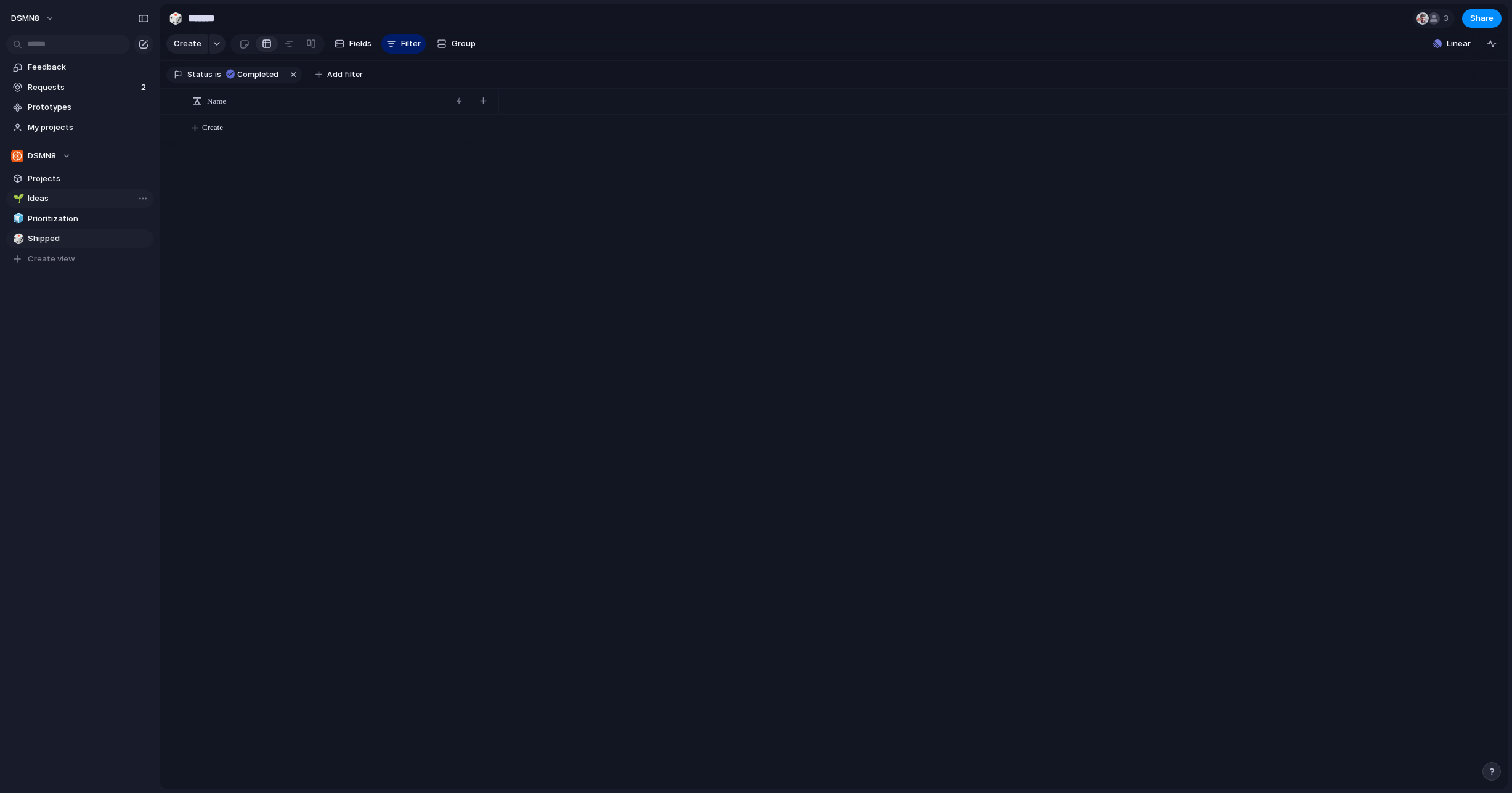
click at [61, 203] on span "Ideas" at bounding box center [88, 198] width 121 height 12
type input "*****"
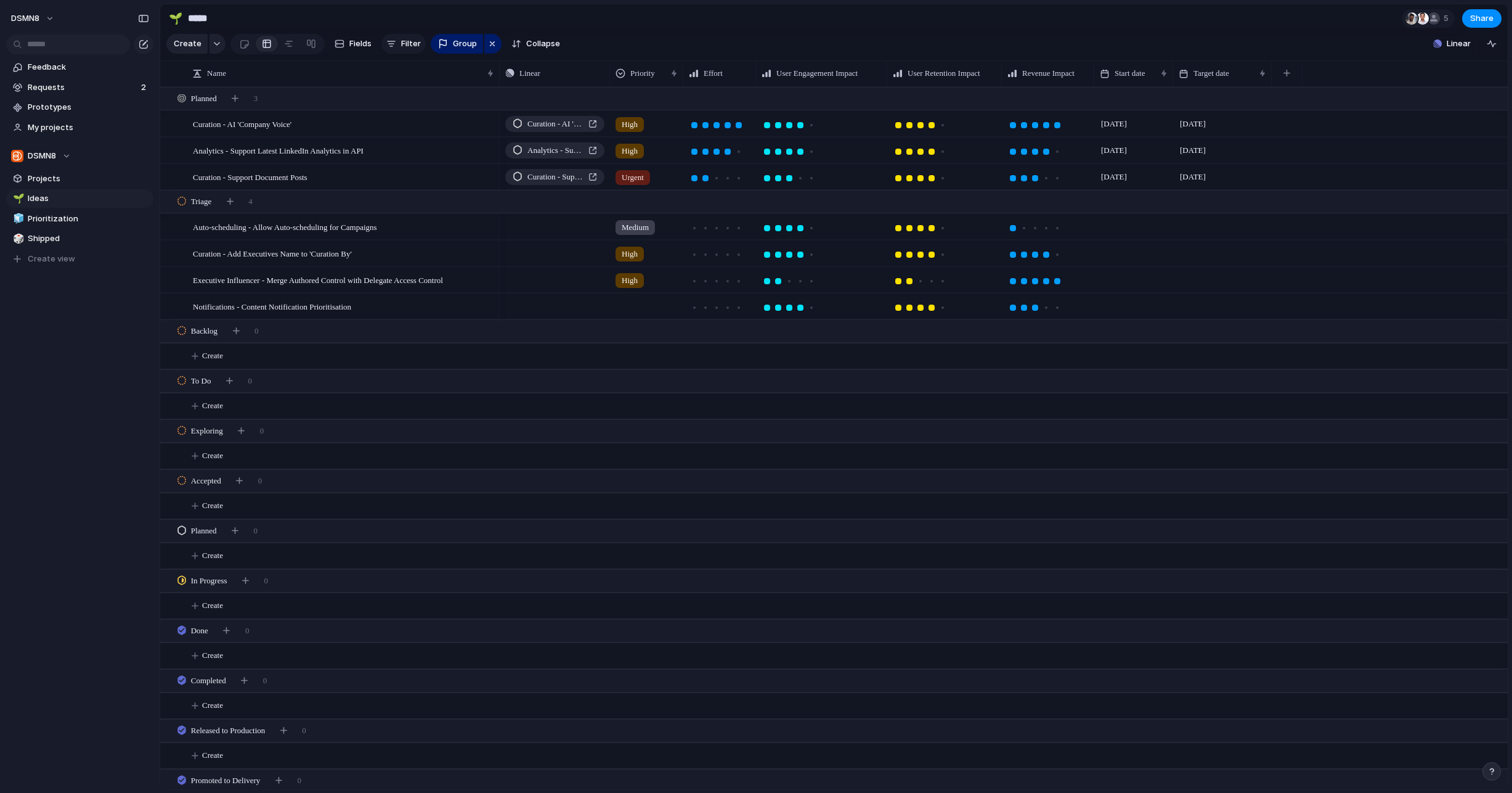
click at [386, 44] on div "button" at bounding box center [391, 44] width 10 height 10
type input "****"
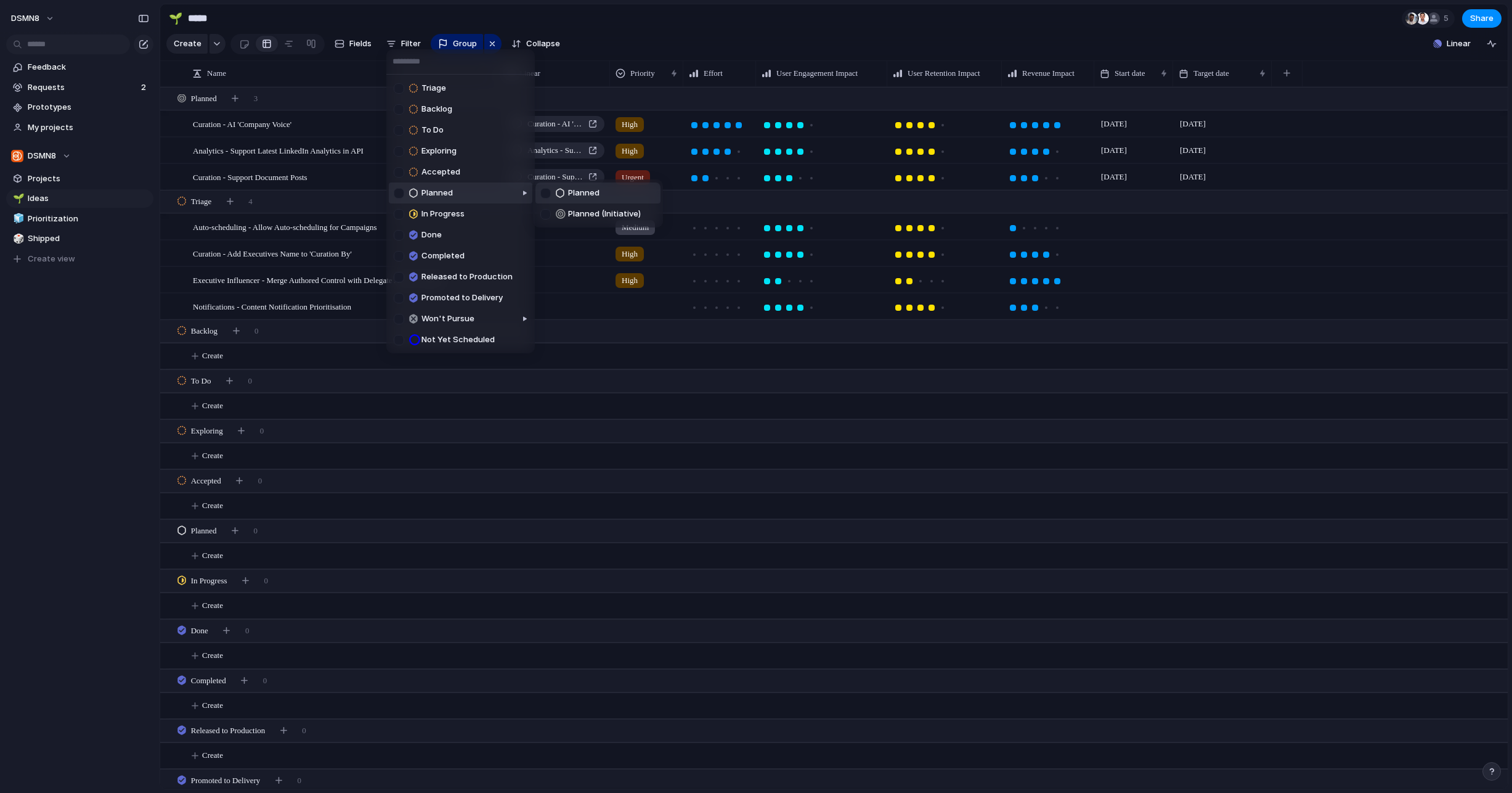
click at [546, 191] on div at bounding box center [546, 194] width 11 height 11
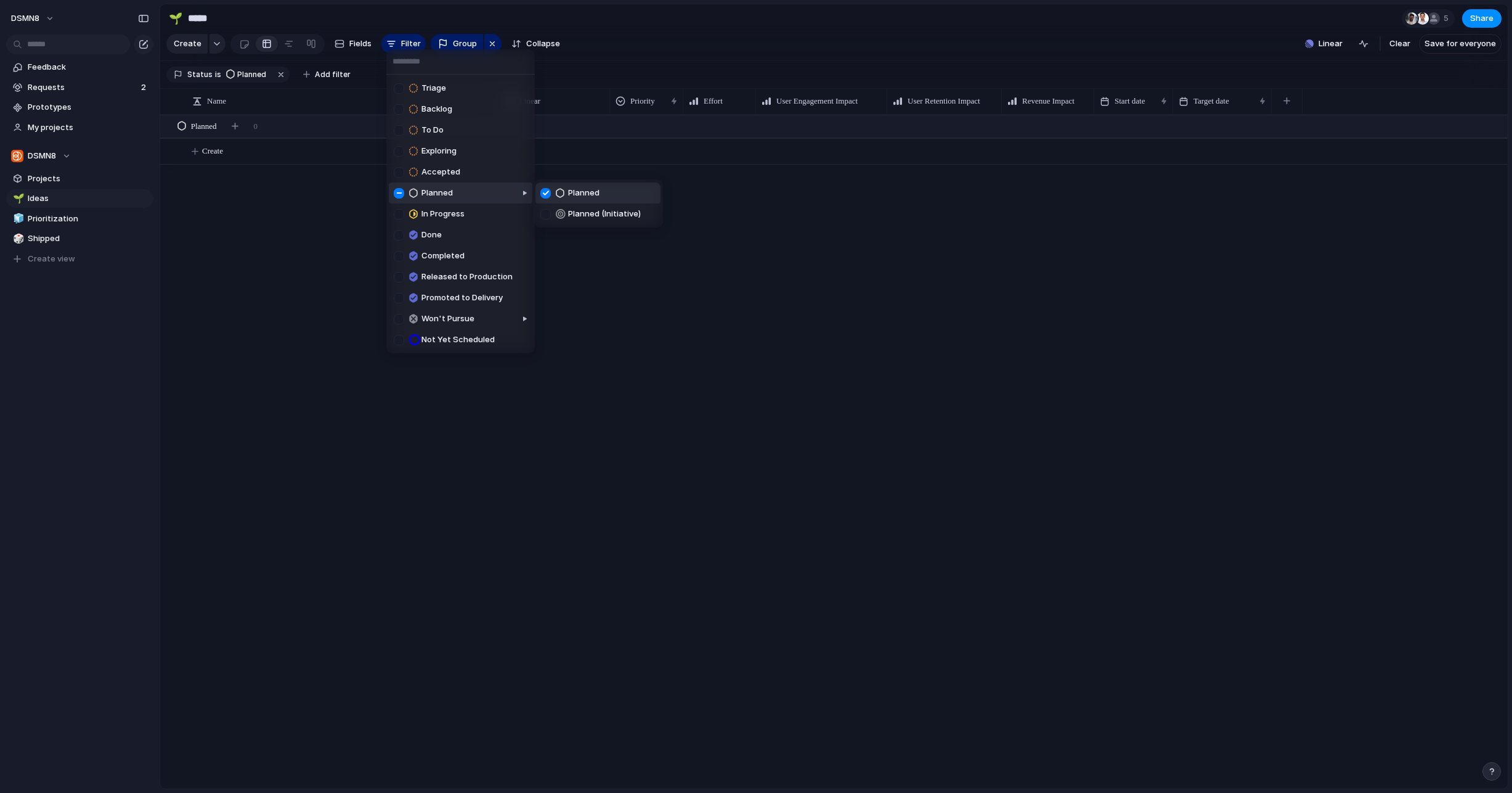
click at [546, 191] on div at bounding box center [546, 194] width 11 height 11
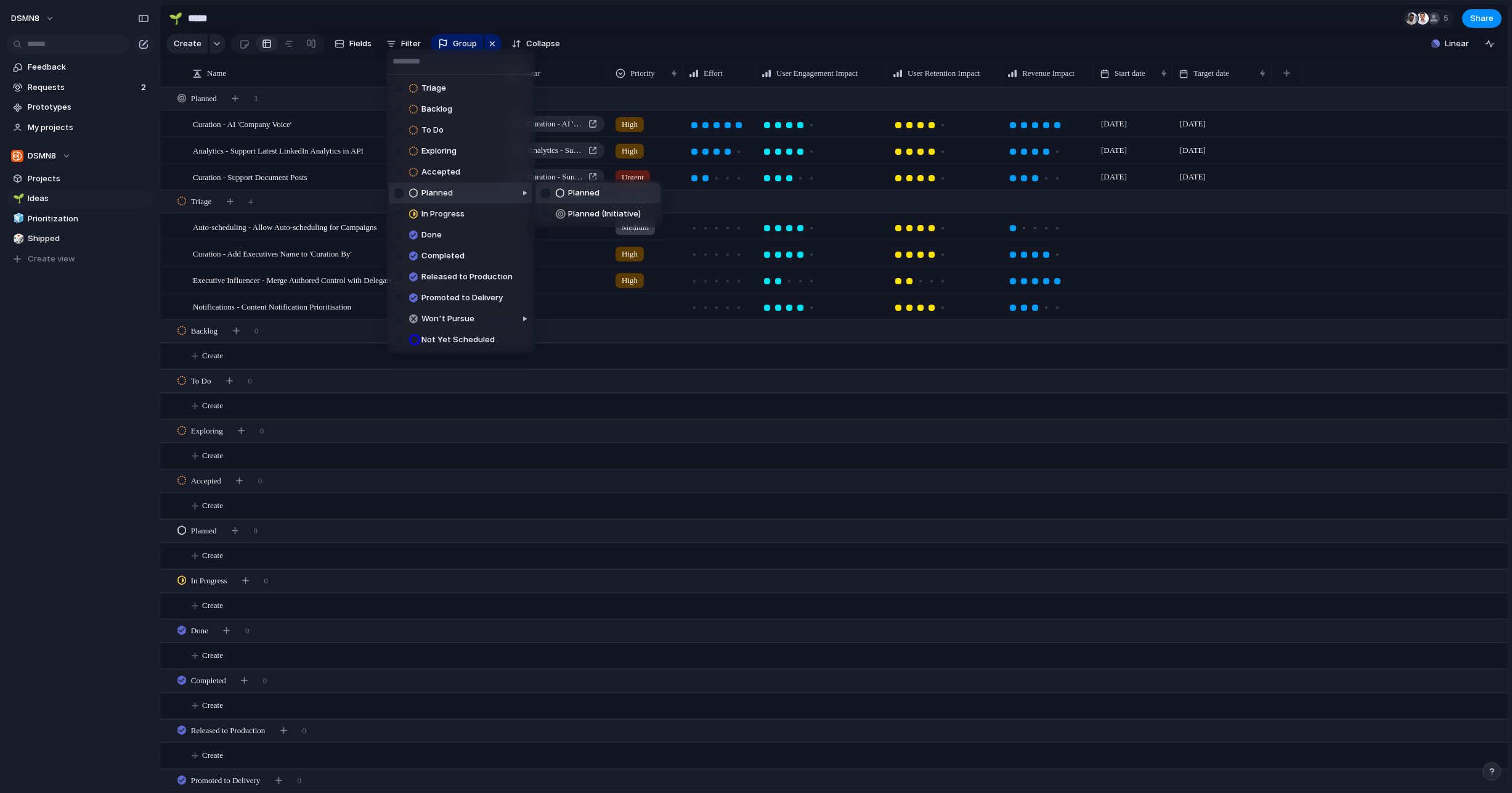
click at [546, 214] on div at bounding box center [546, 215] width 11 height 11
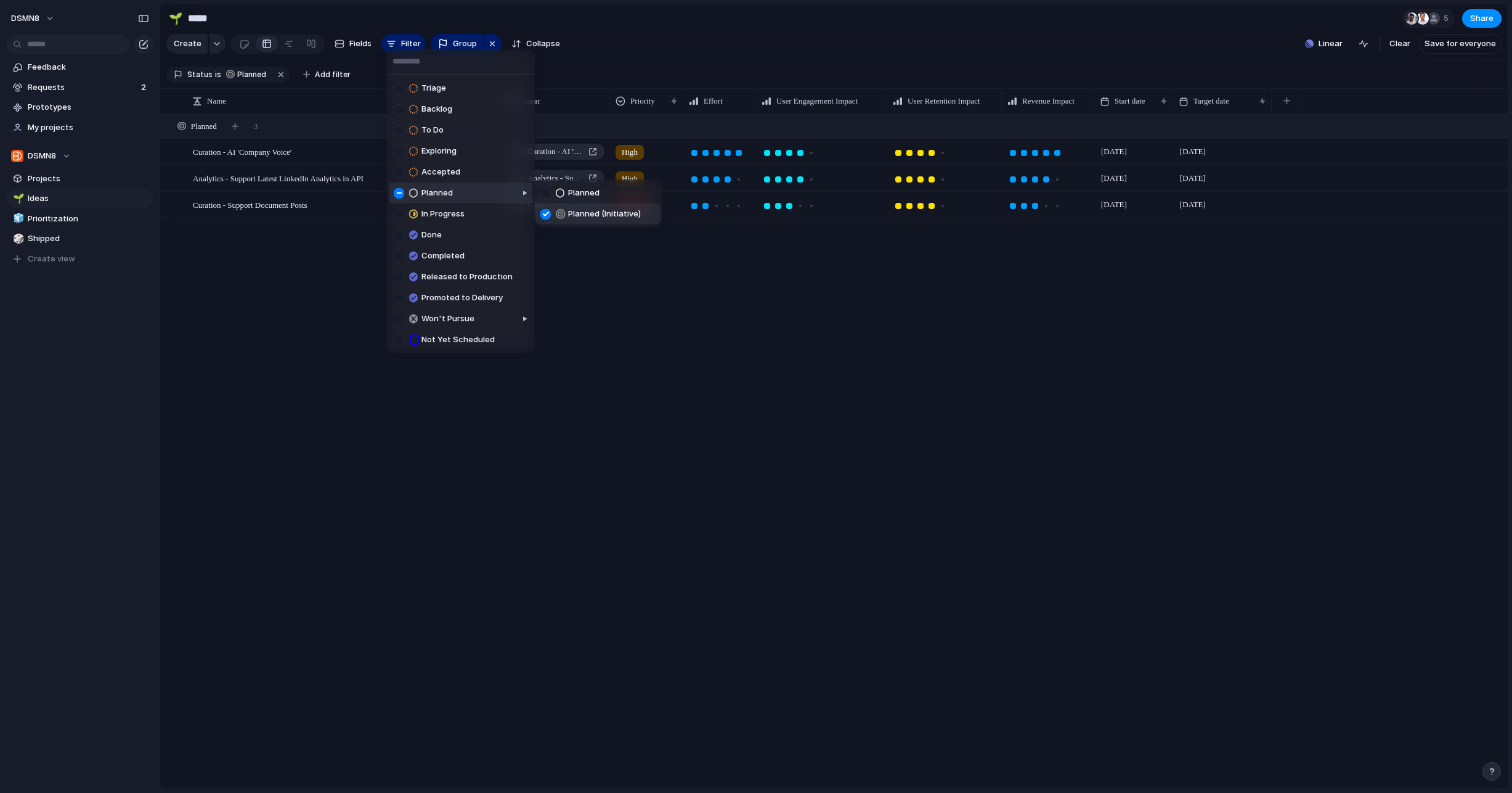
click at [546, 214] on div at bounding box center [546, 215] width 11 height 11
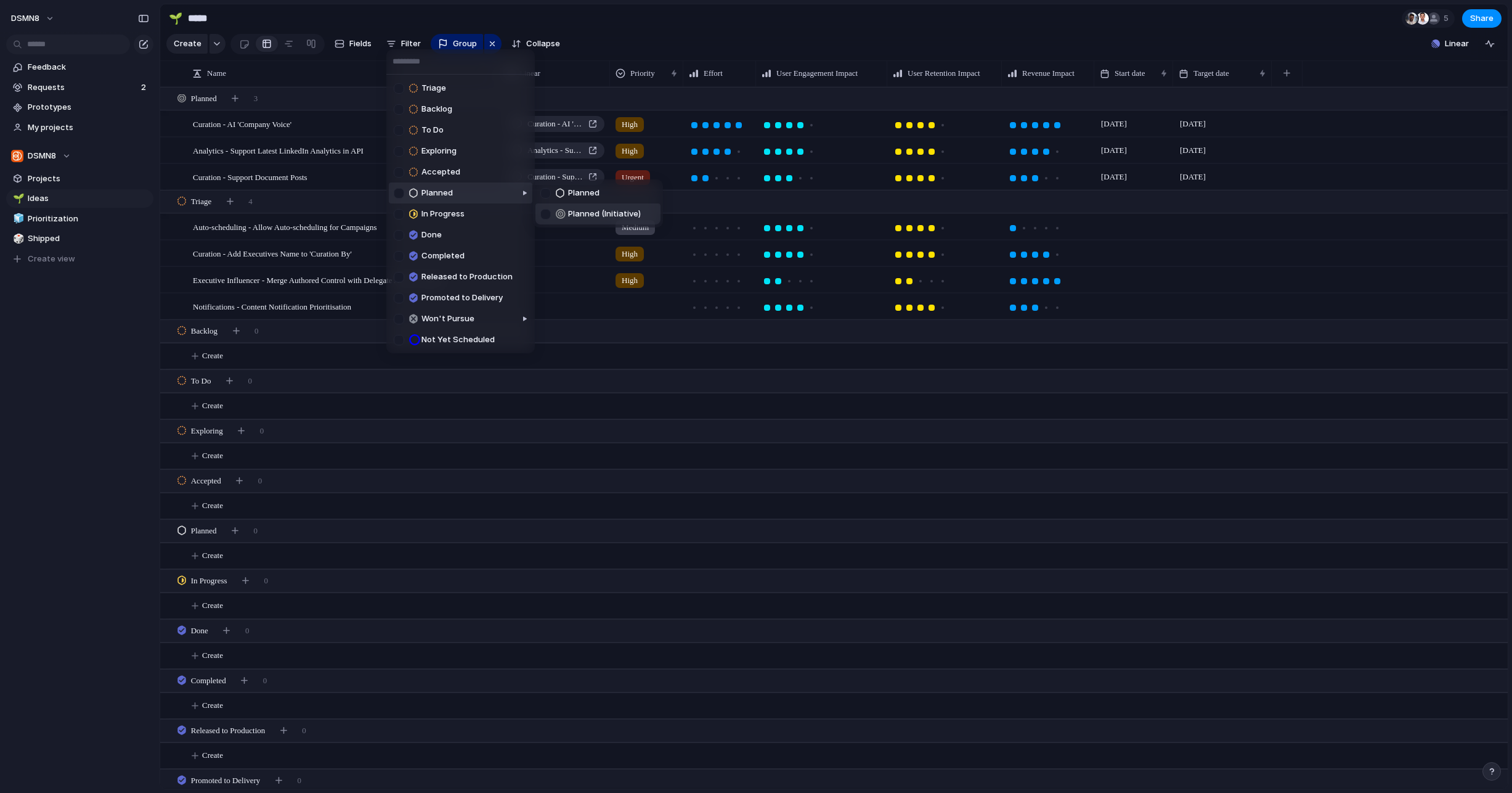
click at [546, 214] on div at bounding box center [546, 215] width 11 height 11
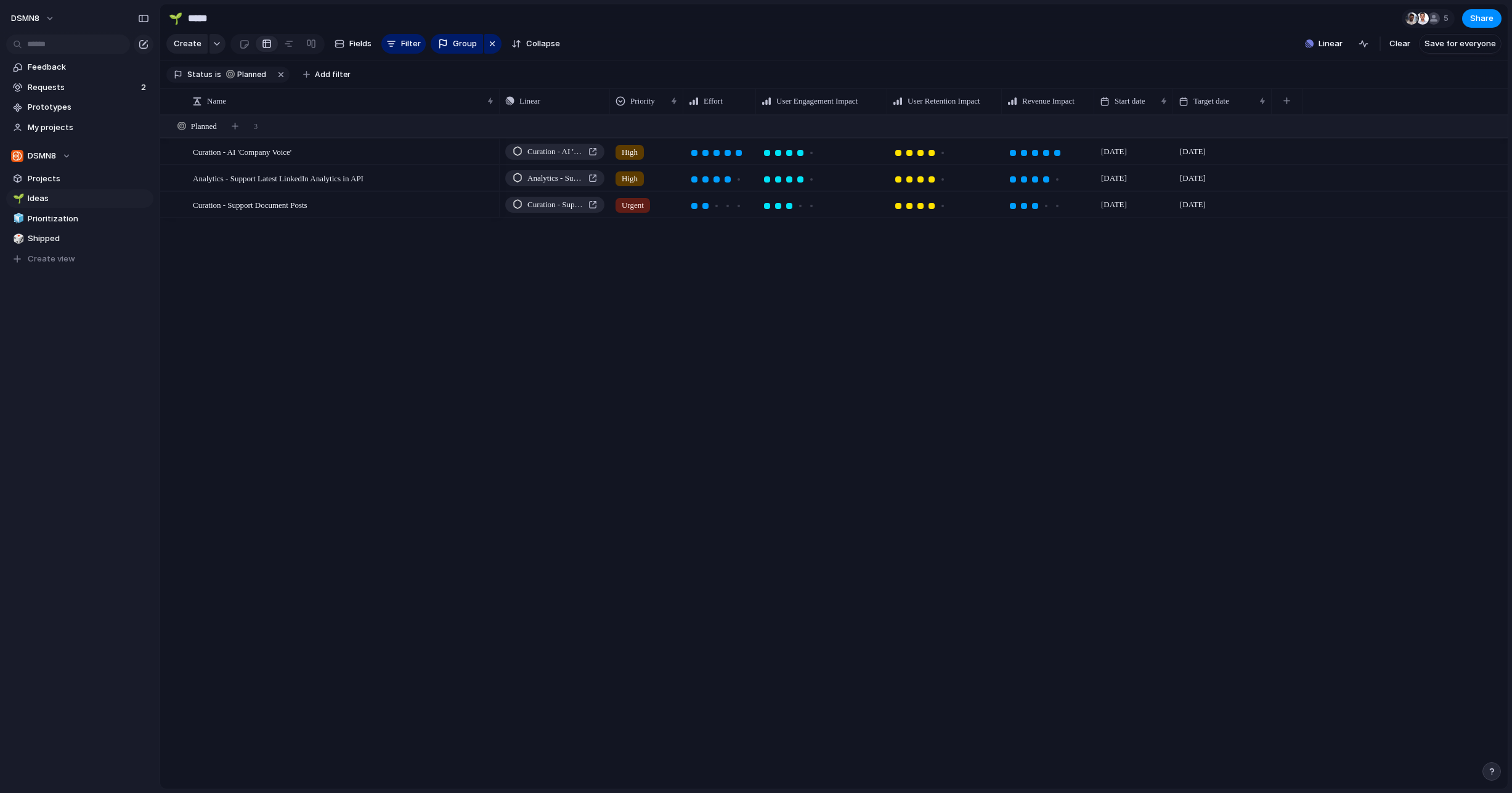
click at [610, 32] on div "Triage Backlog To Do Exploring Accepted Planned In Progress Done Completed Rele…" at bounding box center [756, 396] width 1512 height 793
click at [41, 180] on span "Projects" at bounding box center [88, 178] width 121 height 12
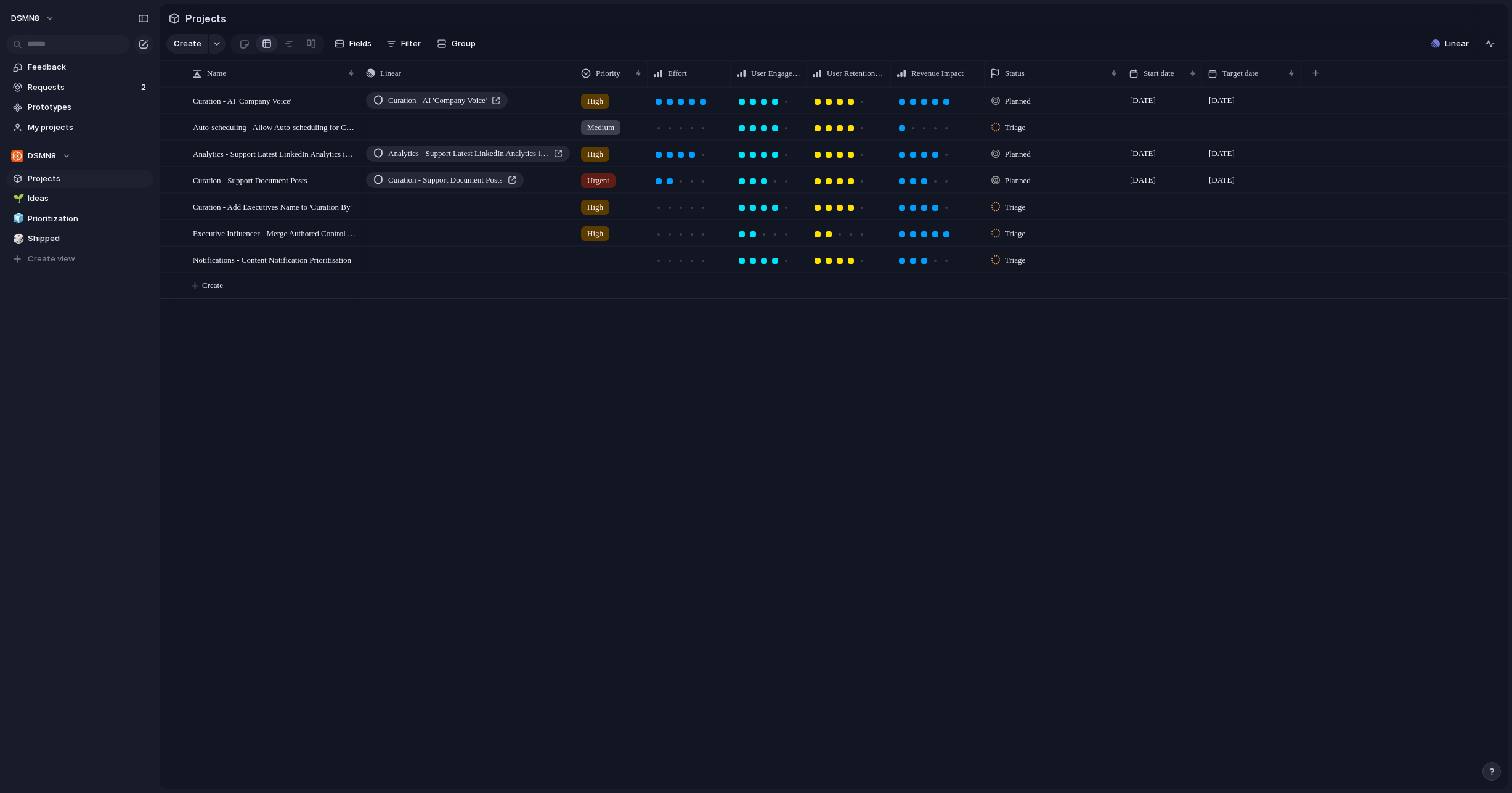
click at [1034, 104] on div "Planned" at bounding box center [1012, 101] width 43 height 15
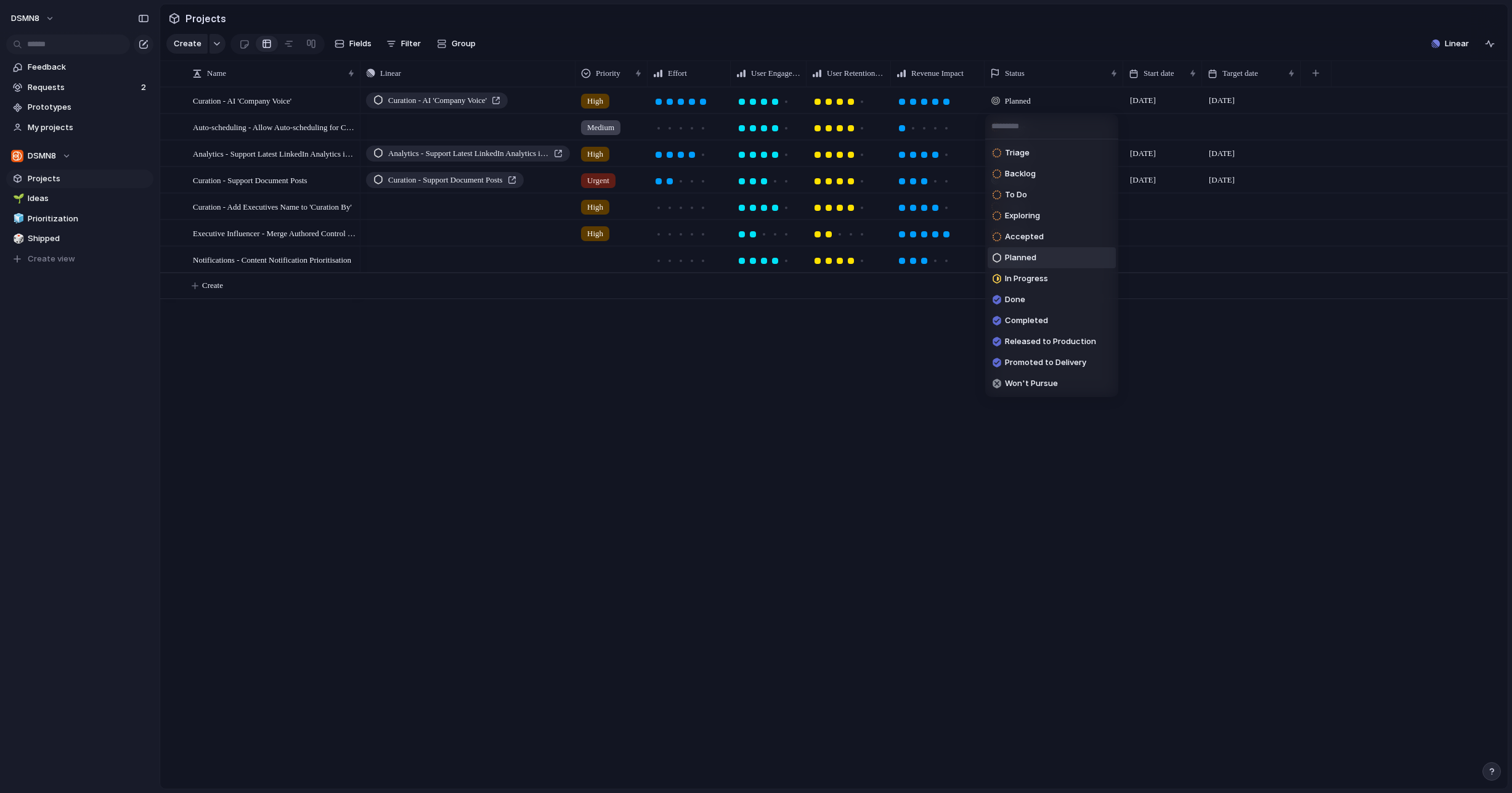
click at [1024, 261] on span "Planned" at bounding box center [1021, 258] width 32 height 12
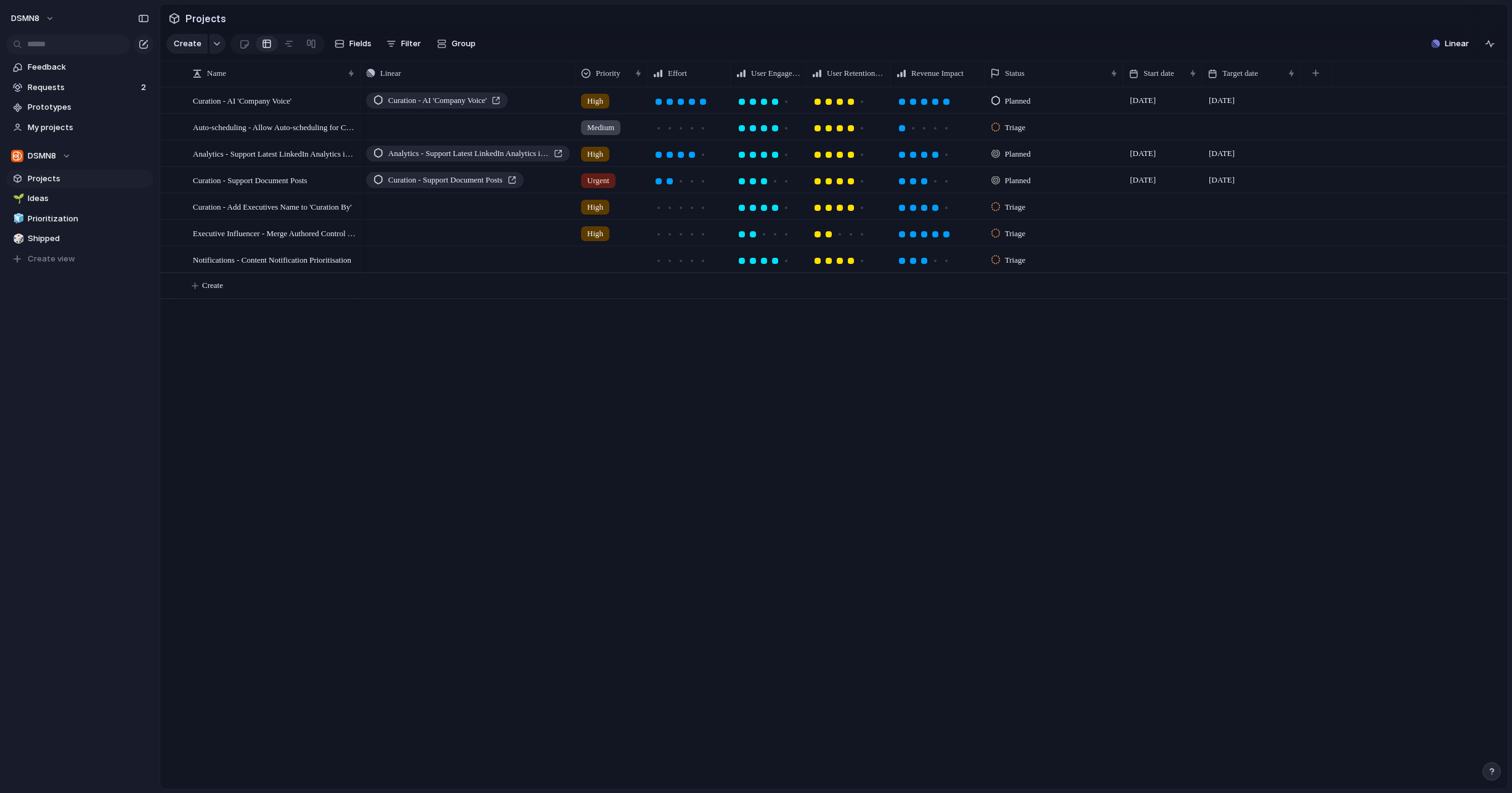
click at [1021, 180] on span "Planned" at bounding box center [1018, 181] width 26 height 12
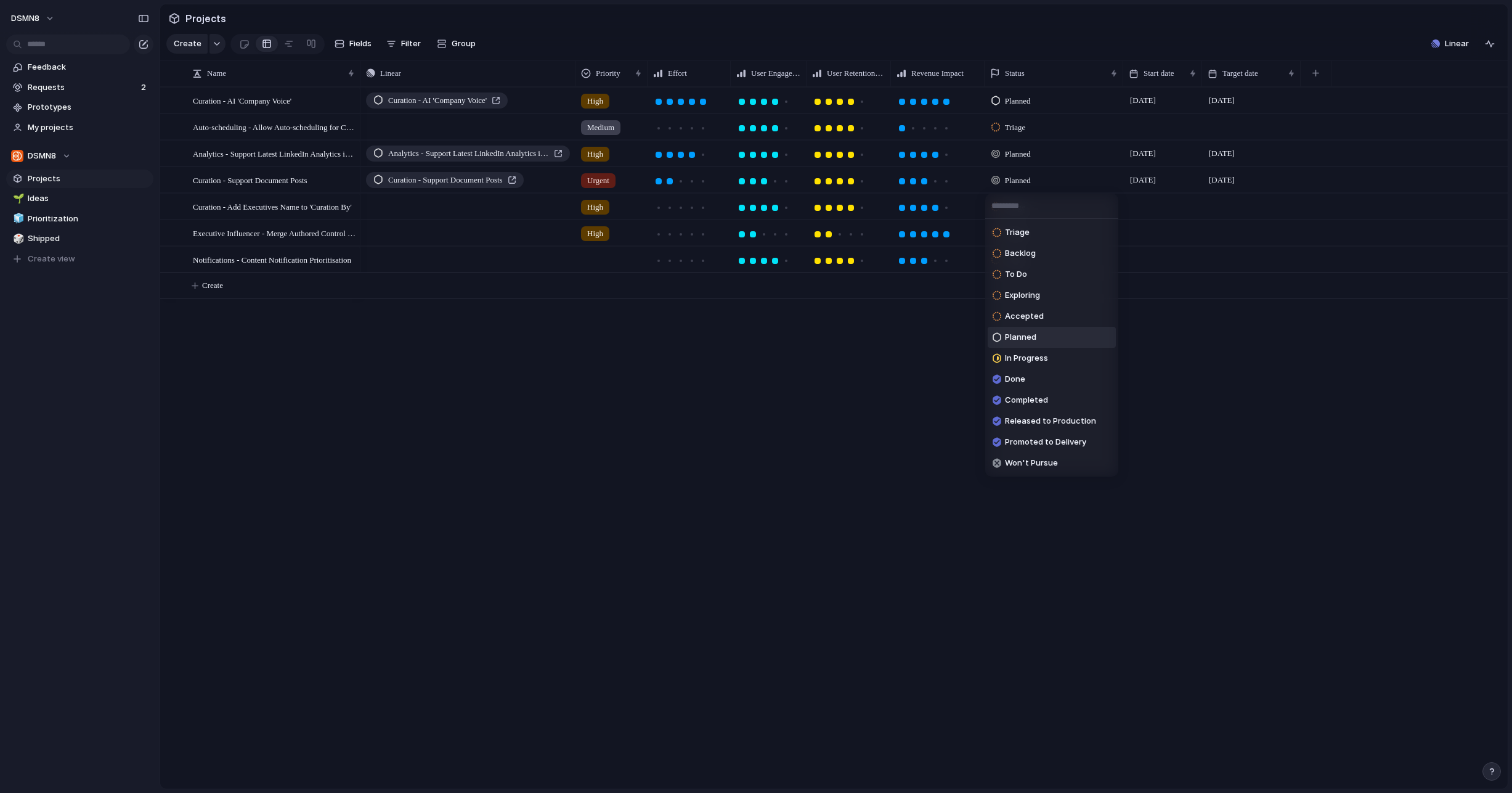
click at [1027, 331] on span "Planned" at bounding box center [1021, 337] width 32 height 12
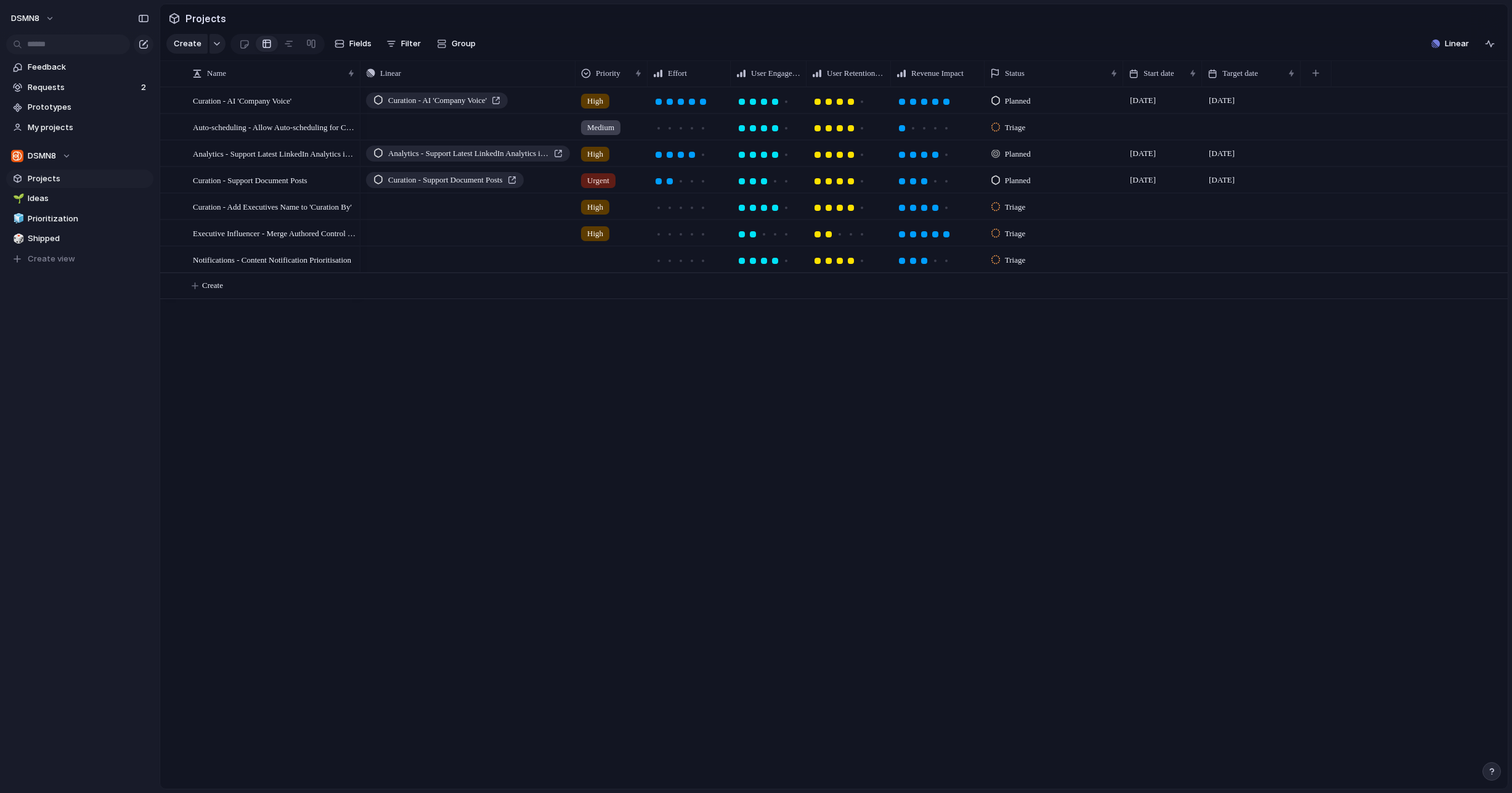
click at [1012, 153] on span "Planned" at bounding box center [1018, 154] width 26 height 12
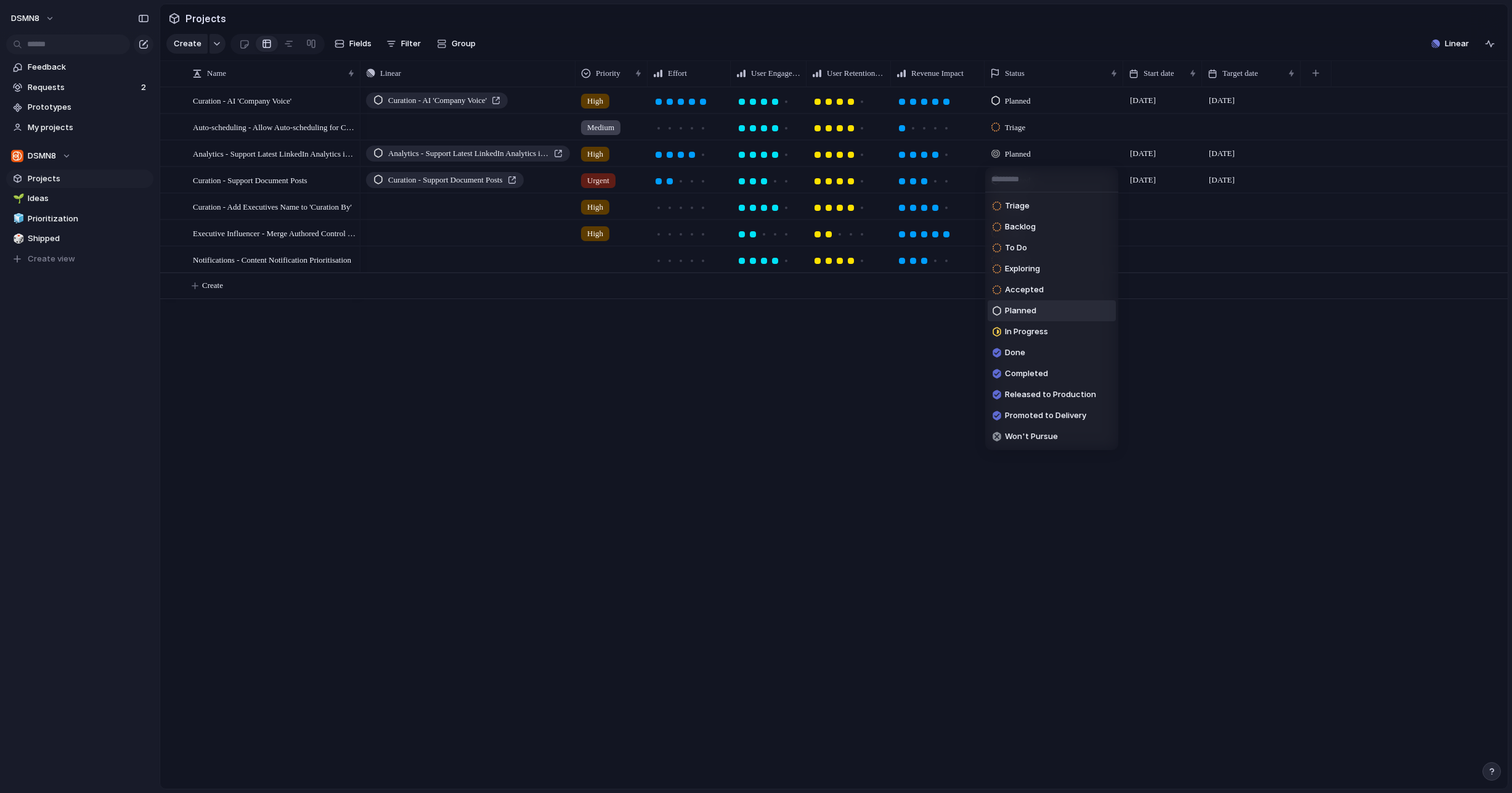
click at [1021, 310] on span "Planned" at bounding box center [1021, 310] width 32 height 12
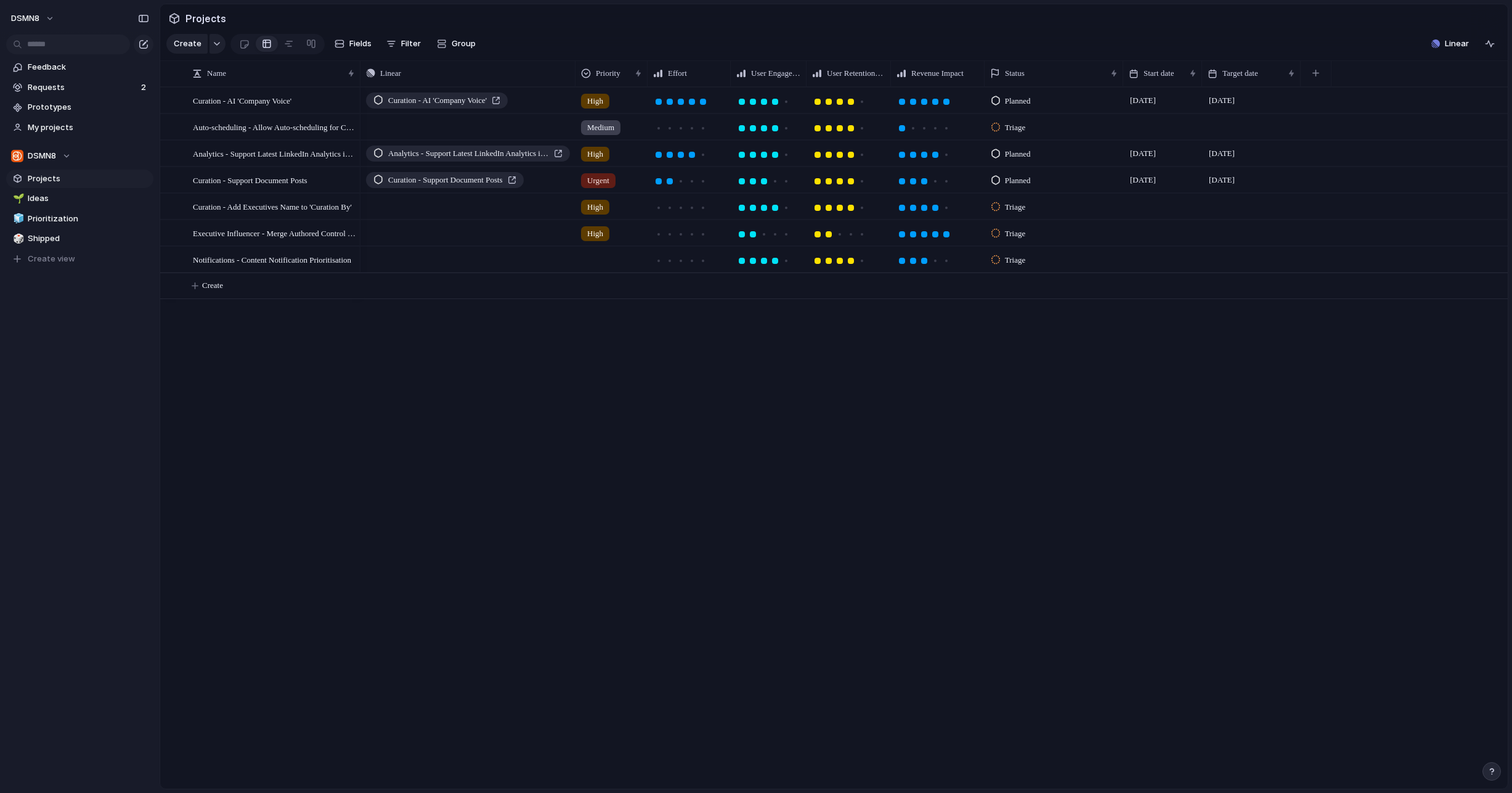
click at [831, 405] on div "Curation - AI 'Company Voice' High Planned 1 April 18 July Push Medium Triage A…" at bounding box center [934, 438] width 1147 height 702
click at [63, 223] on span "Prioritization" at bounding box center [88, 218] width 121 height 12
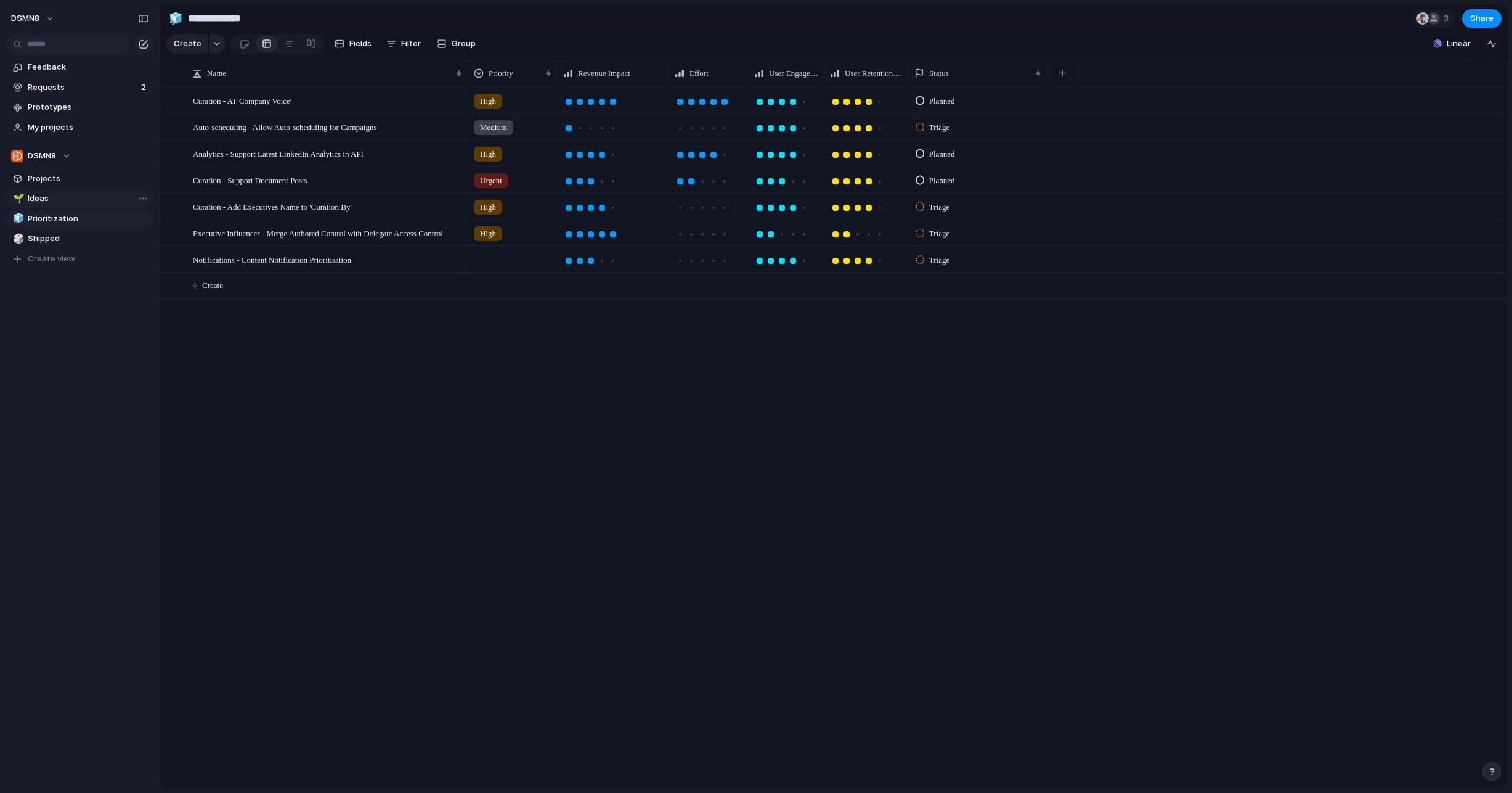
click at [59, 206] on link "🌱 Ideas" at bounding box center [80, 198] width 148 height 19
type input "*****"
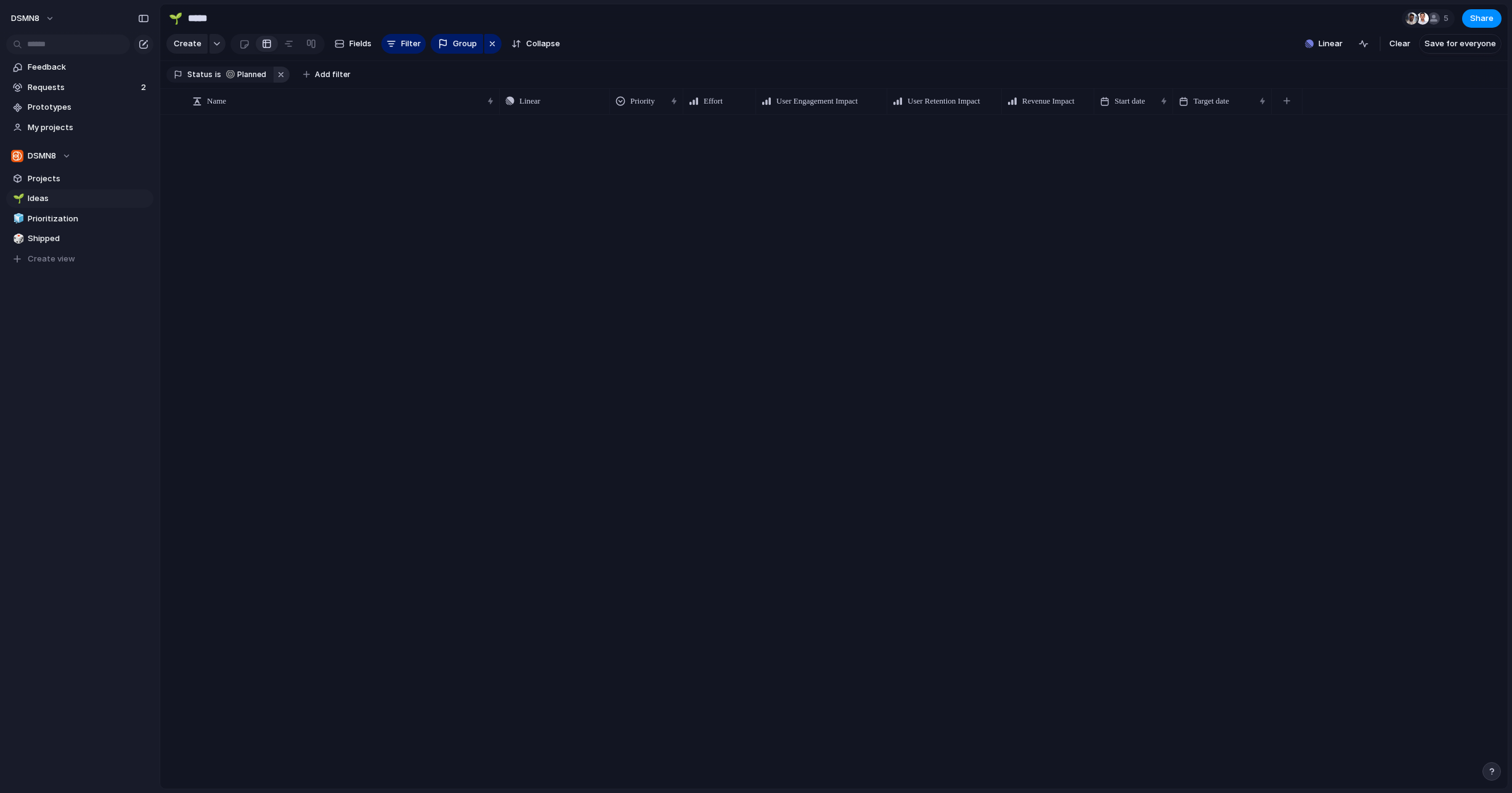
click at [275, 74] on button "button" at bounding box center [281, 74] width 16 height 16
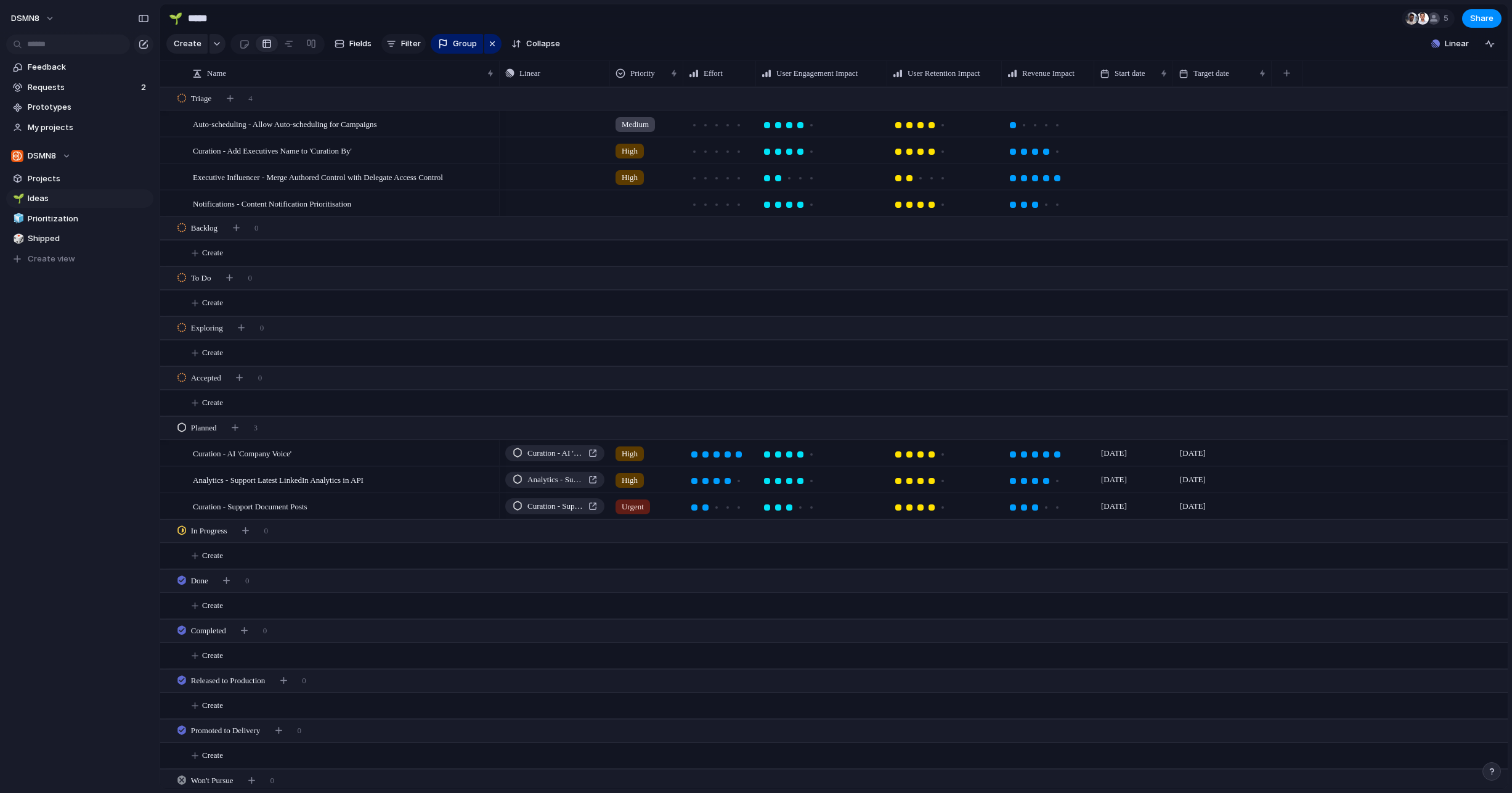
click at [392, 46] on div "button" at bounding box center [391, 44] width 10 height 10
type input "*****"
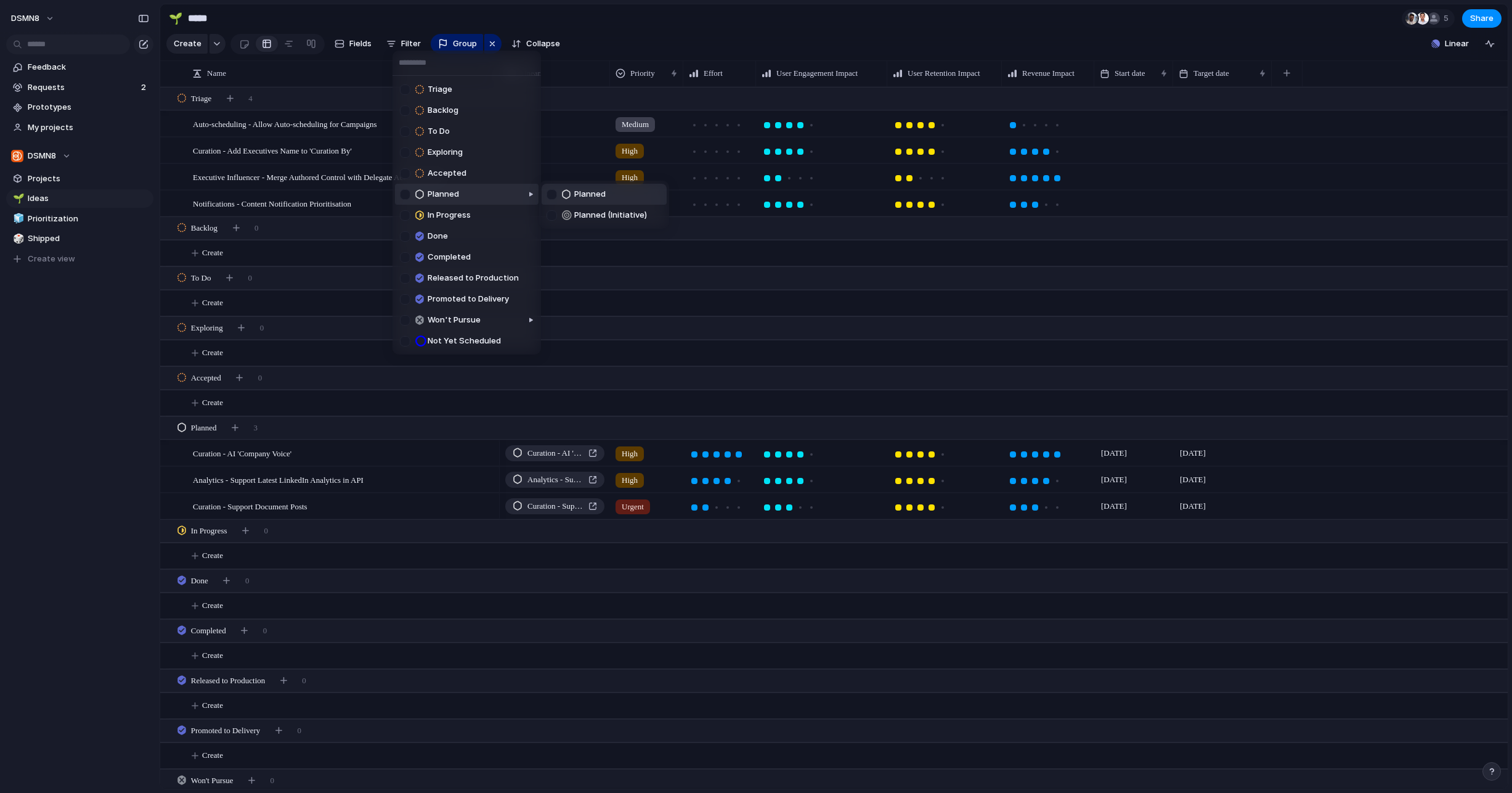
click at [572, 192] on div at bounding box center [567, 194] width 11 height 15
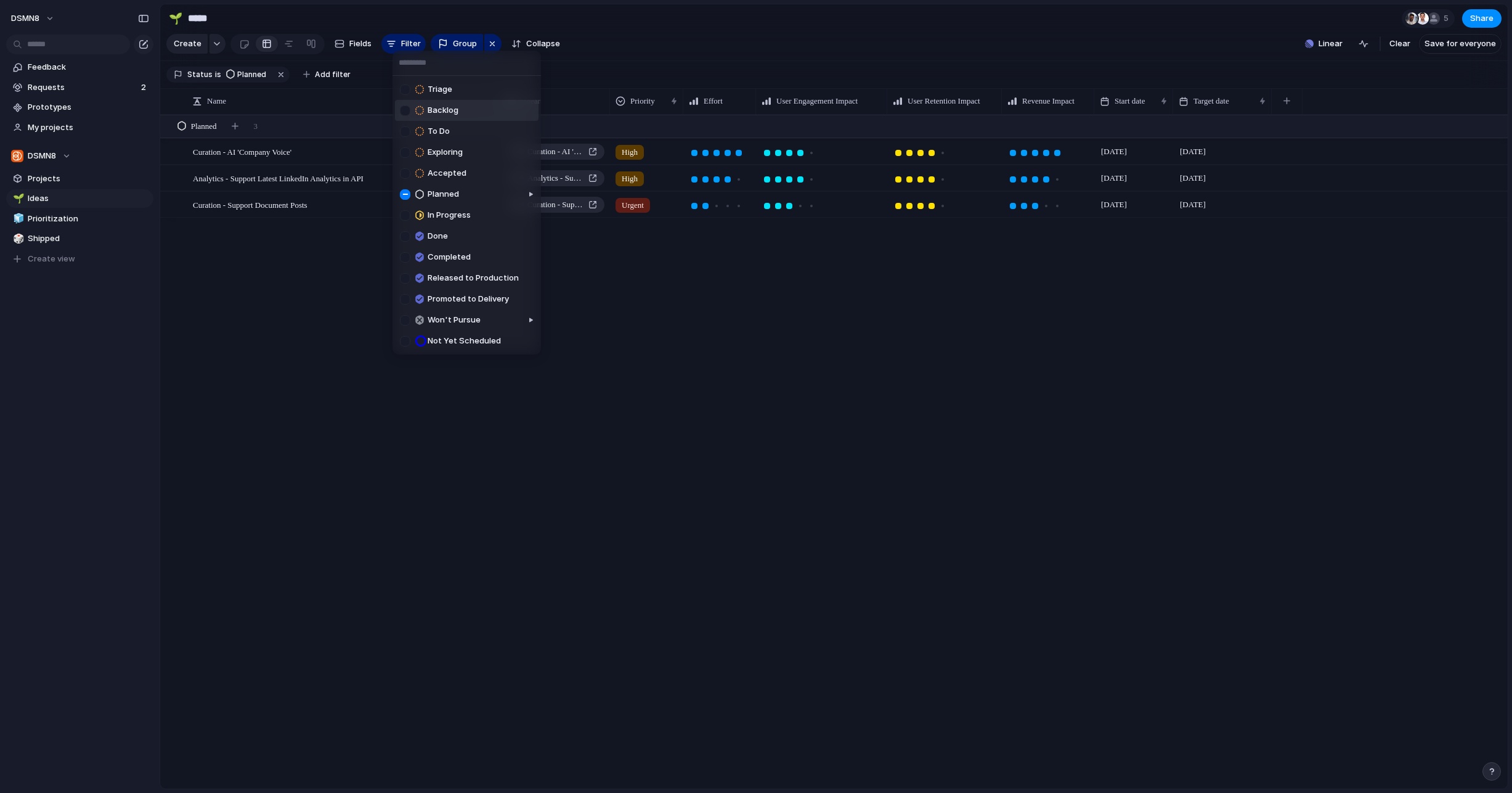
click at [434, 117] on div "Backlog" at bounding box center [429, 111] width 59 height 15
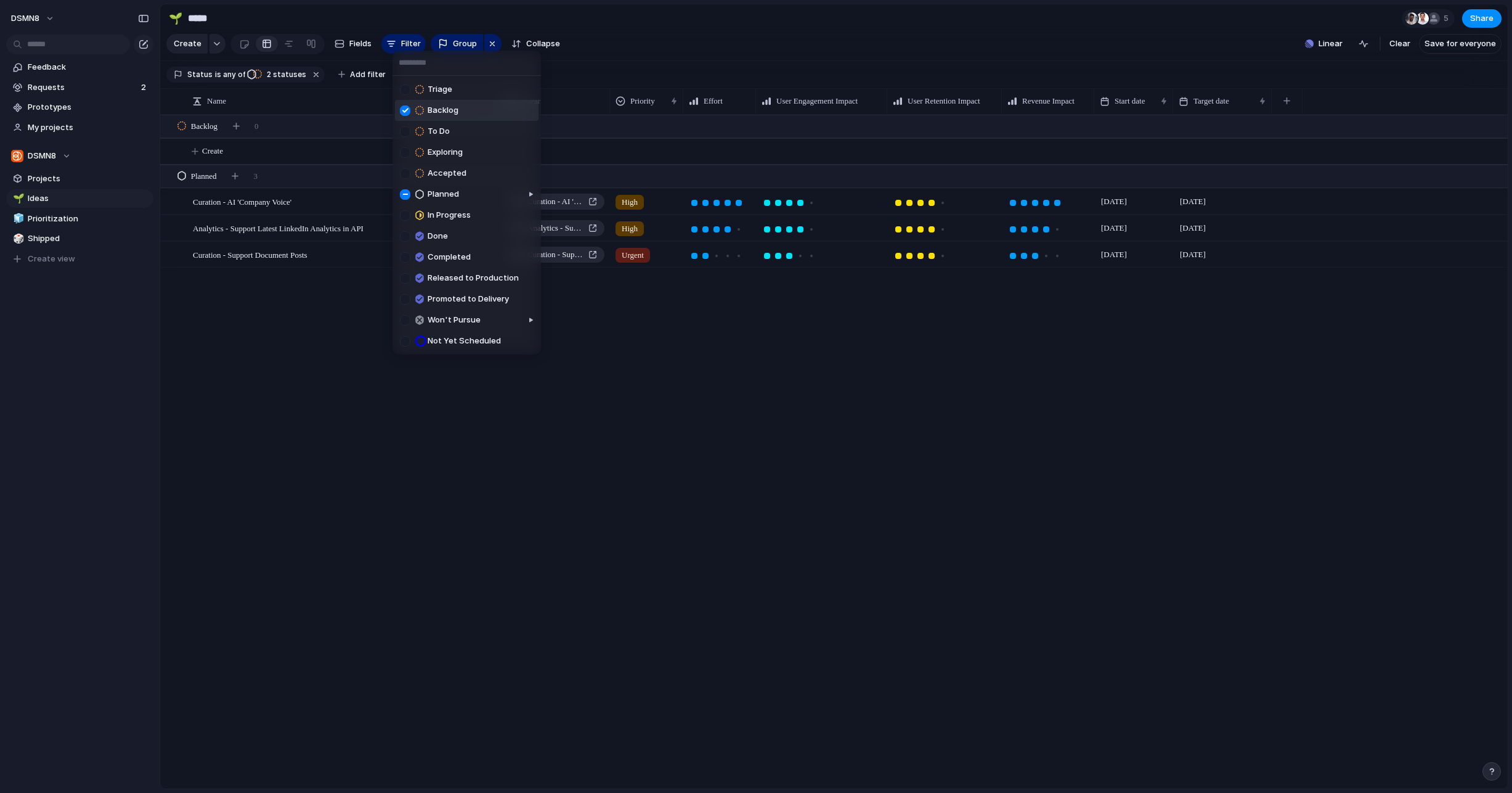
click at [430, 92] on span "Triage" at bounding box center [440, 90] width 25 height 12
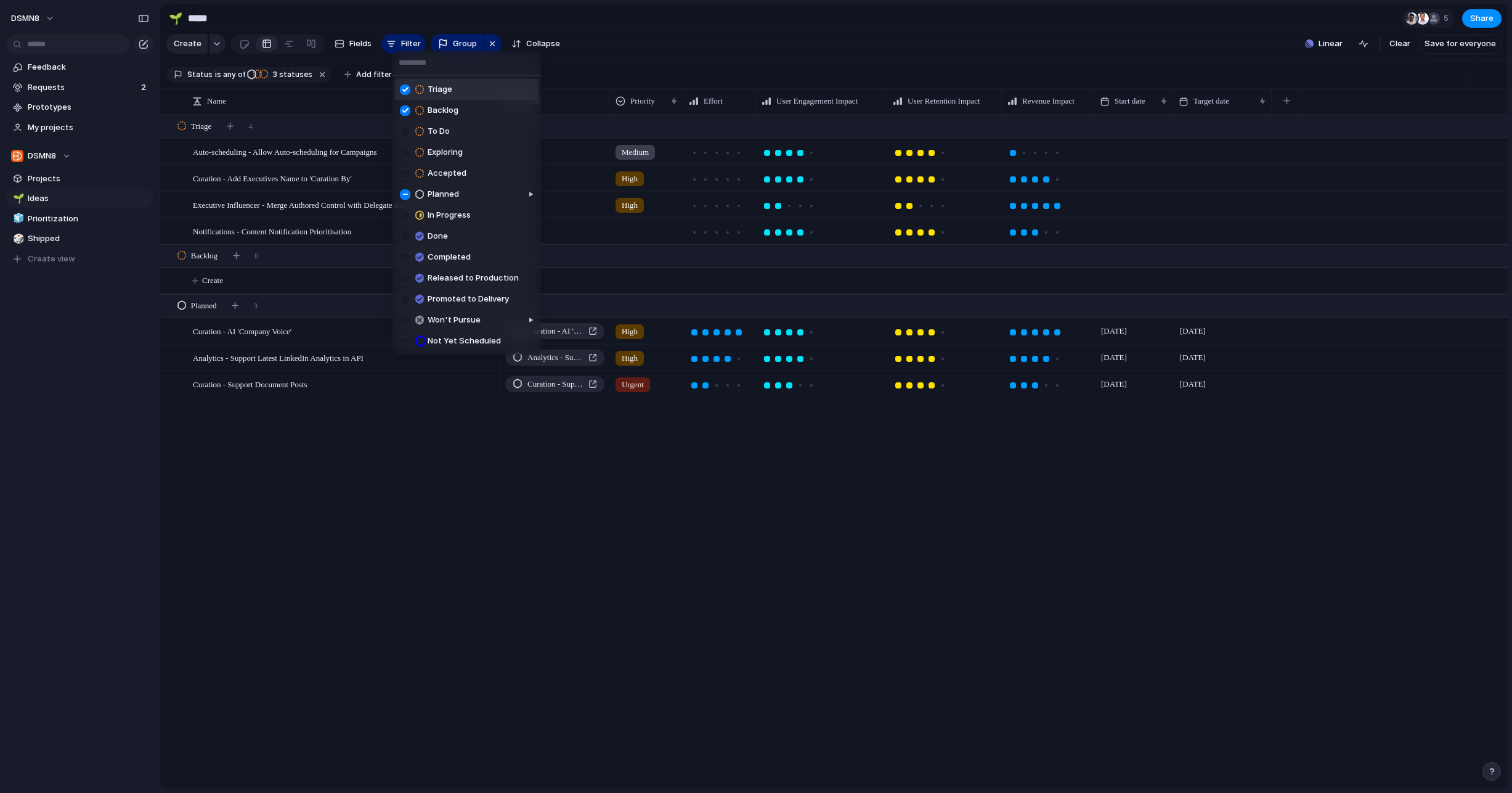
click at [428, 108] on span "Backlog" at bounding box center [443, 110] width 31 height 12
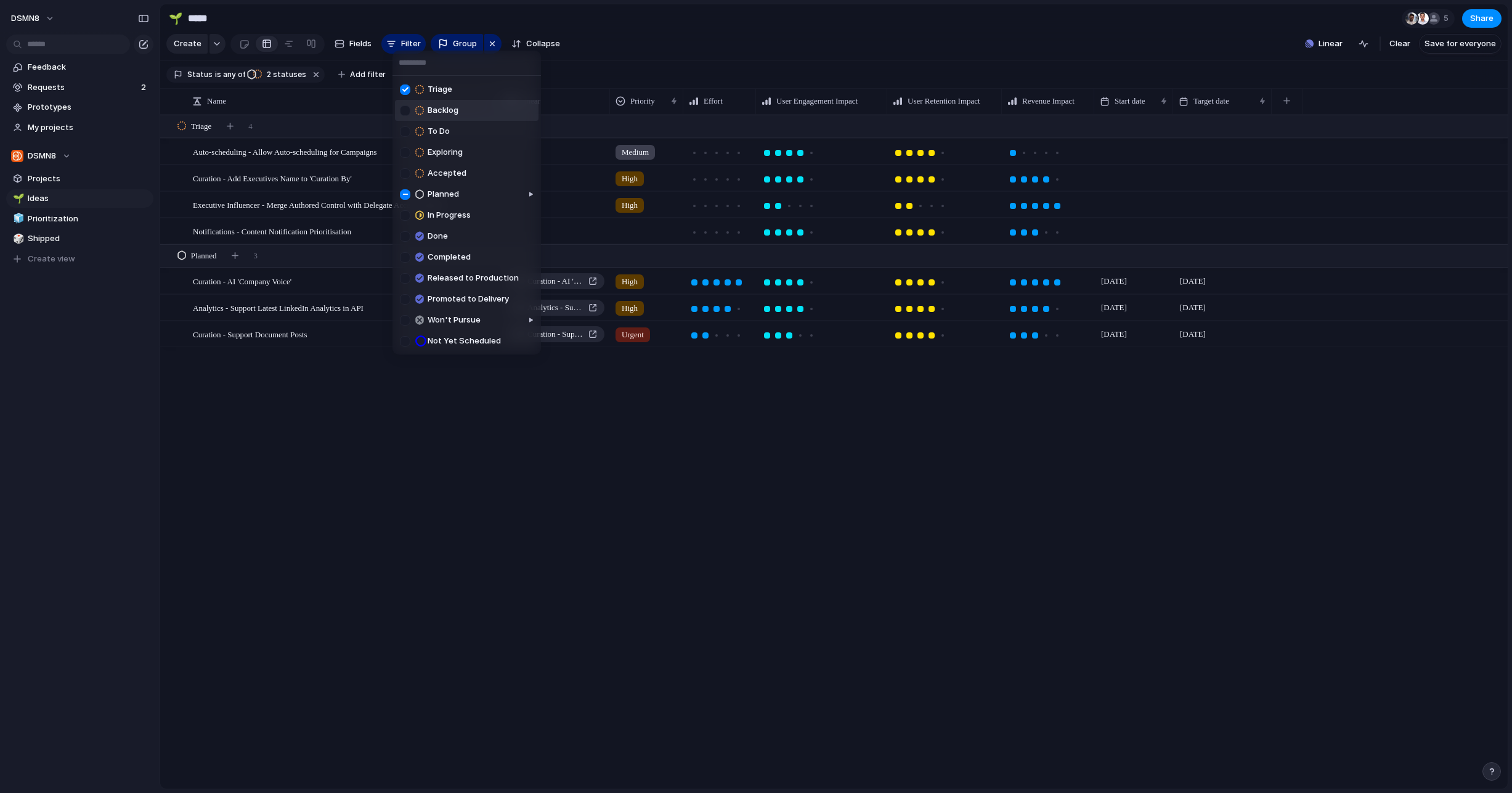
click at [428, 108] on span "Backlog" at bounding box center [443, 110] width 31 height 12
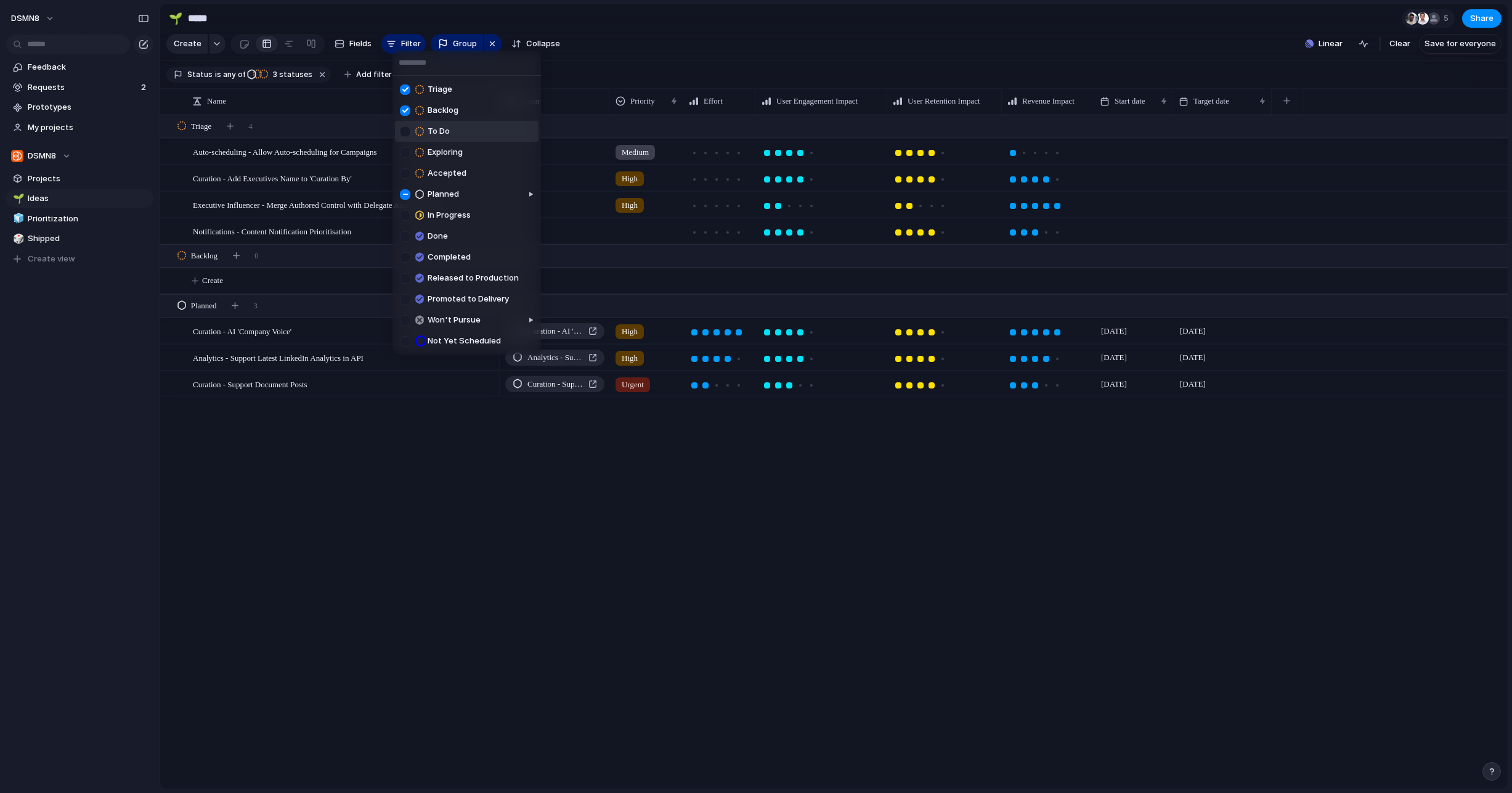
click at [430, 136] on span "To Do" at bounding box center [438, 131] width 22 height 12
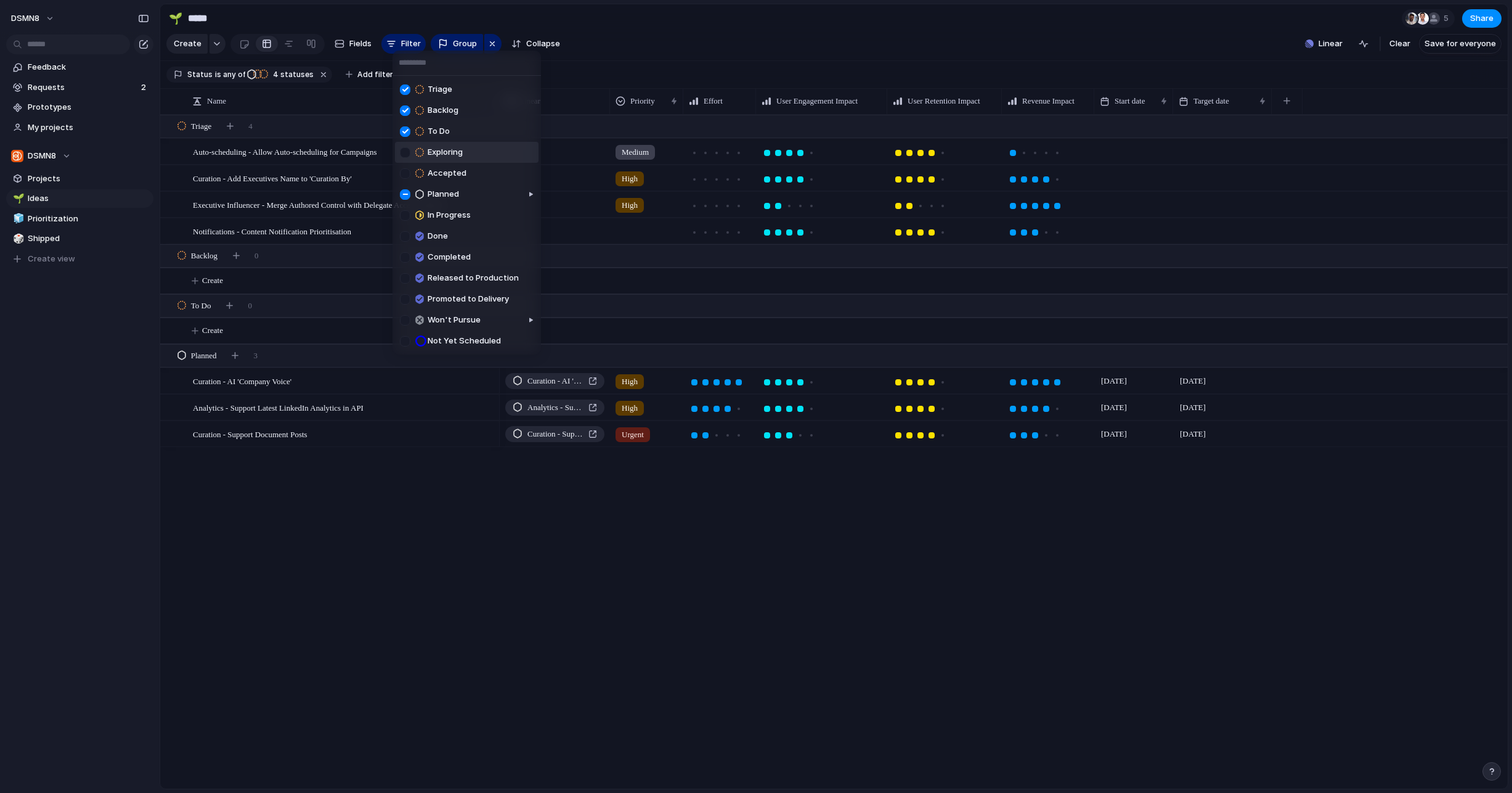
click at [434, 160] on li "Exploring" at bounding box center [467, 152] width 144 height 21
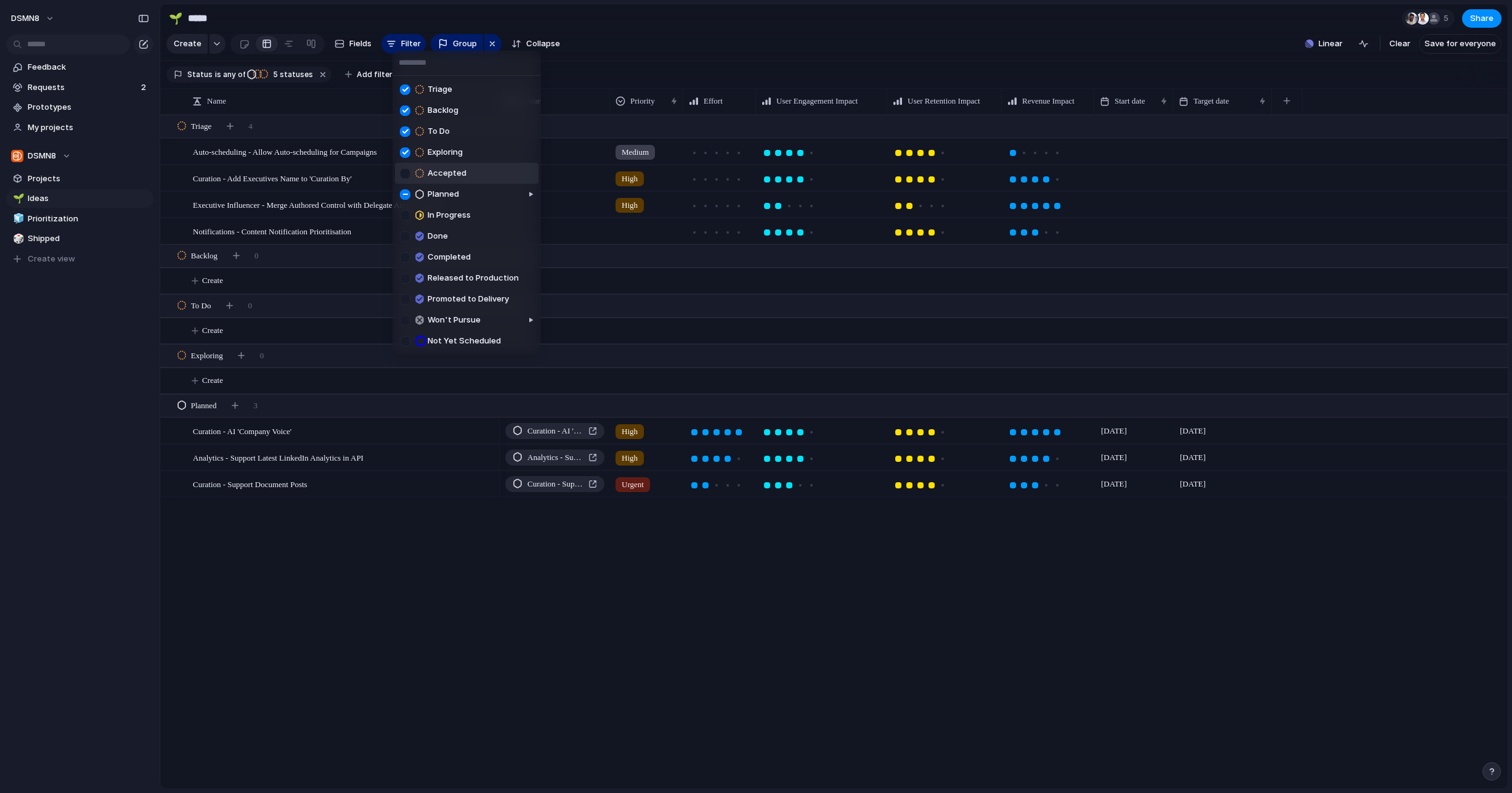
click at [434, 171] on span "Accepted" at bounding box center [447, 173] width 39 height 12
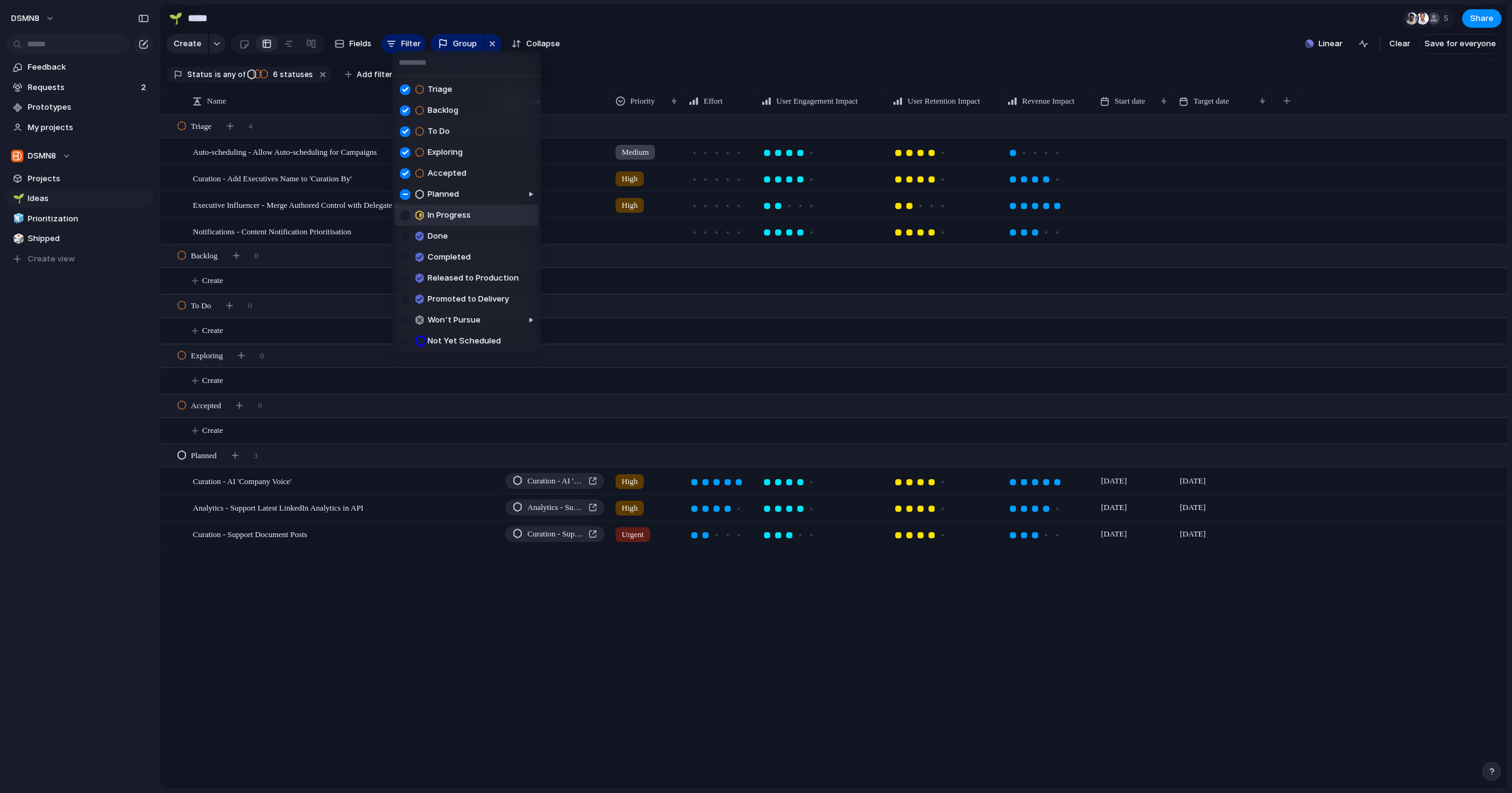
click at [441, 219] on span "In Progress" at bounding box center [449, 215] width 43 height 12
click at [441, 232] on span "Done" at bounding box center [437, 236] width 20 height 12
click at [421, 613] on div "Triage Backlog To Do Exploring Accepted Planned In Progress Done Completed Rele…" at bounding box center [756, 396] width 1512 height 793
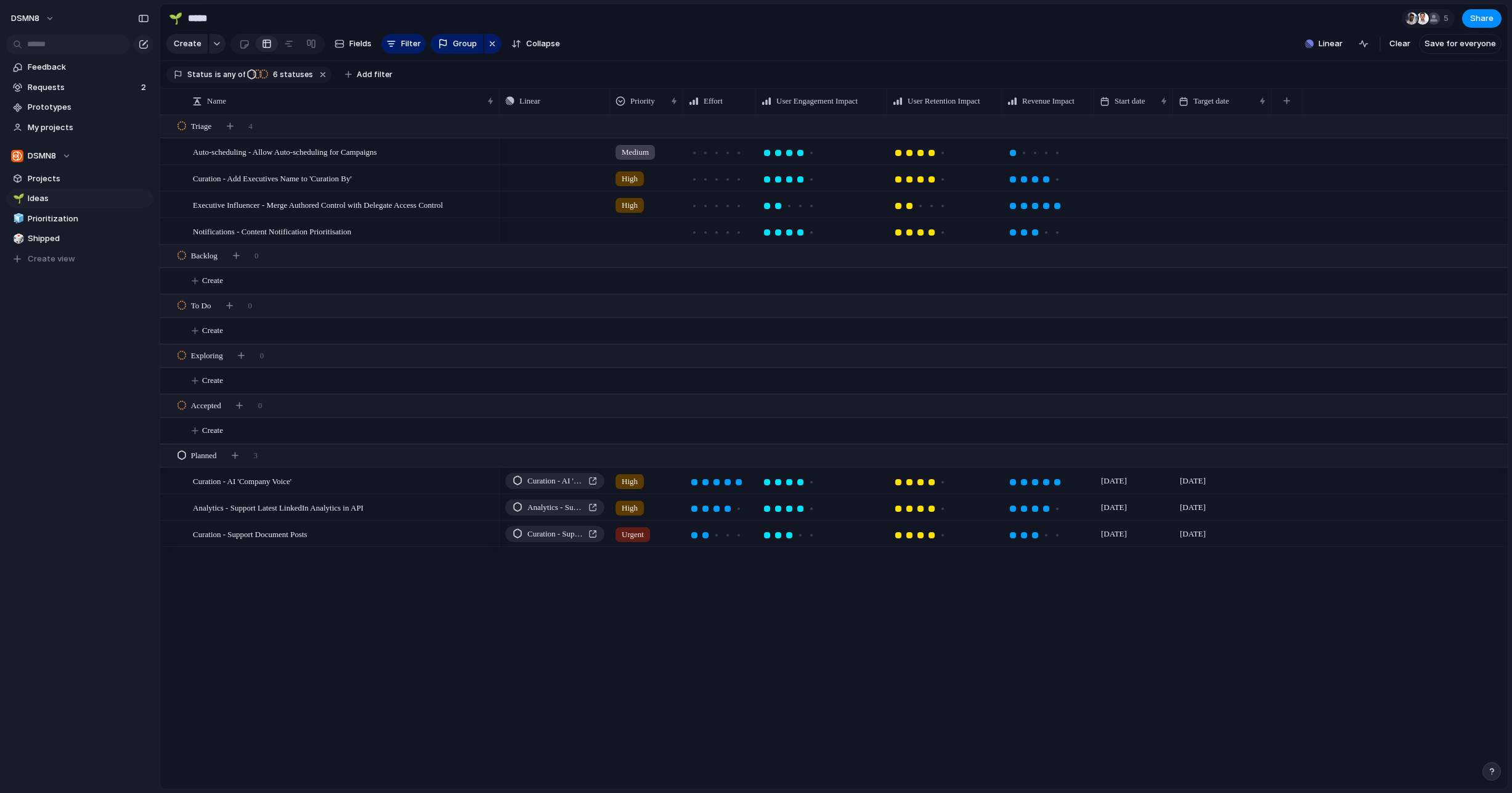
click at [90, 328] on div "Feedback Requests 2 Prototypes My projects DSMN8 Projects 🌱 Ideas 🧊 Prioritizat…" at bounding box center [80, 184] width 160 height 368
click at [34, 22] on span "DSMN8" at bounding box center [26, 18] width 29 height 12
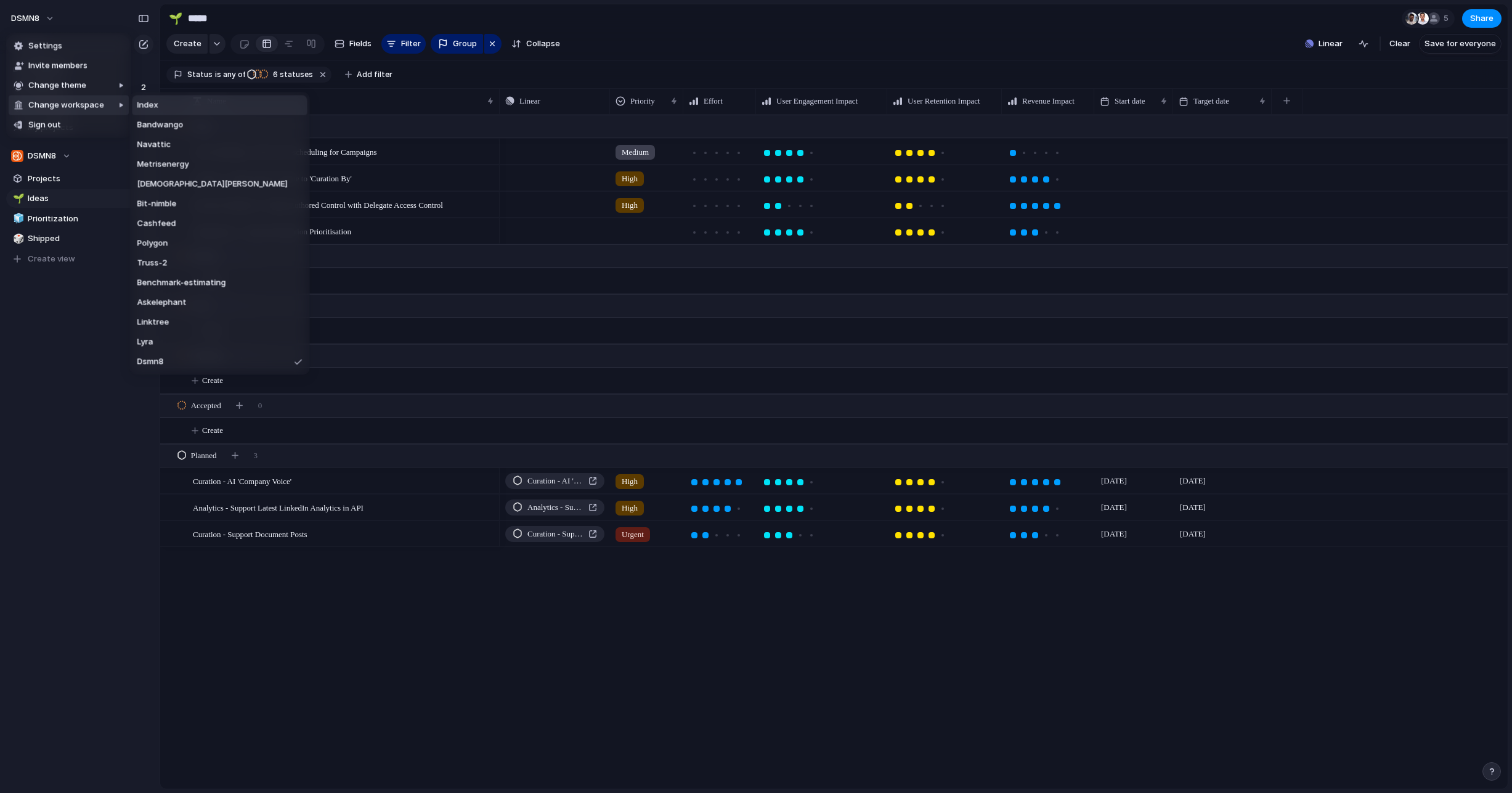
click at [169, 100] on li "Index" at bounding box center [220, 105] width 175 height 20
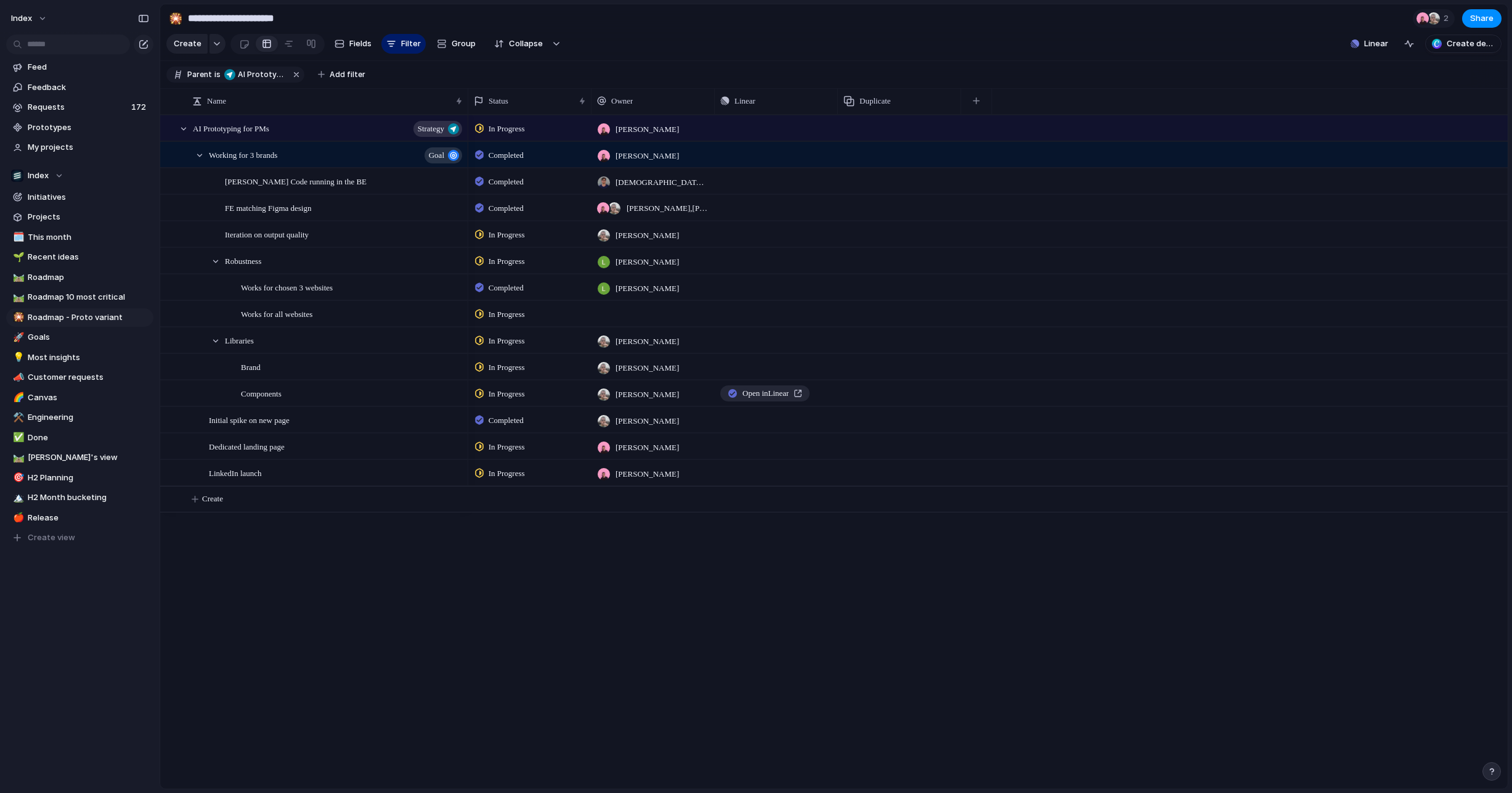
click at [456, 632] on div "AI Prototyping for PMs Strategy Working for 3 brands Goal [PERSON_NAME] Code ru…" at bounding box center [834, 451] width 1347 height 674
